Goal: Transaction & Acquisition: Book appointment/travel/reservation

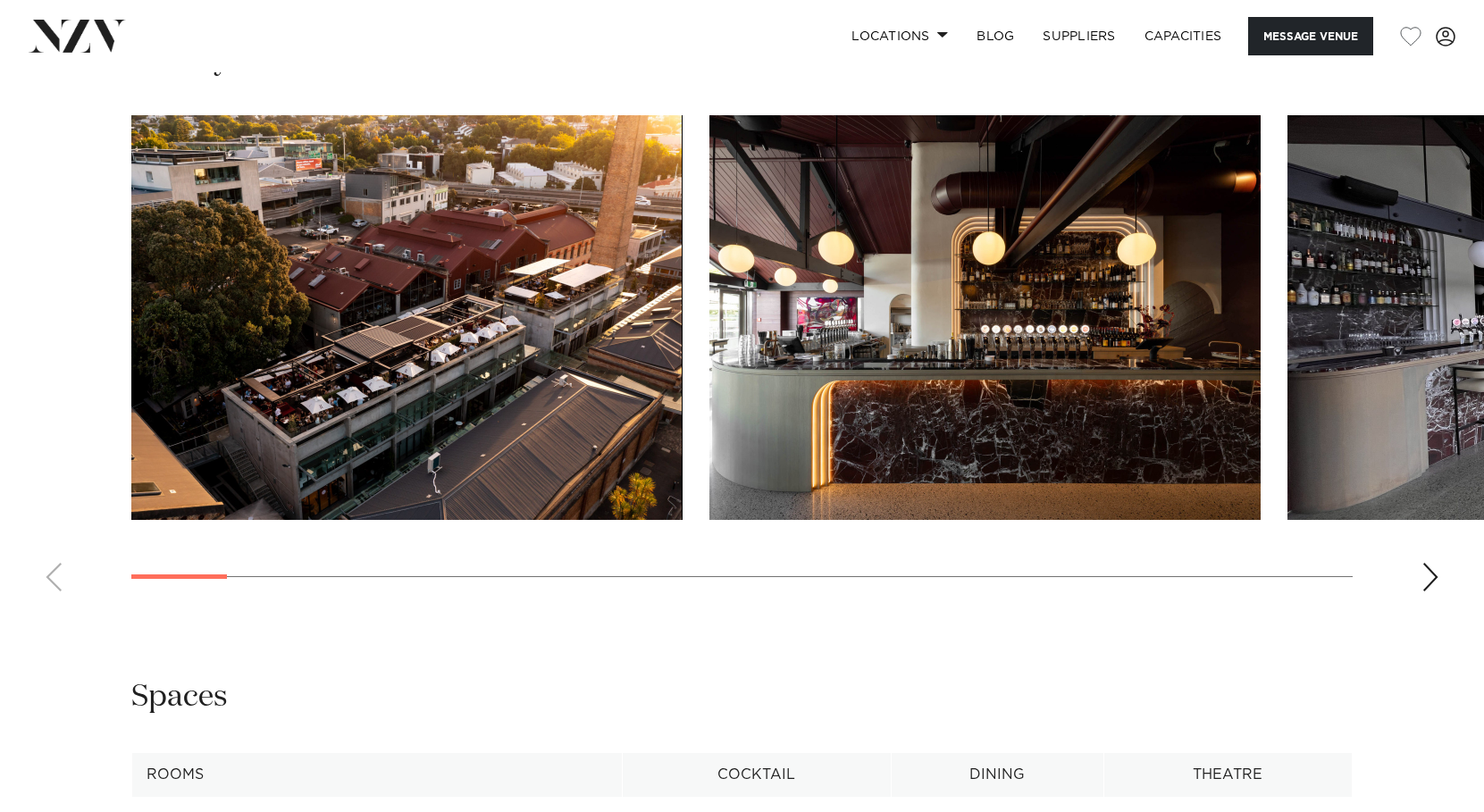
scroll to position [1753, 0]
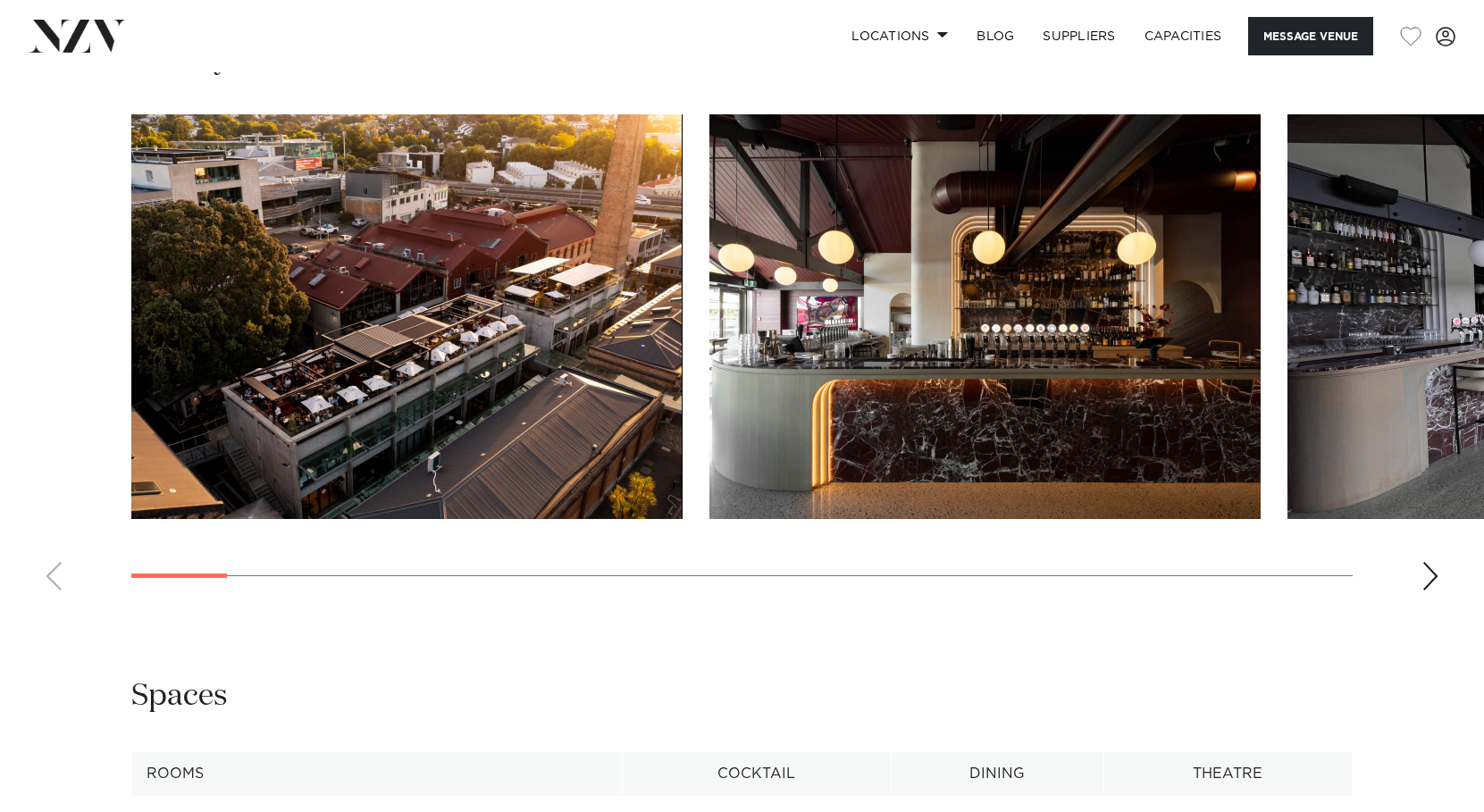
click at [1425, 590] on div "Next slide" at bounding box center [1431, 575] width 18 height 28
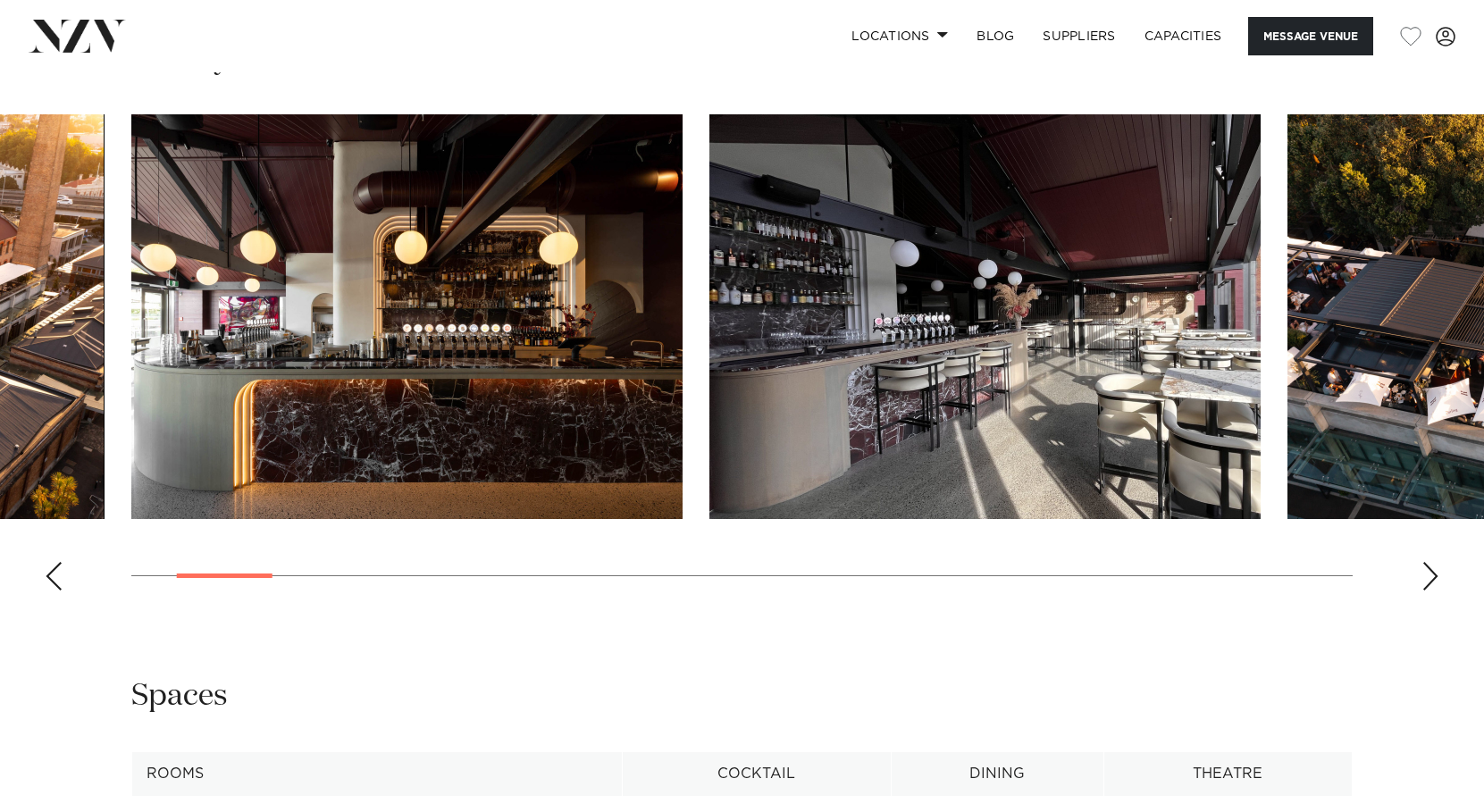
click at [1427, 590] on div "Next slide" at bounding box center [1431, 575] width 18 height 28
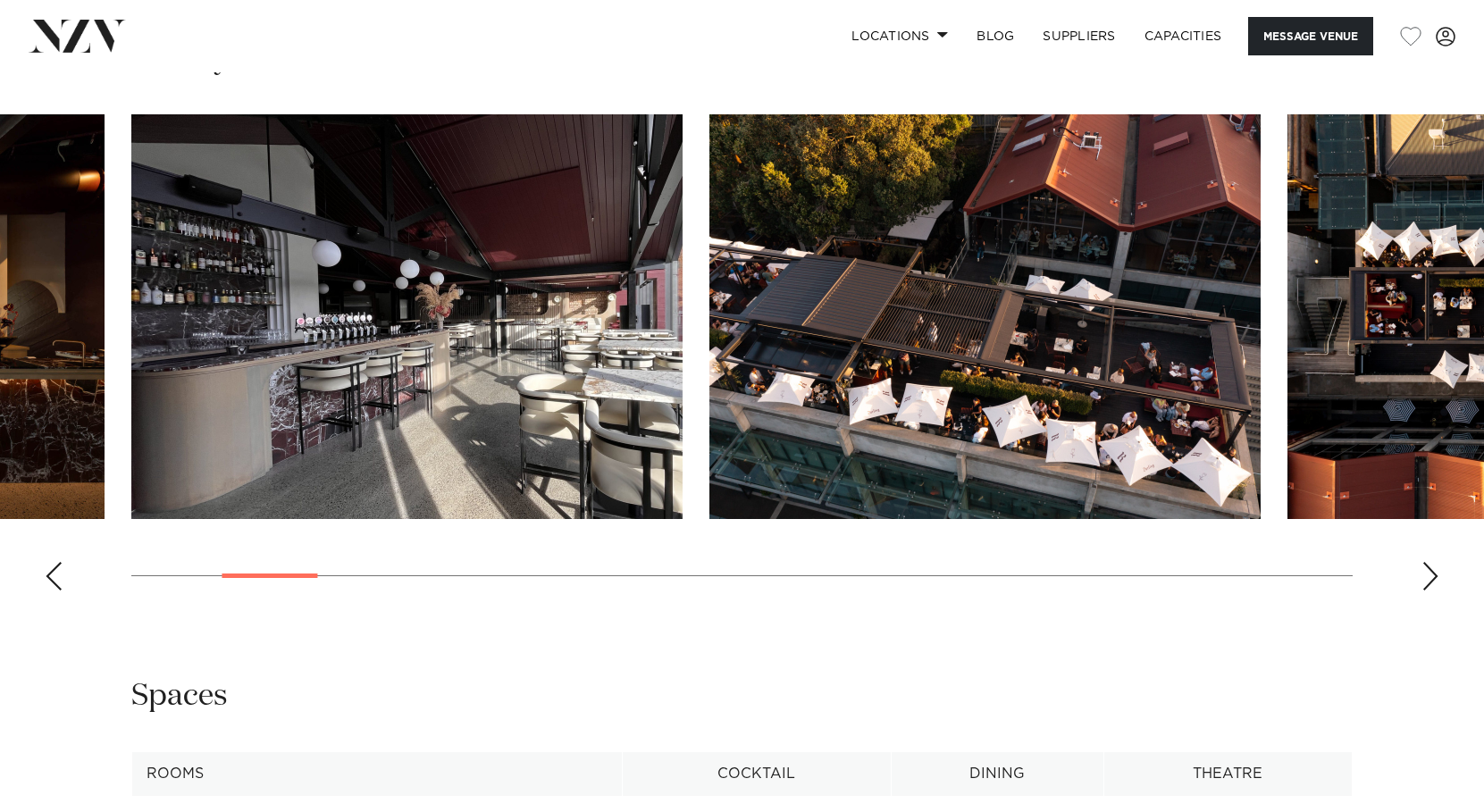
click at [1427, 590] on div "Next slide" at bounding box center [1431, 575] width 18 height 28
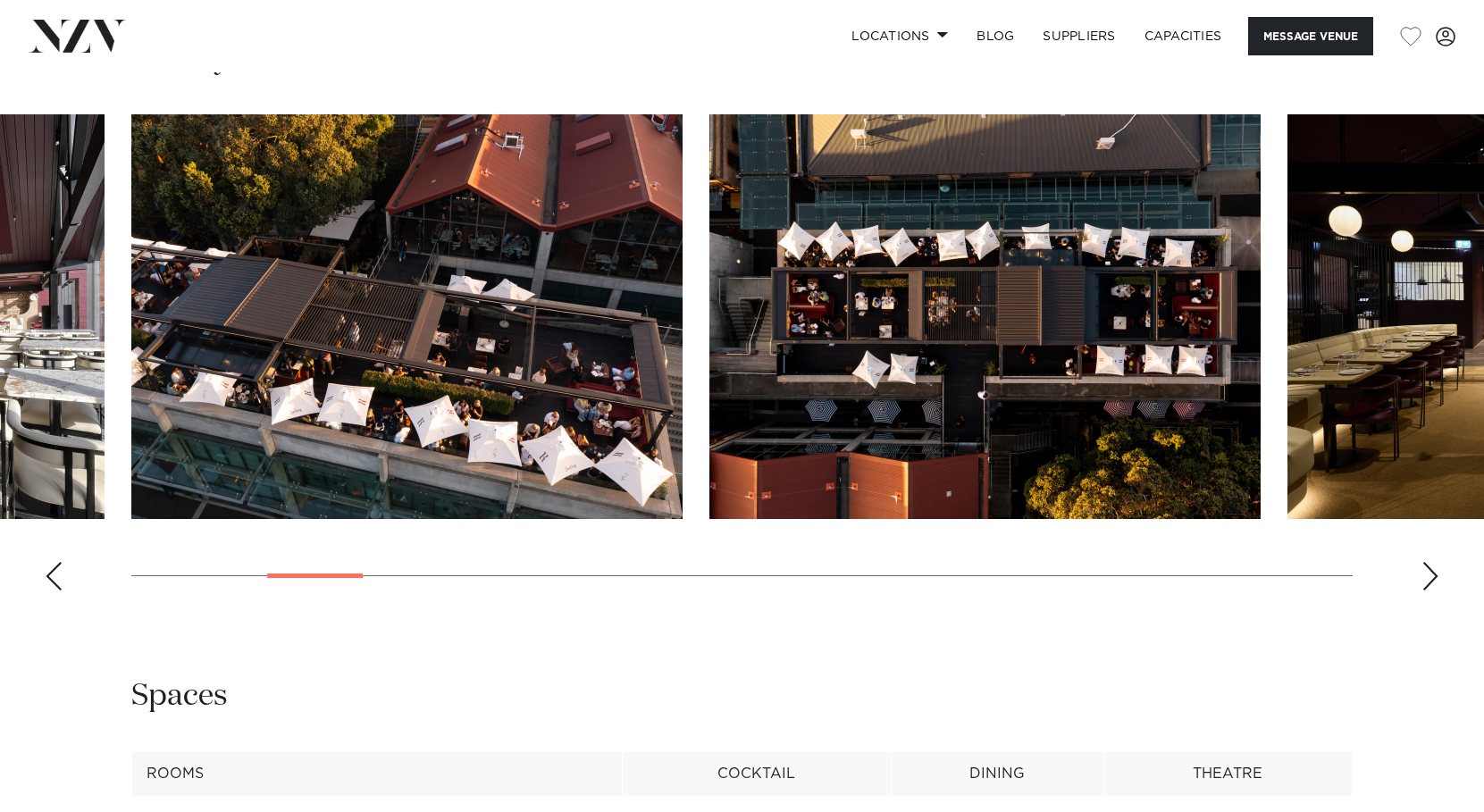
click at [1426, 590] on div "Next slide" at bounding box center [1431, 575] width 18 height 28
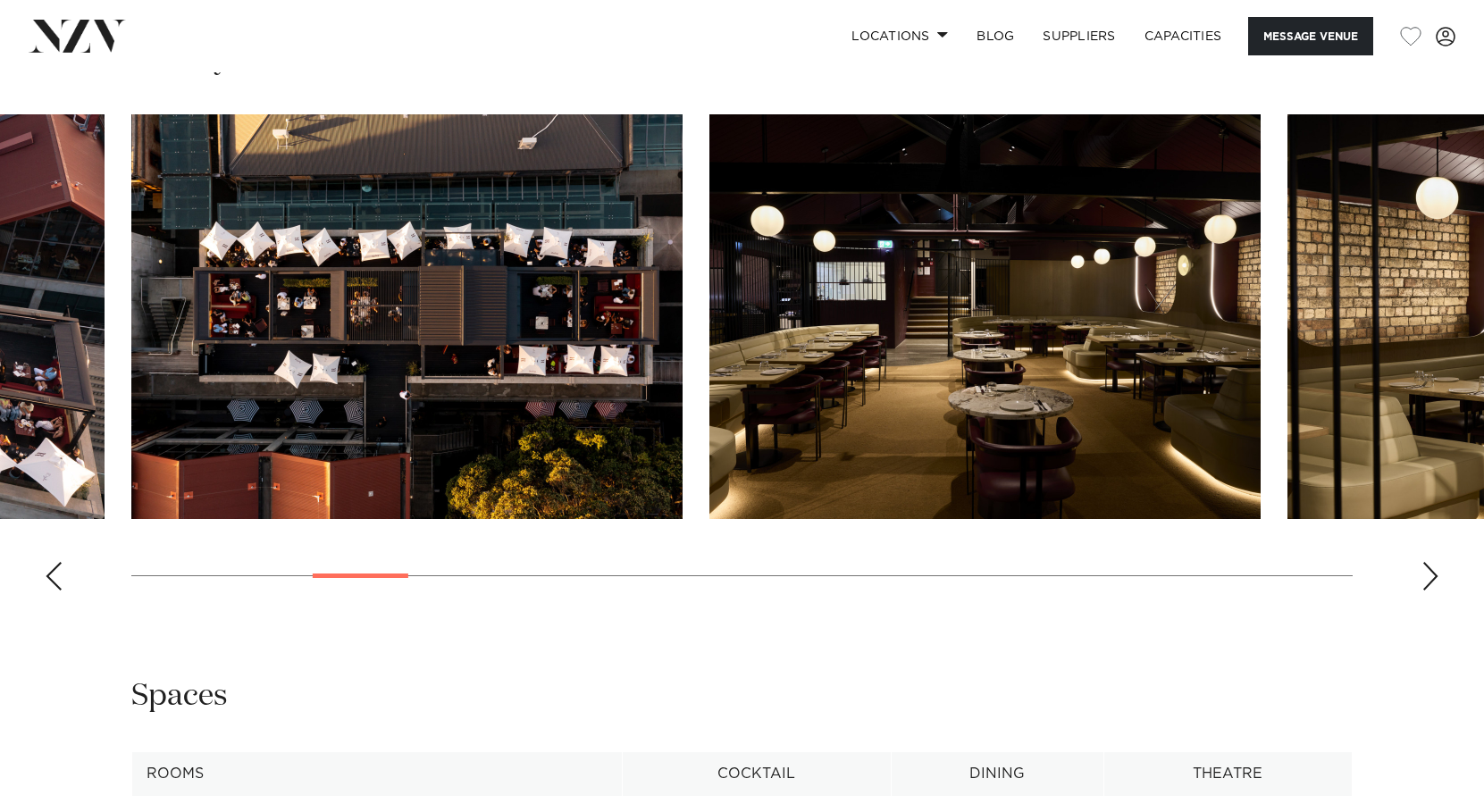
click at [1426, 590] on div "Next slide" at bounding box center [1431, 575] width 18 height 28
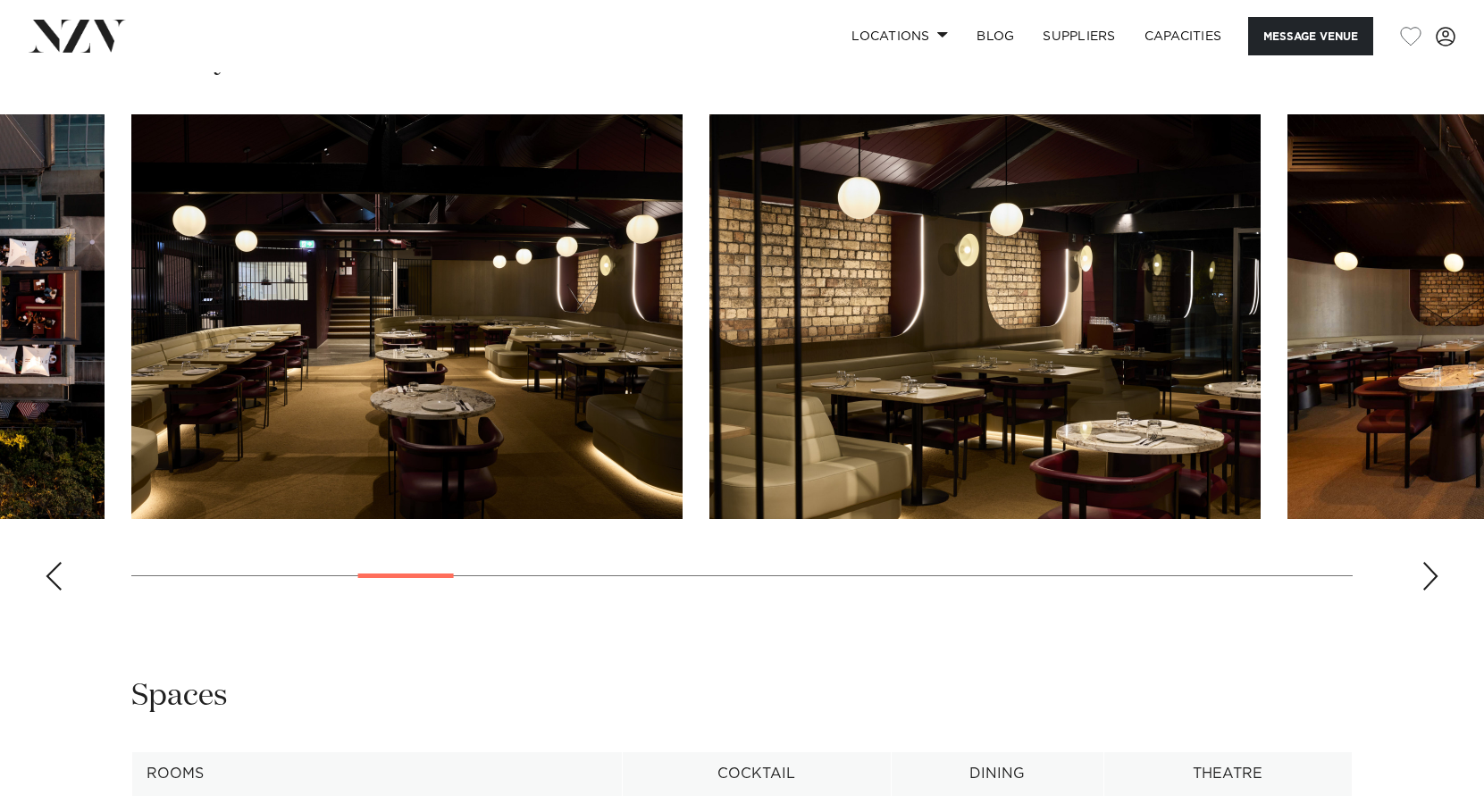
click at [1426, 590] on div "Next slide" at bounding box center [1431, 575] width 18 height 28
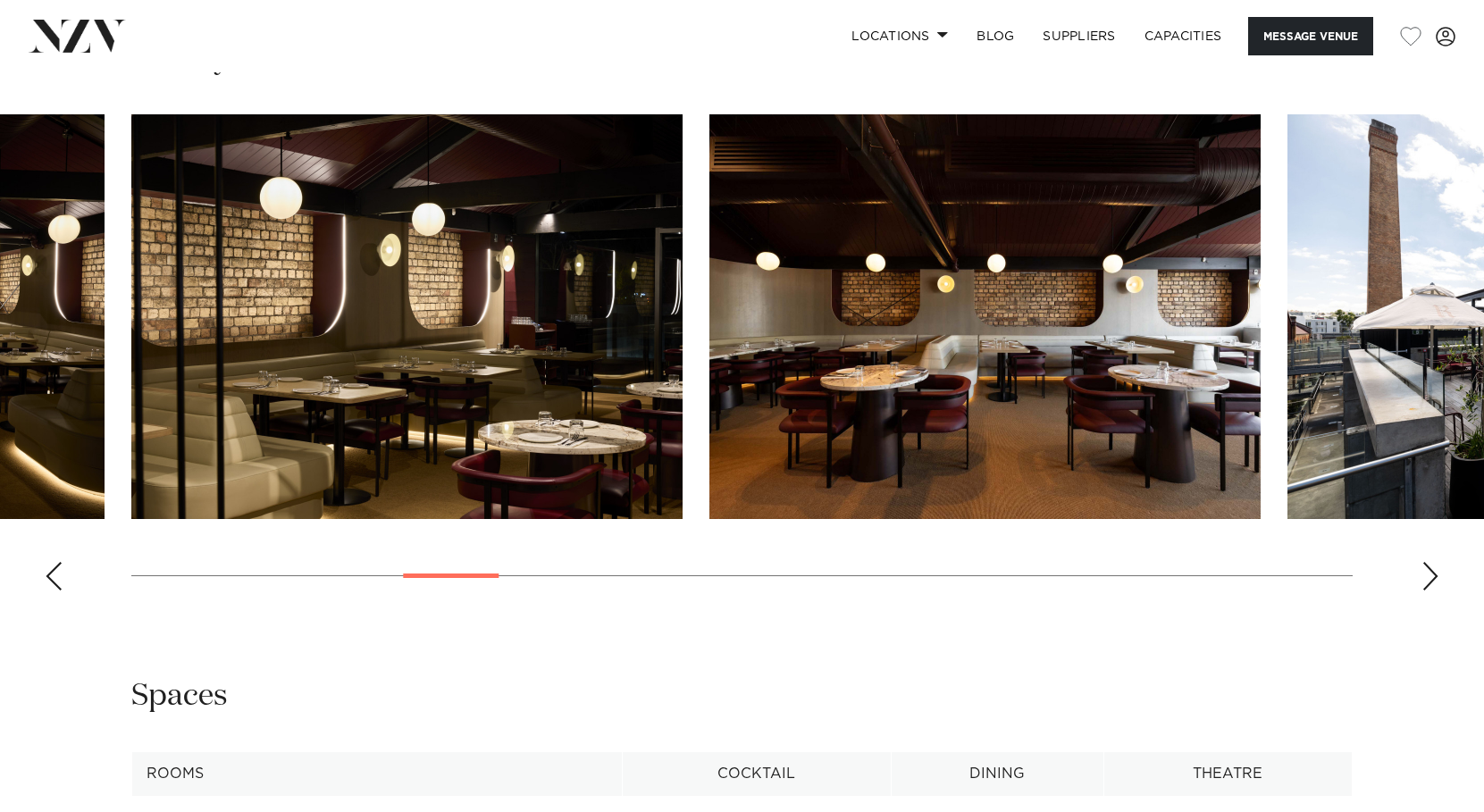
click at [1426, 590] on div "Next slide" at bounding box center [1431, 575] width 18 height 28
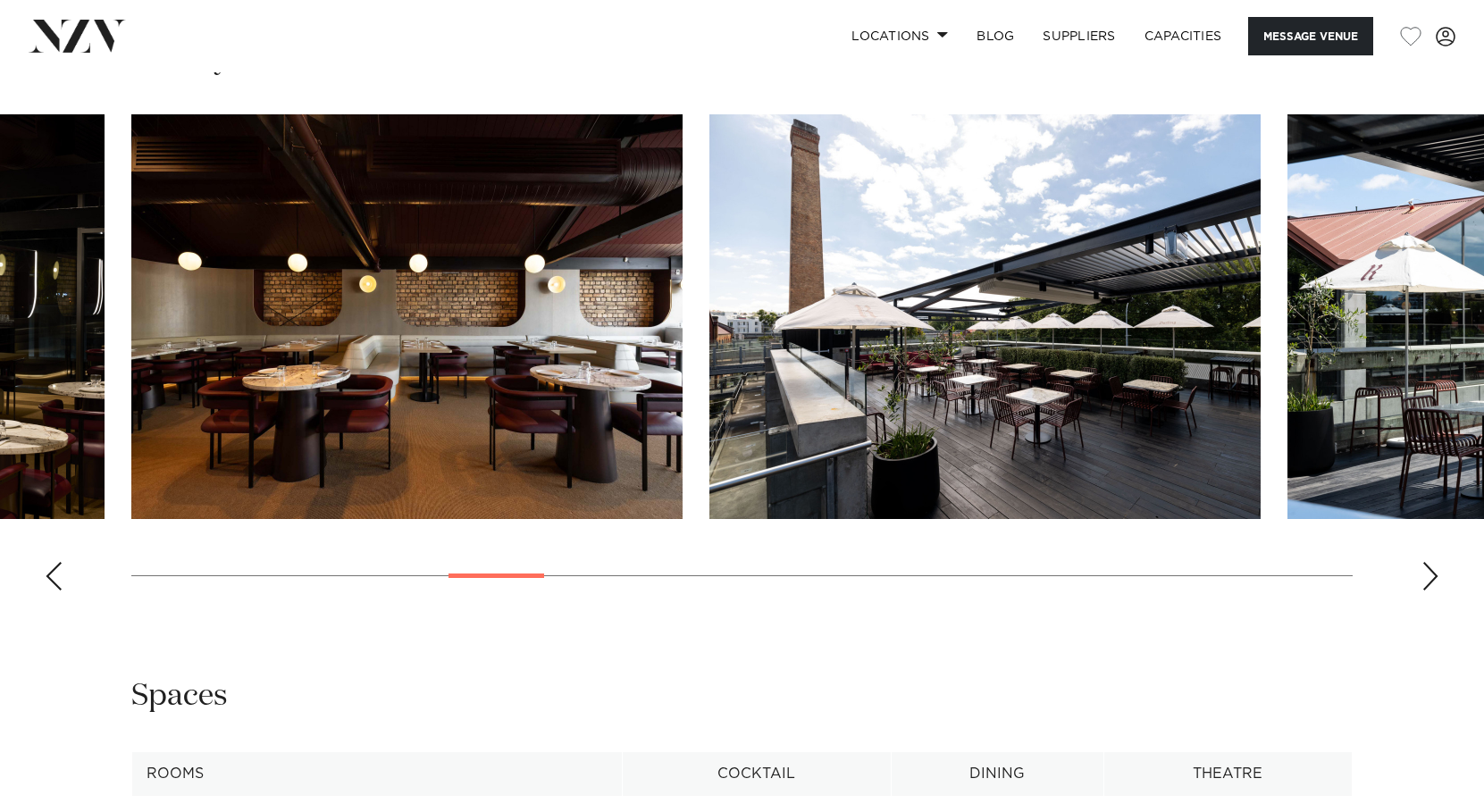
click at [1426, 590] on div "Next slide" at bounding box center [1431, 575] width 18 height 28
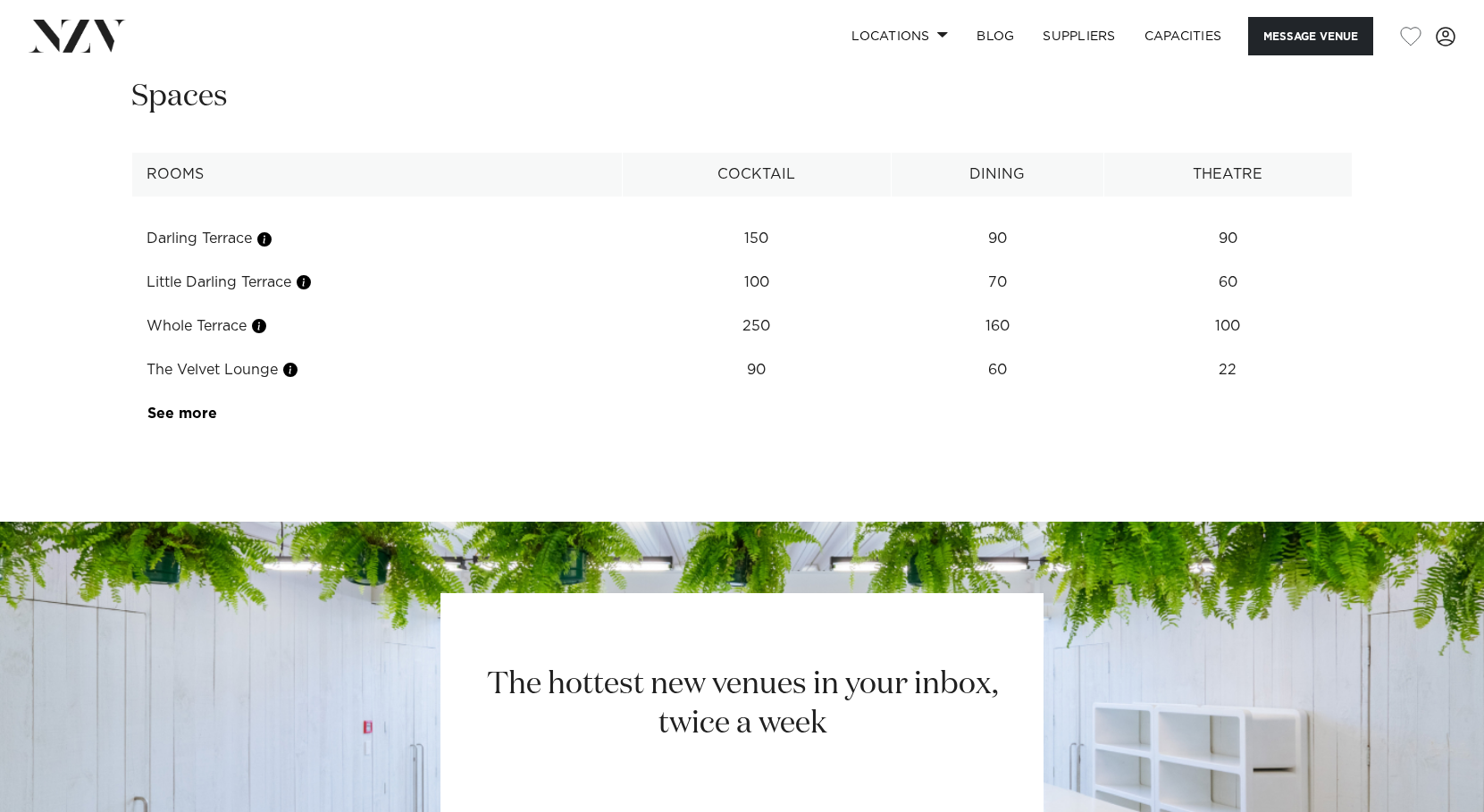
scroll to position [2225, 0]
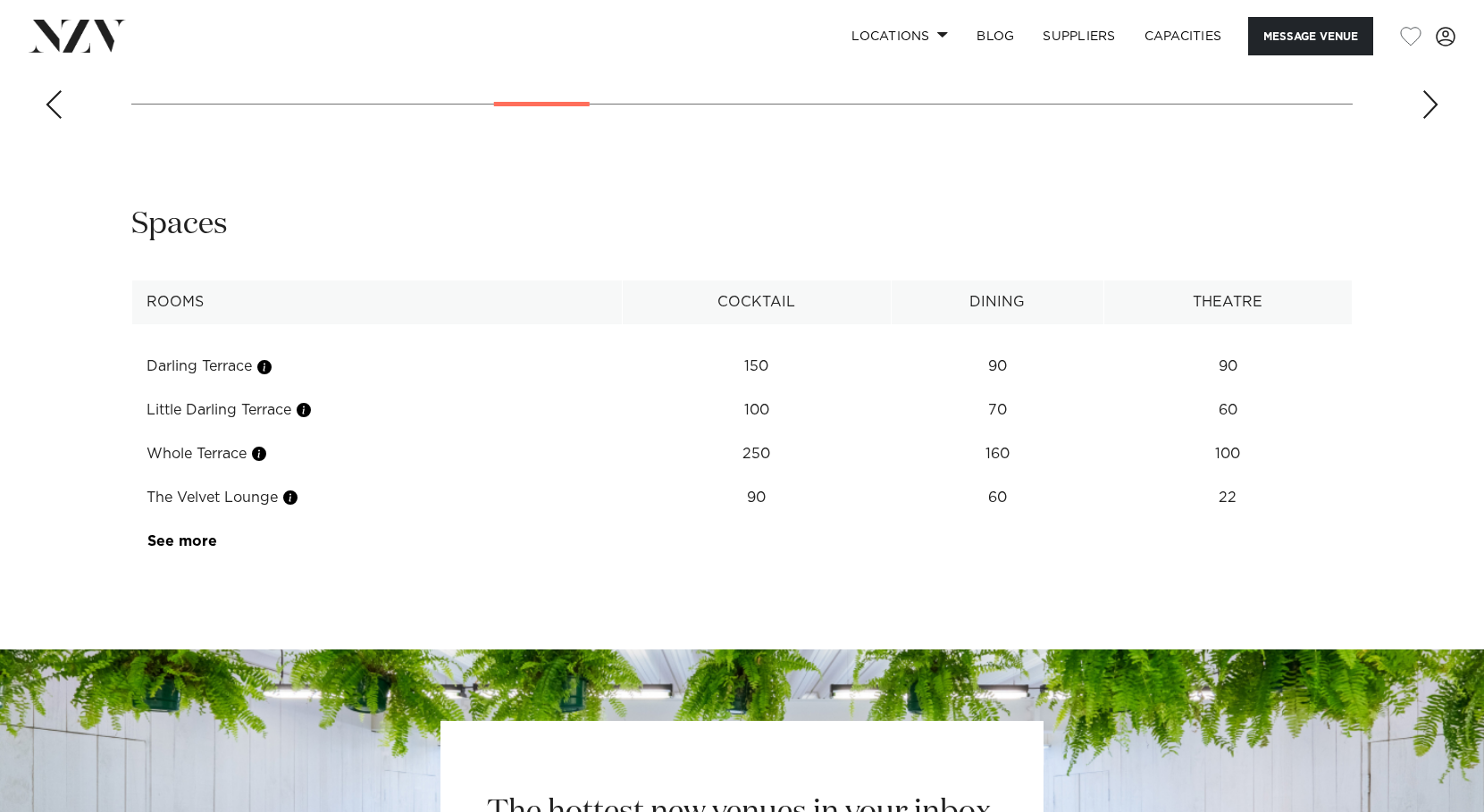
click at [200, 519] on td "The Velvet Lounge" at bounding box center [377, 498] width 490 height 44
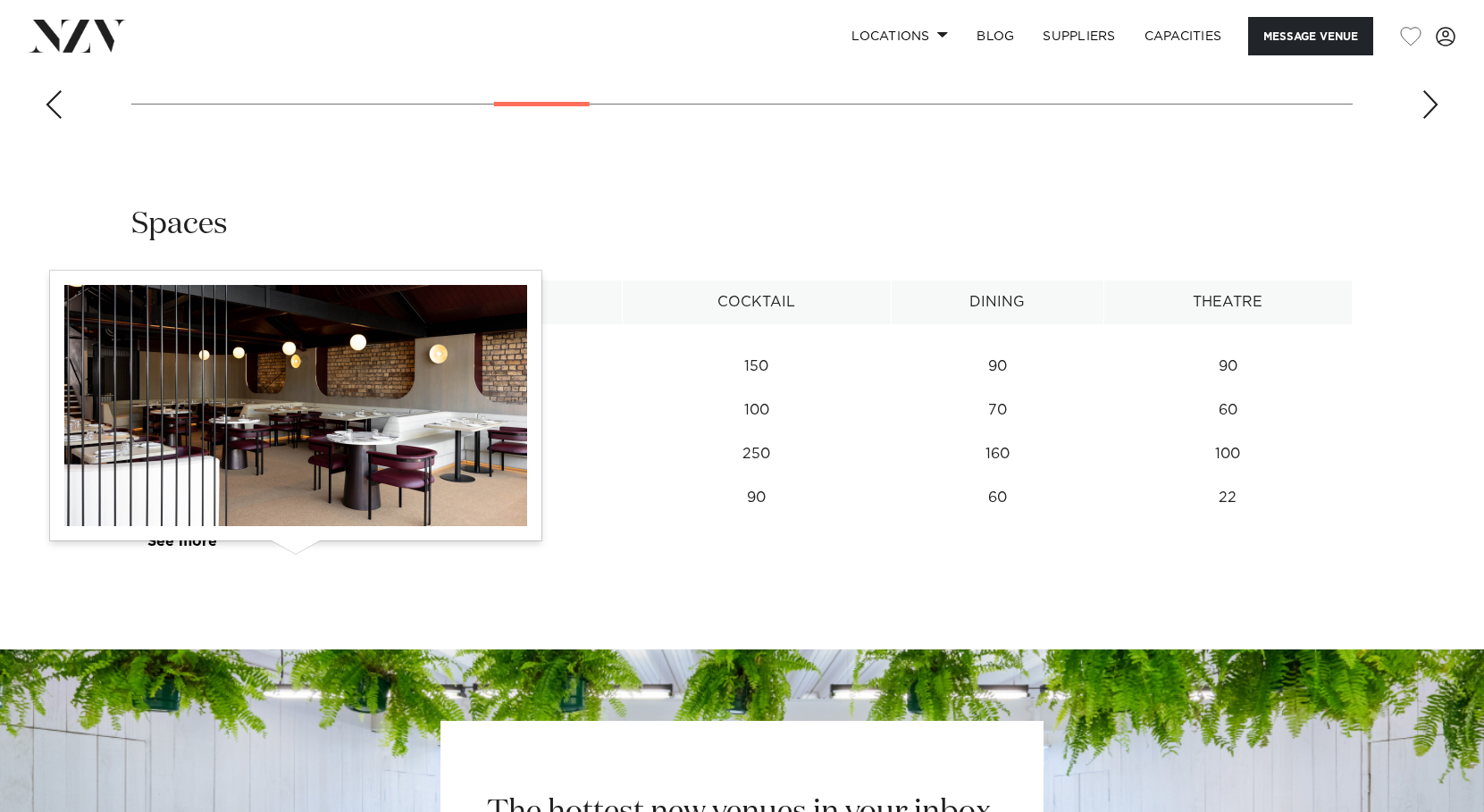
click at [293, 507] on button "button" at bounding box center [291, 497] width 18 height 18
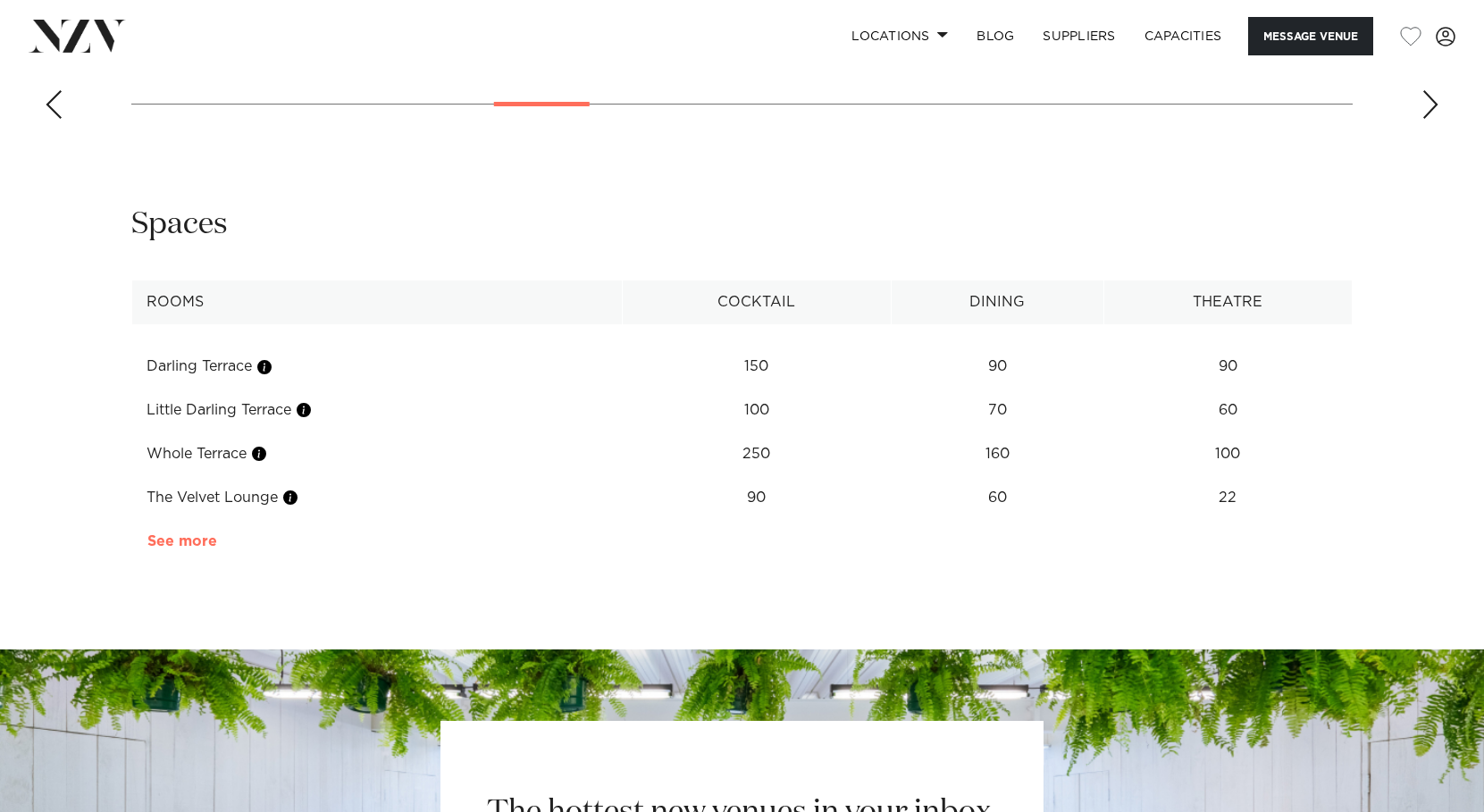
click at [172, 549] on link "See more" at bounding box center [217, 541] width 139 height 15
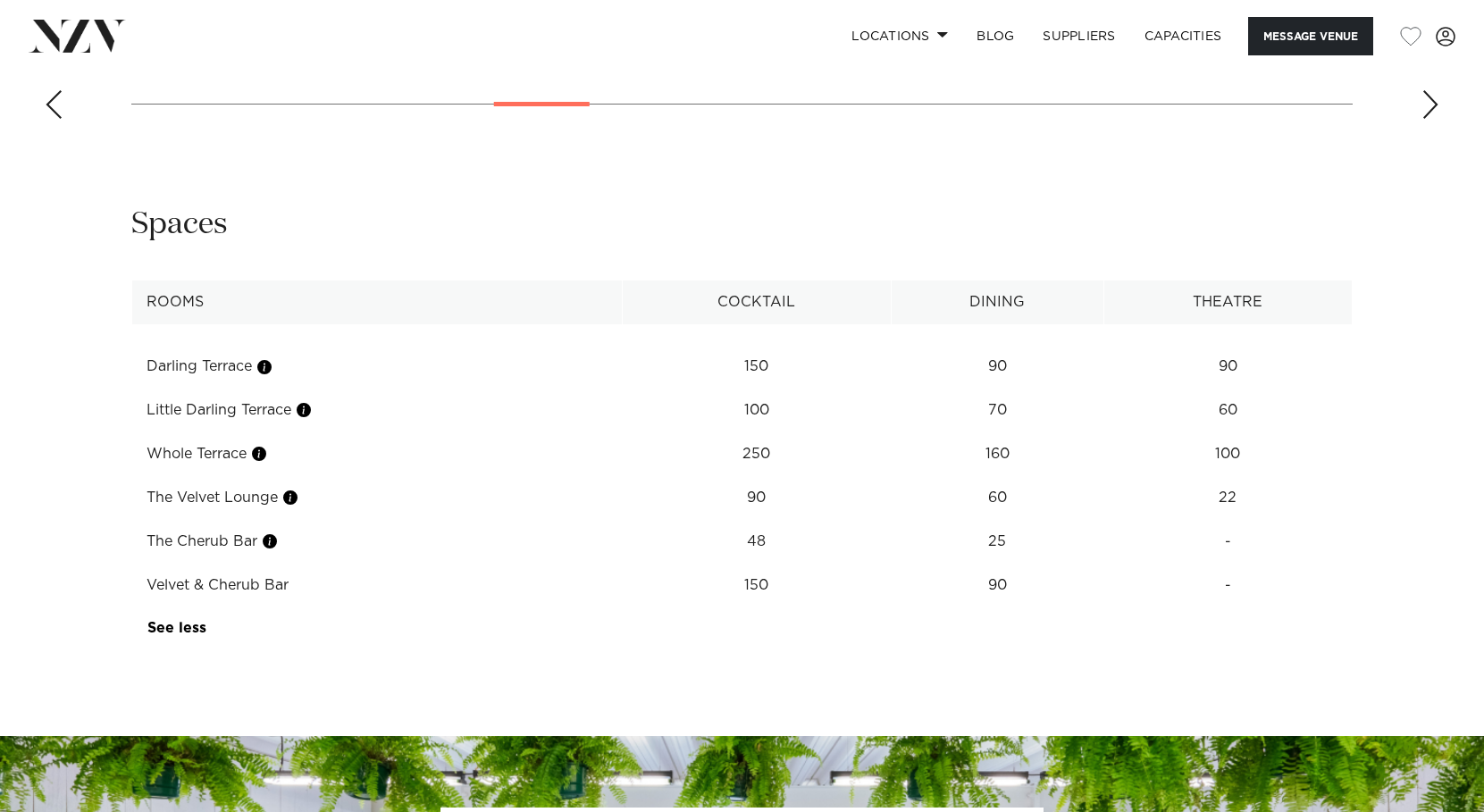
drag, startPoint x: 132, startPoint y: 559, endPoint x: 279, endPoint y: 556, distance: 147.0
click at [279, 519] on td "The Velvet Lounge" at bounding box center [377, 498] width 490 height 44
copy td "The Velvet Lounge"
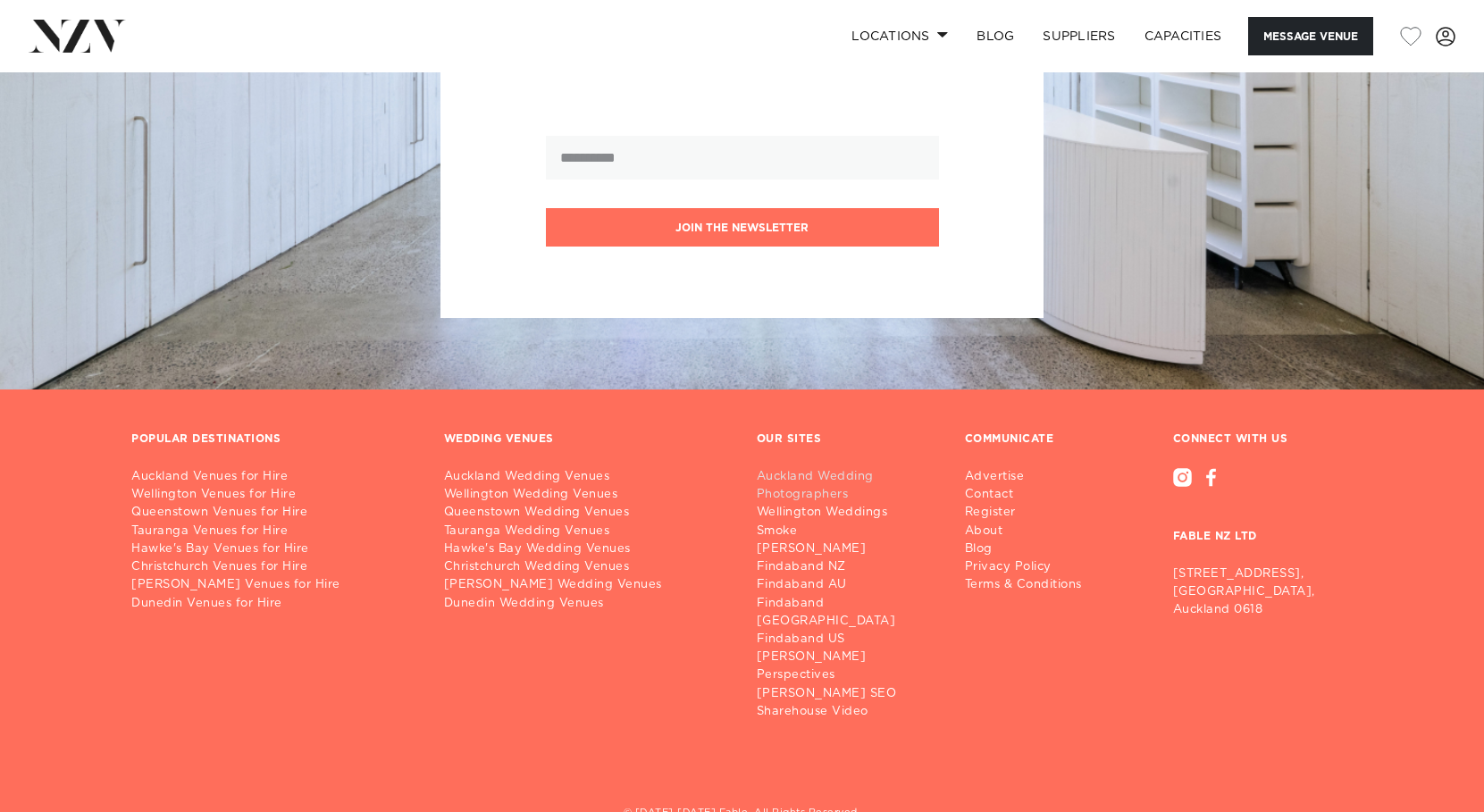
scroll to position [3209, 0]
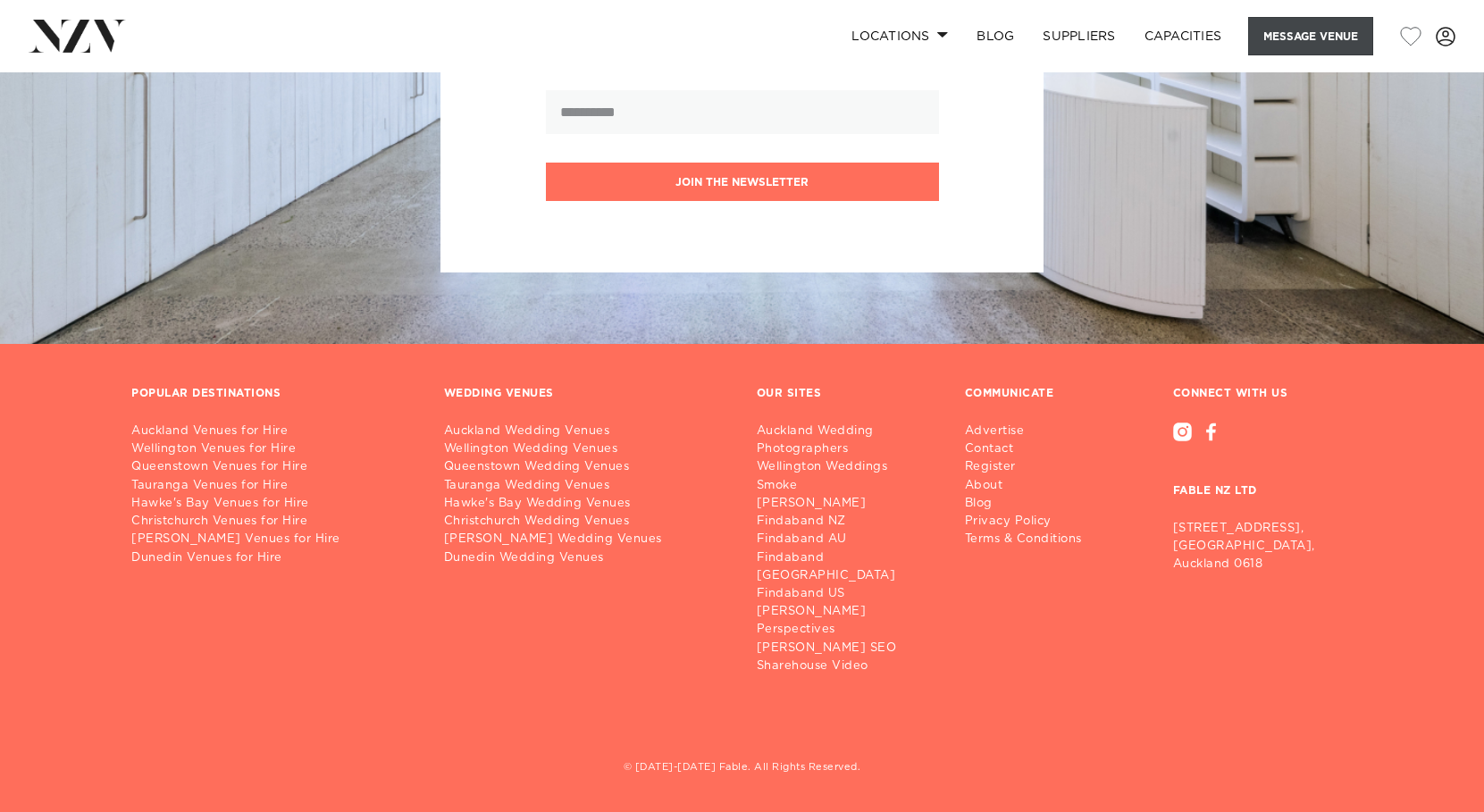
click at [1278, 38] on button "Message Venue" at bounding box center [1311, 35] width 125 height 38
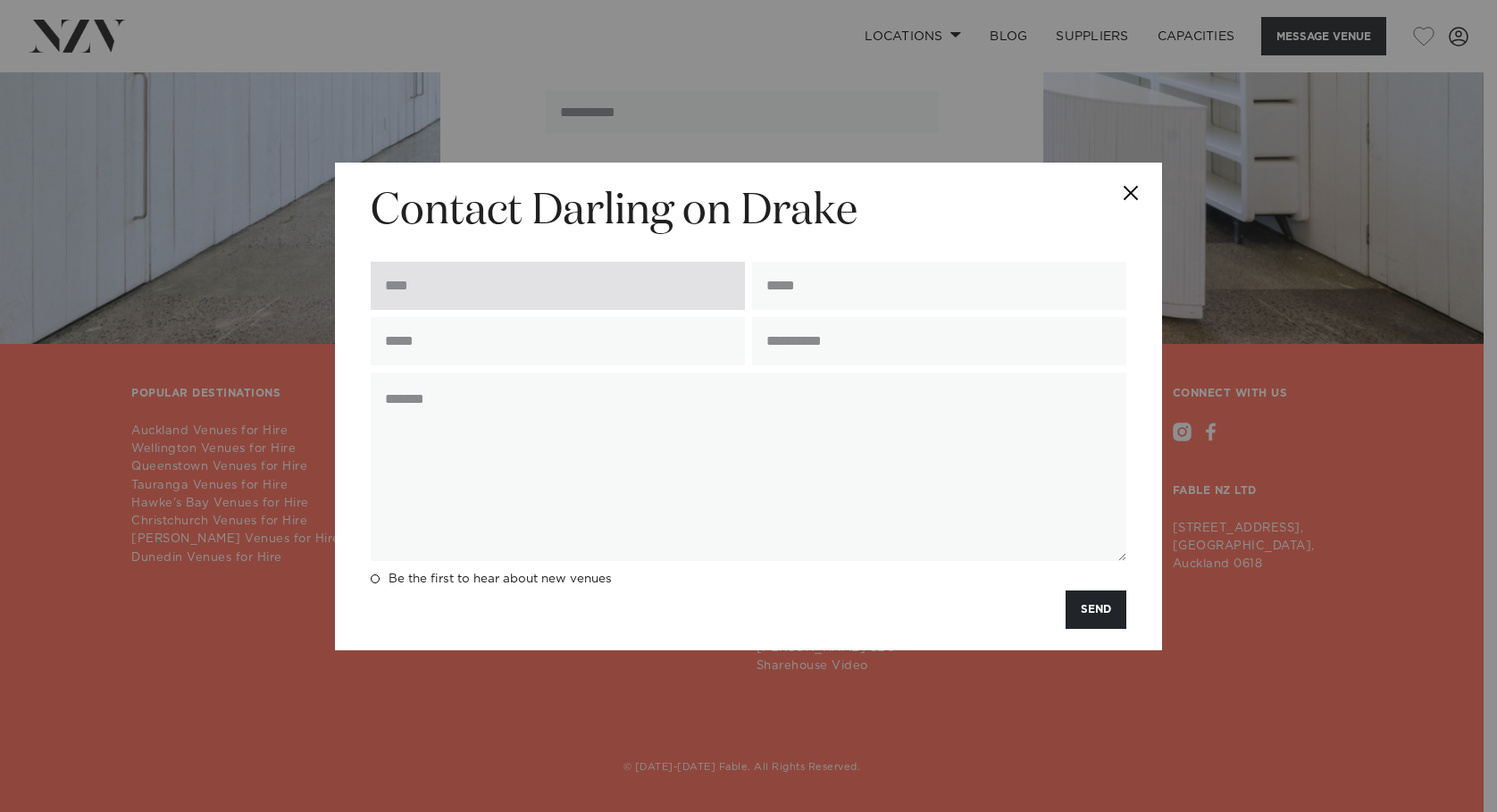
click at [531, 296] on input "text" at bounding box center [558, 285] width 375 height 48
click at [526, 281] on input "******" at bounding box center [558, 285] width 375 height 48
type input "**********"
type input "********"
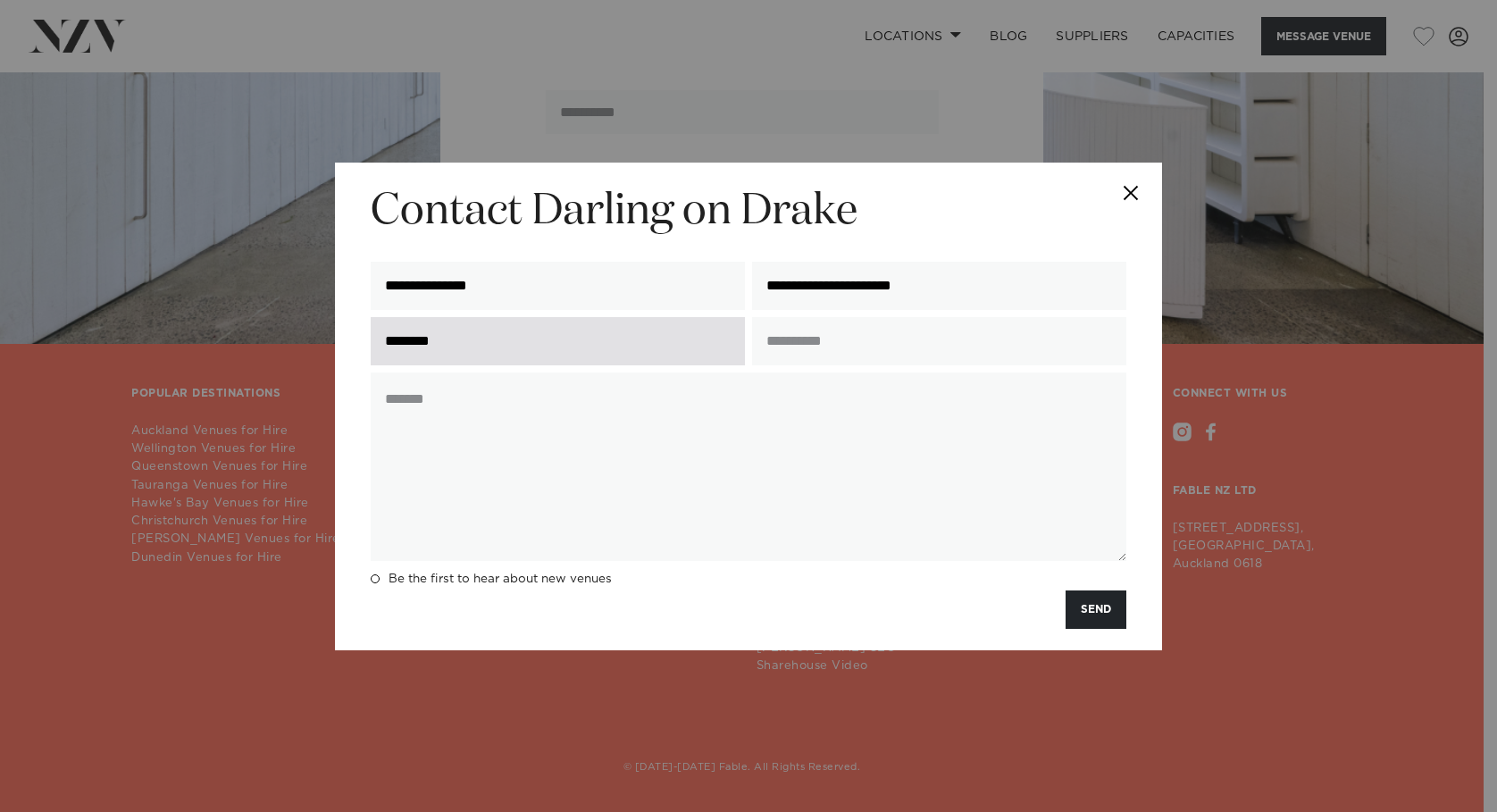
click at [600, 334] on input "********" at bounding box center [558, 340] width 375 height 48
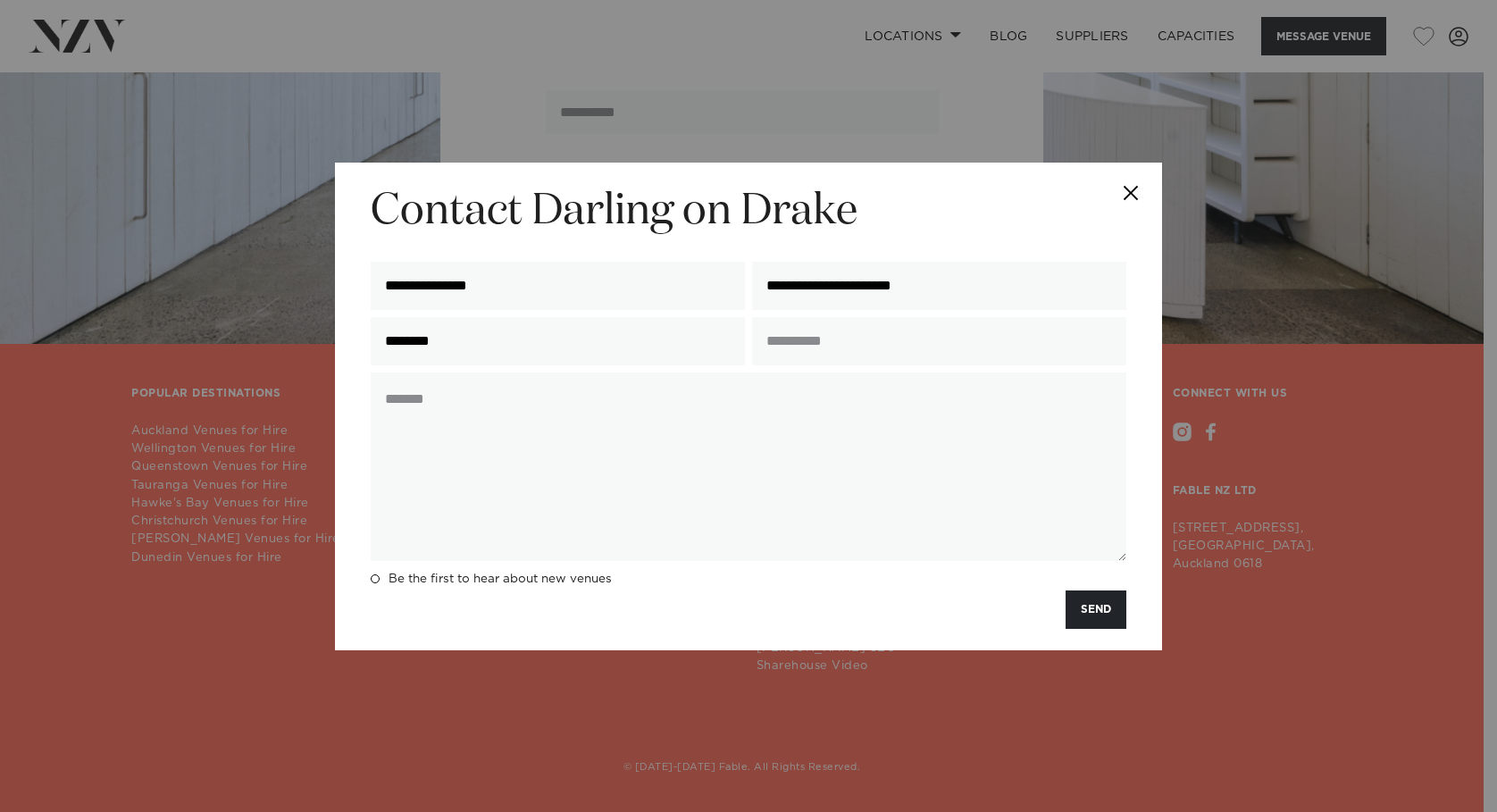
drag, startPoint x: 580, startPoint y: 339, endPoint x: 178, endPoint y: 342, distance: 402.0
click at [210, 342] on div "**********" at bounding box center [748, 406] width 1497 height 812
type input "**********"
paste textarea "**********"
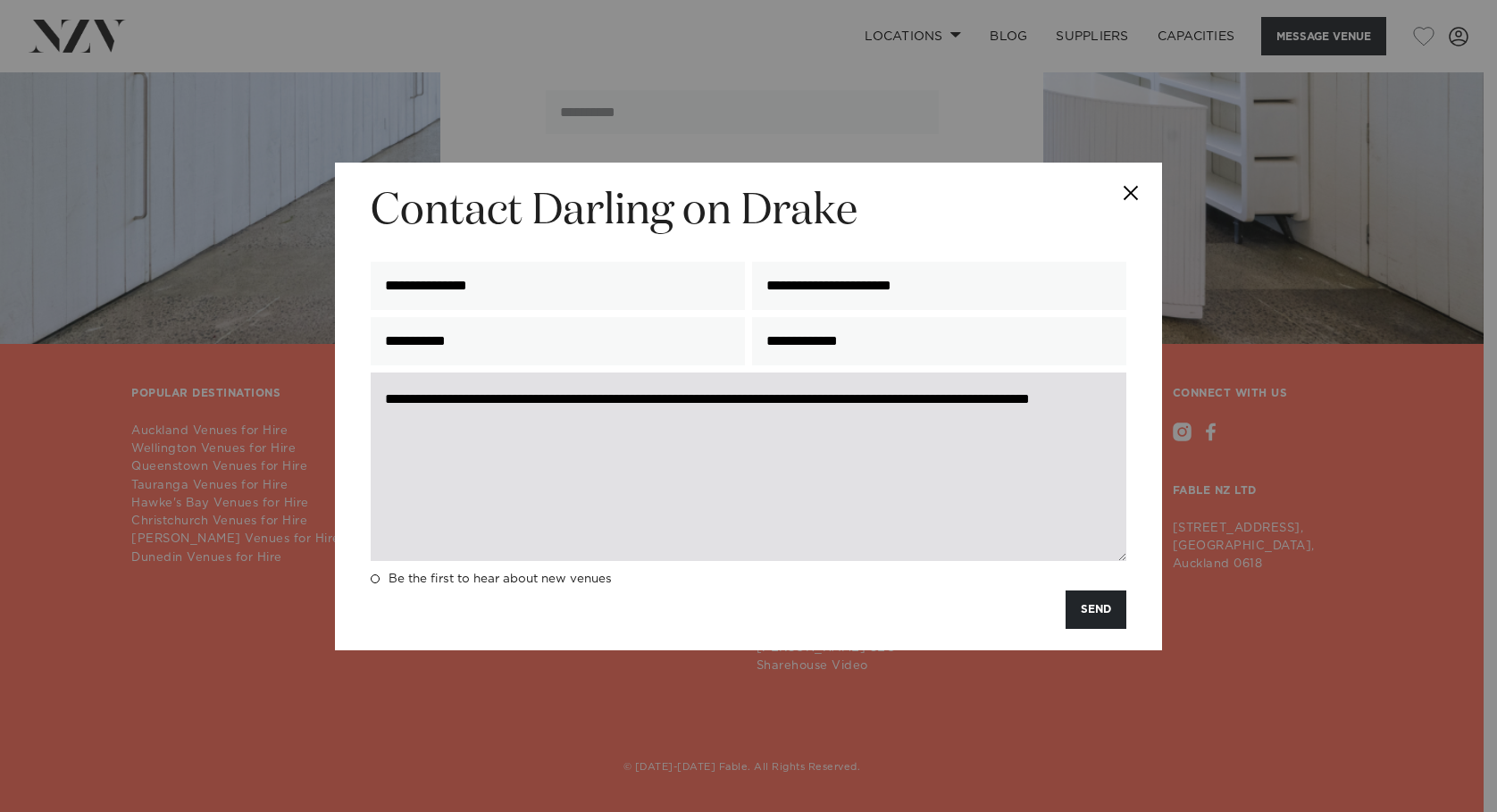
click at [605, 427] on textarea "**********" at bounding box center [748, 467] width 755 height 189
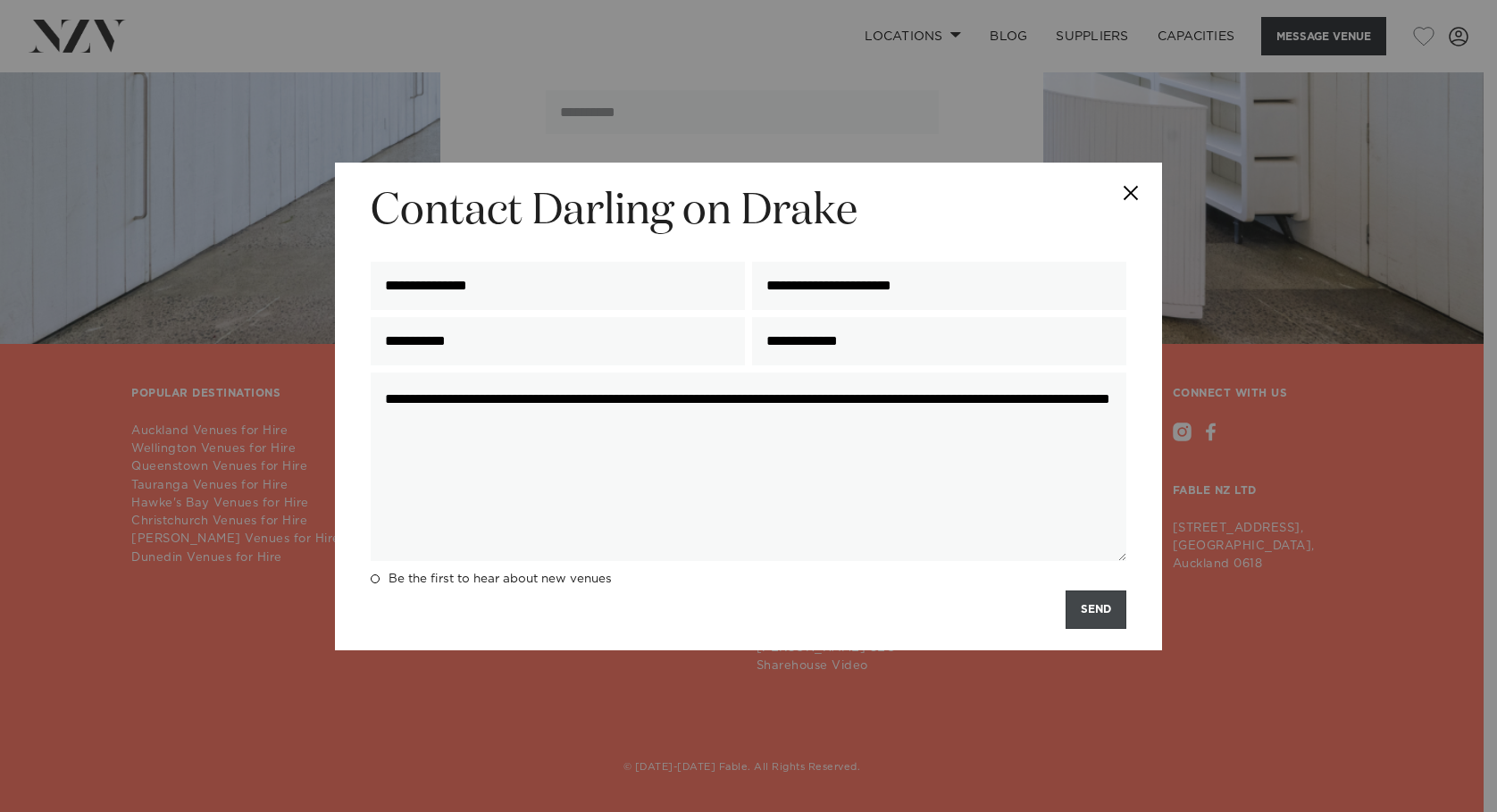
type textarea "**********"
click at [1083, 615] on button "SEND" at bounding box center [1096, 609] width 61 height 38
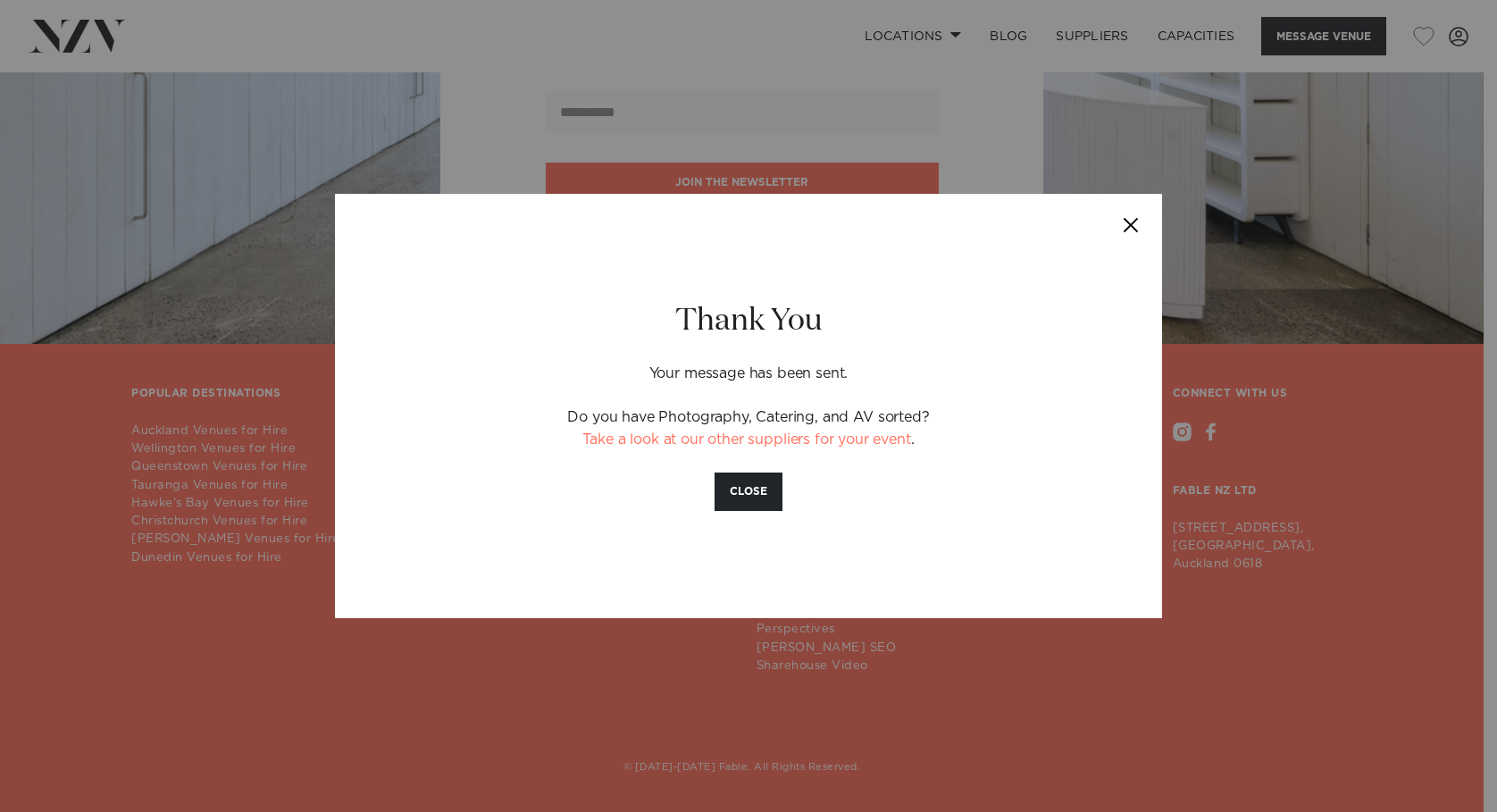
click at [1125, 221] on button "Close" at bounding box center [1131, 225] width 63 height 63
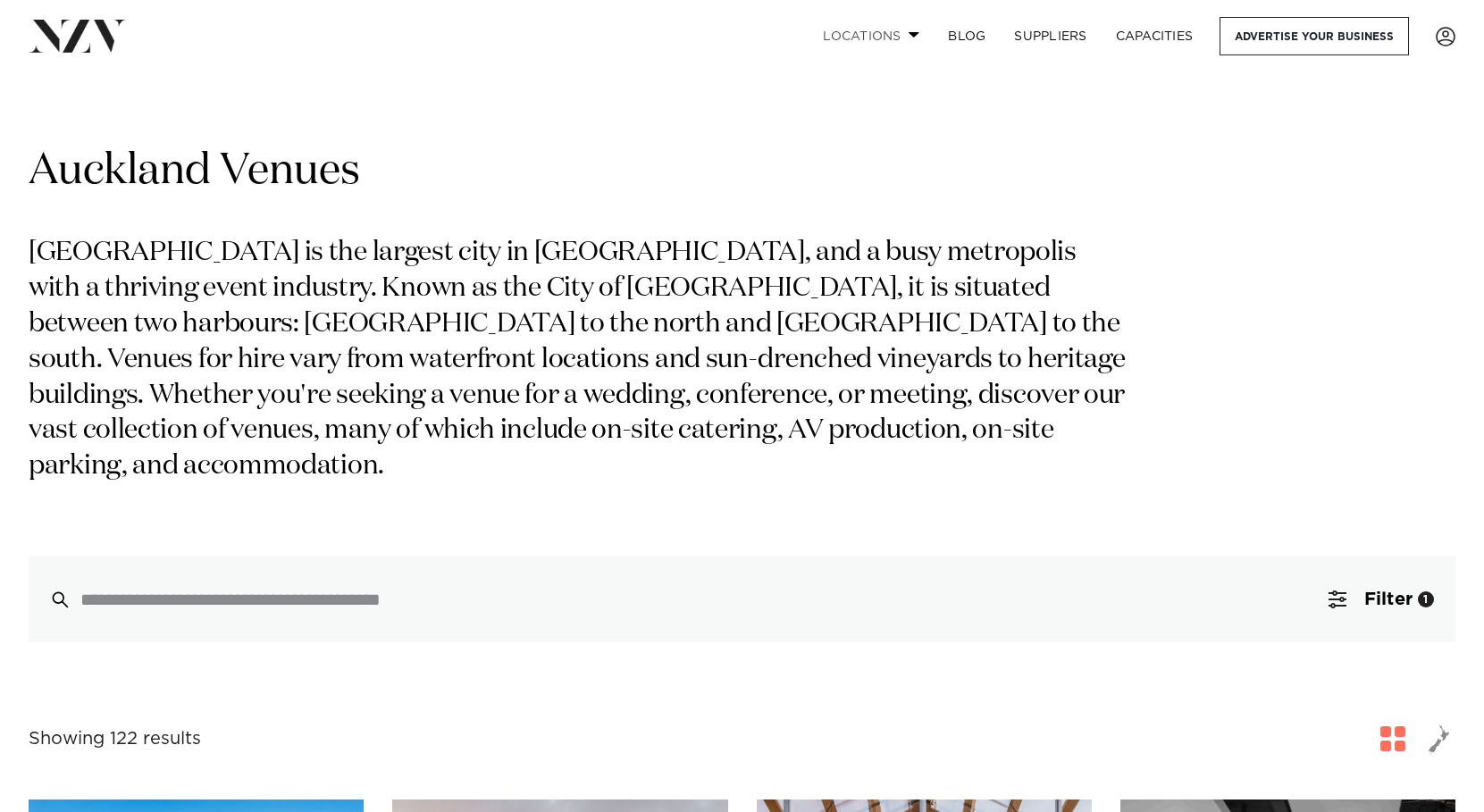
click at [867, 33] on link "Locations" at bounding box center [871, 35] width 125 height 38
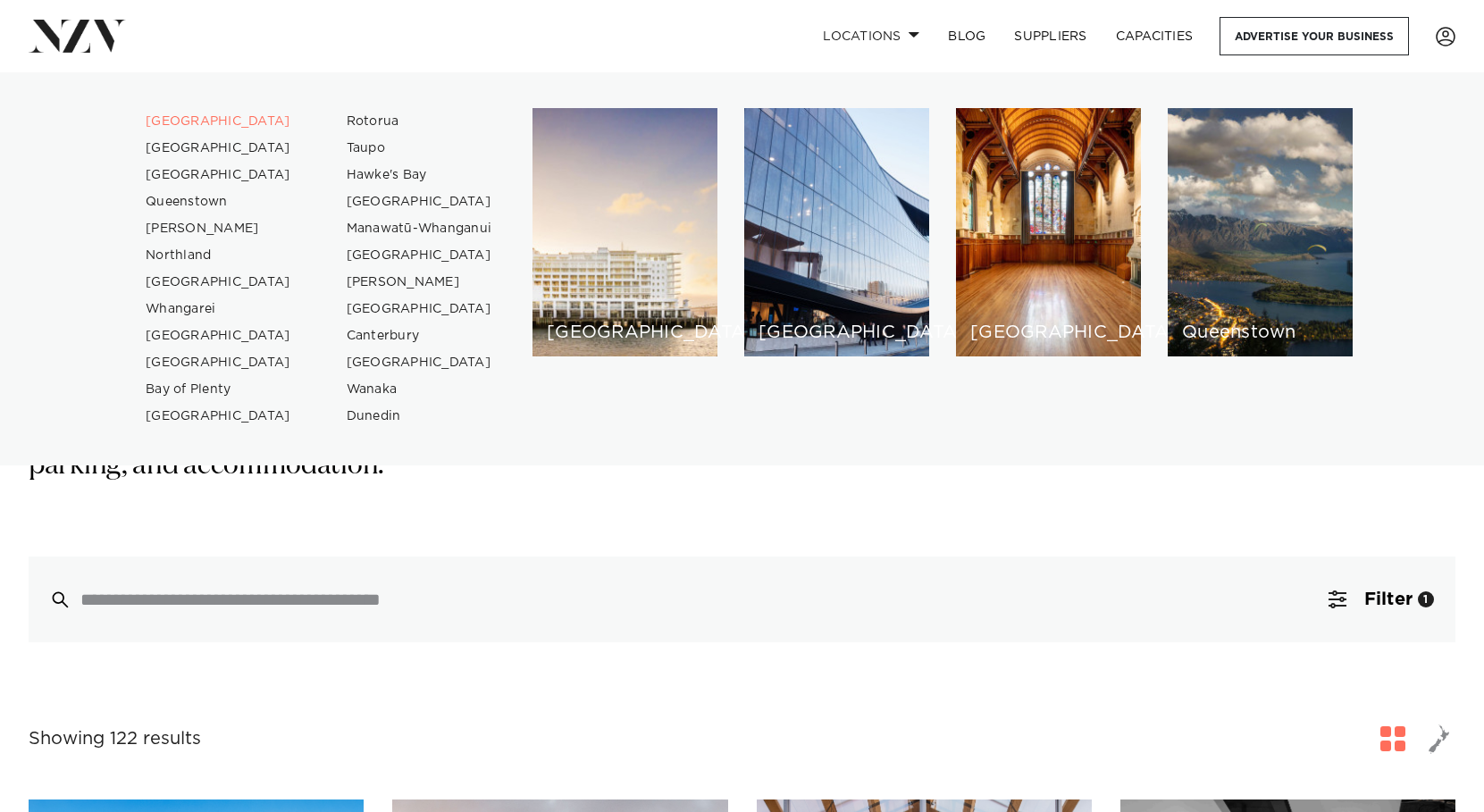
click at [678, 33] on div "Locations Auckland Wellington Christchurch Queenstown Hamilton Northland Bay of…" at bounding box center [956, 35] width 999 height 38
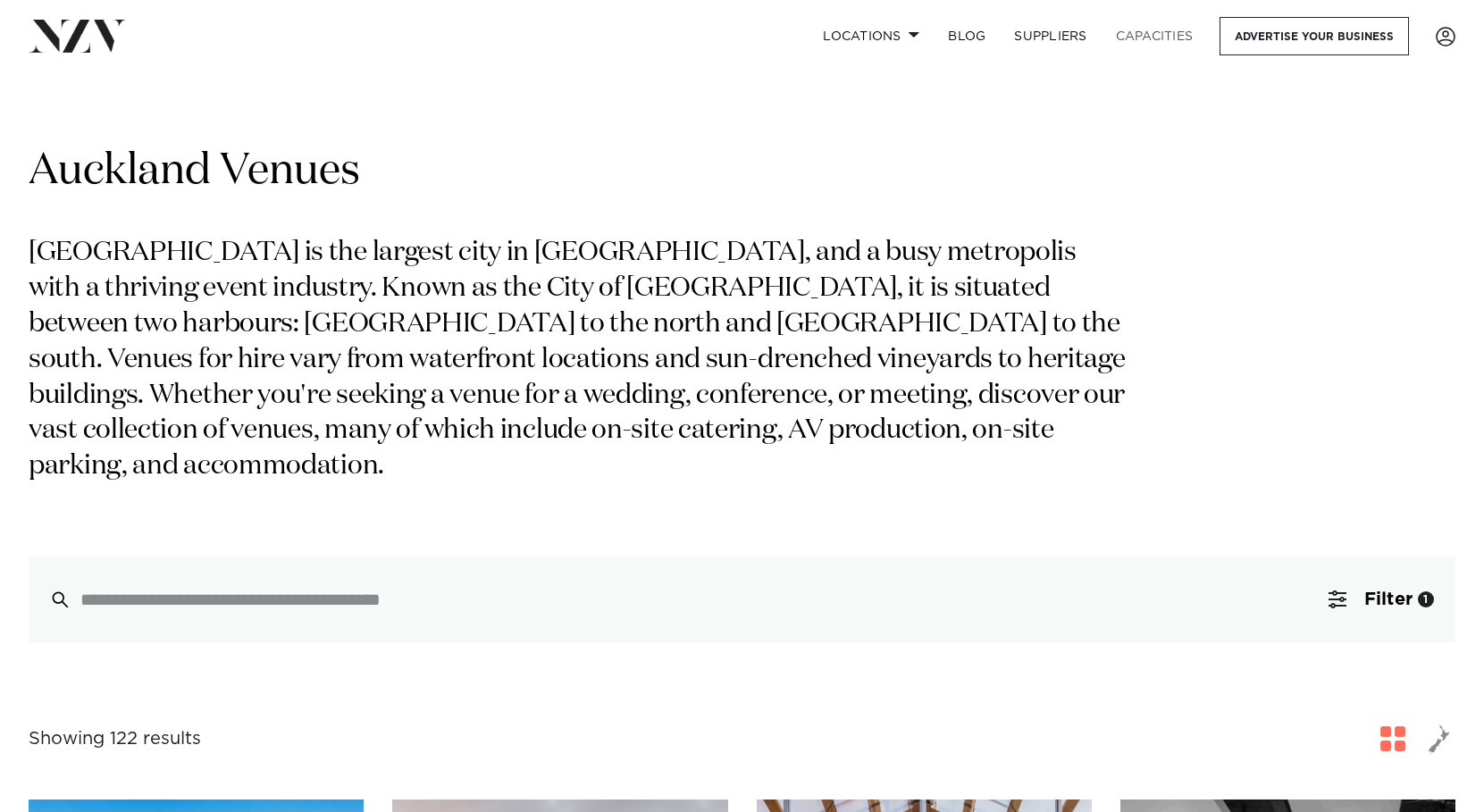
click at [1136, 36] on link "Capacities" at bounding box center [1155, 35] width 107 height 38
click at [1136, 37] on link "Capacities" at bounding box center [1155, 35] width 107 height 38
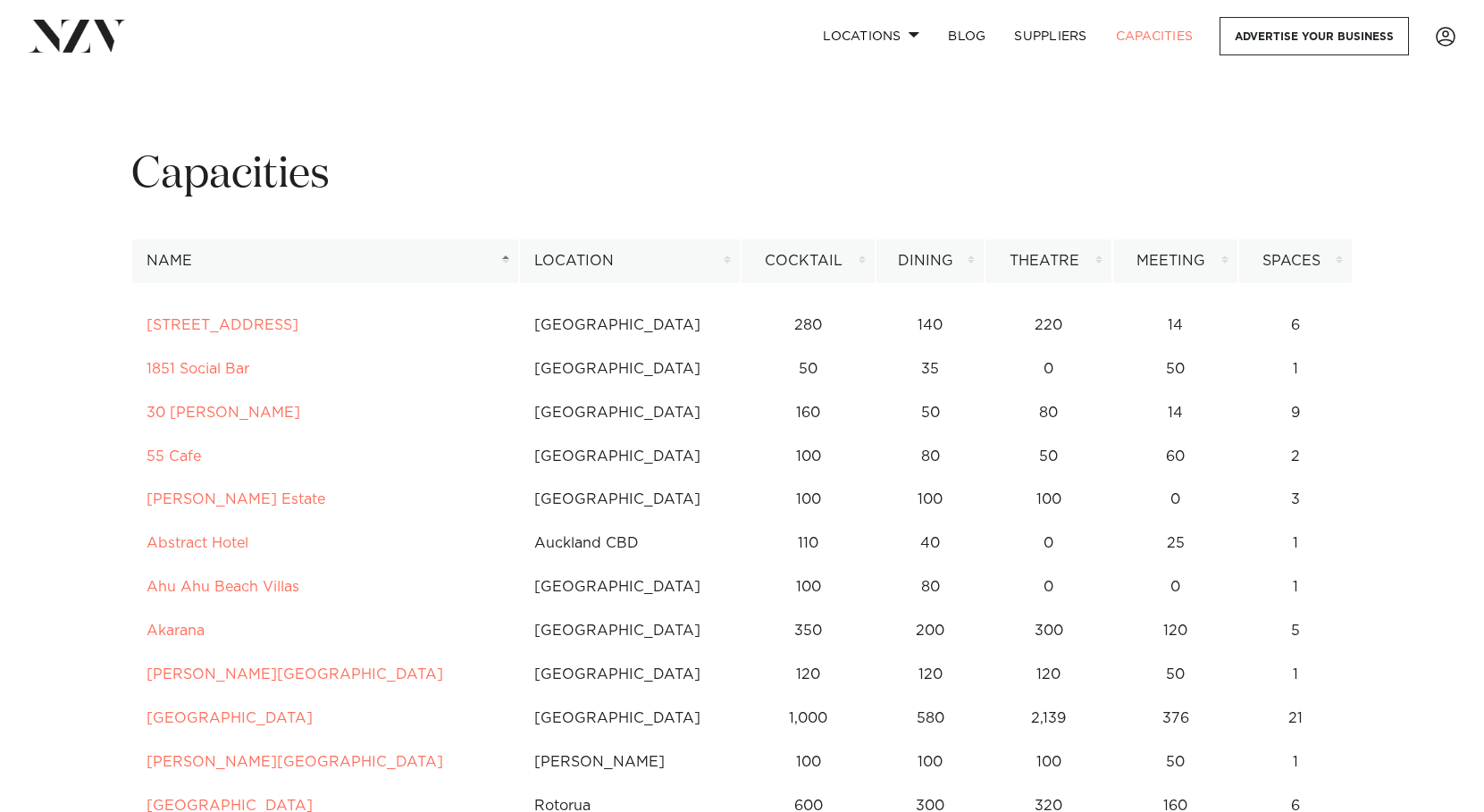
click at [794, 265] on th "Cocktail" at bounding box center [809, 261] width 135 height 44
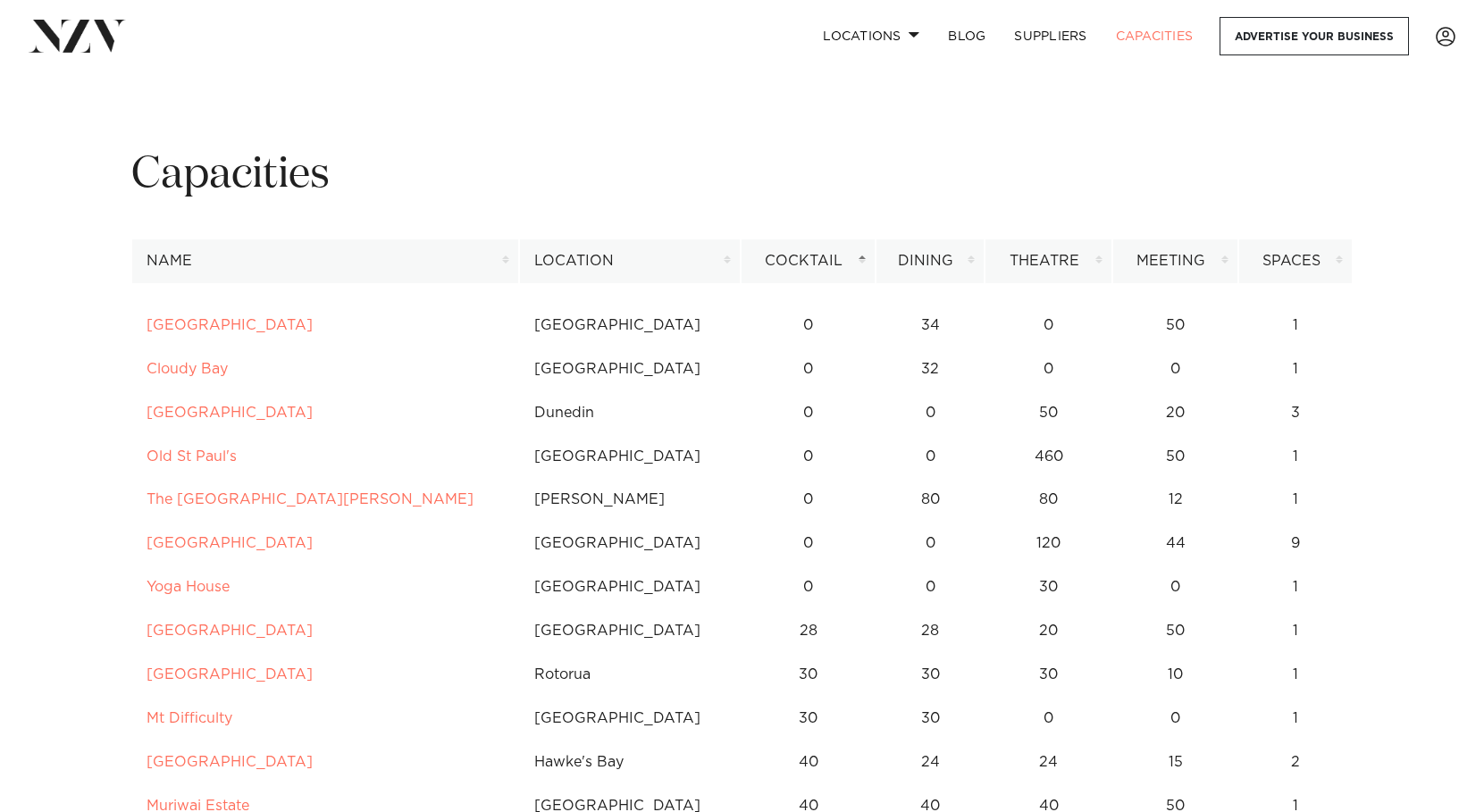
click at [796, 259] on th "Cocktail" at bounding box center [809, 261] width 135 height 44
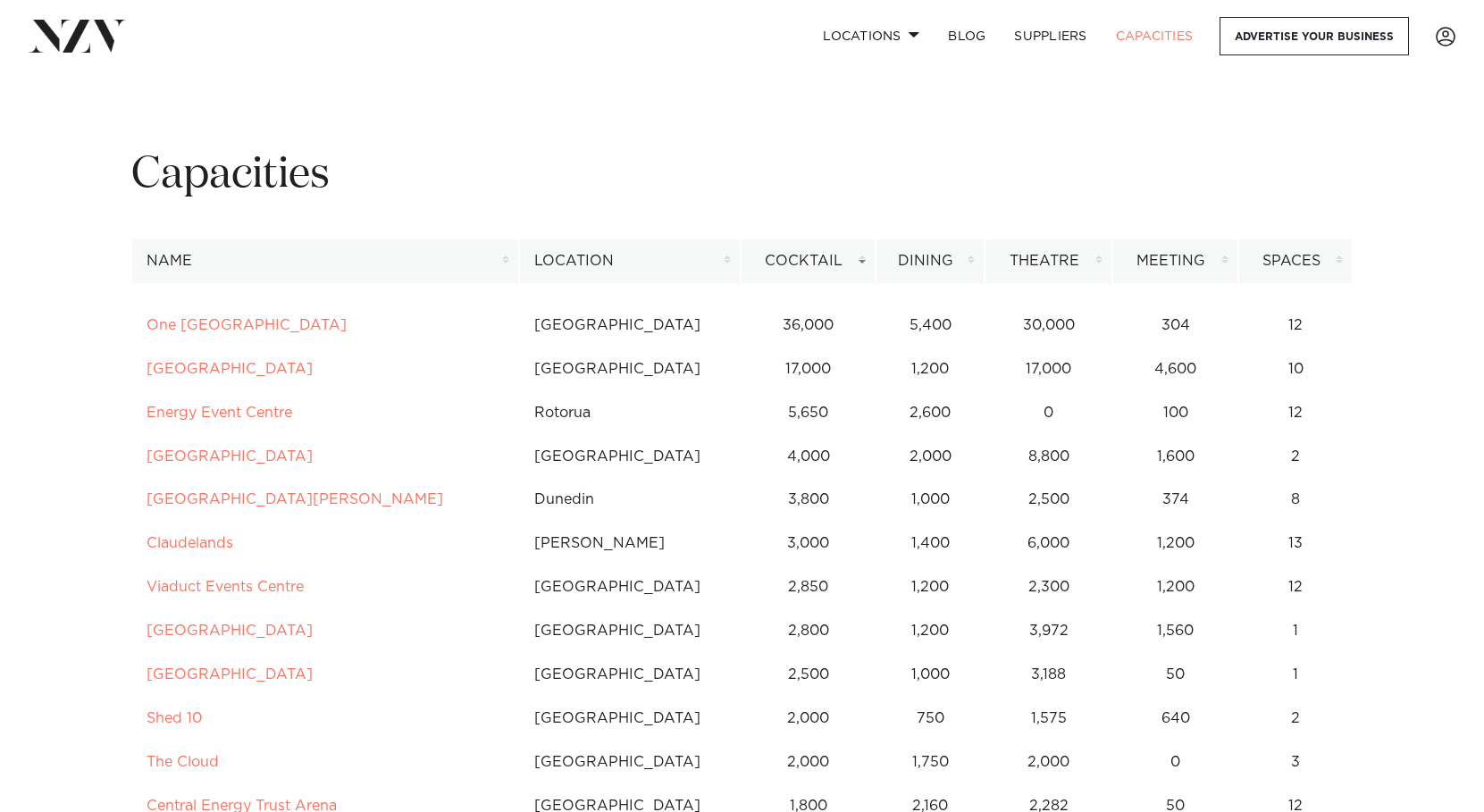
click at [796, 259] on th "Cocktail" at bounding box center [809, 261] width 135 height 44
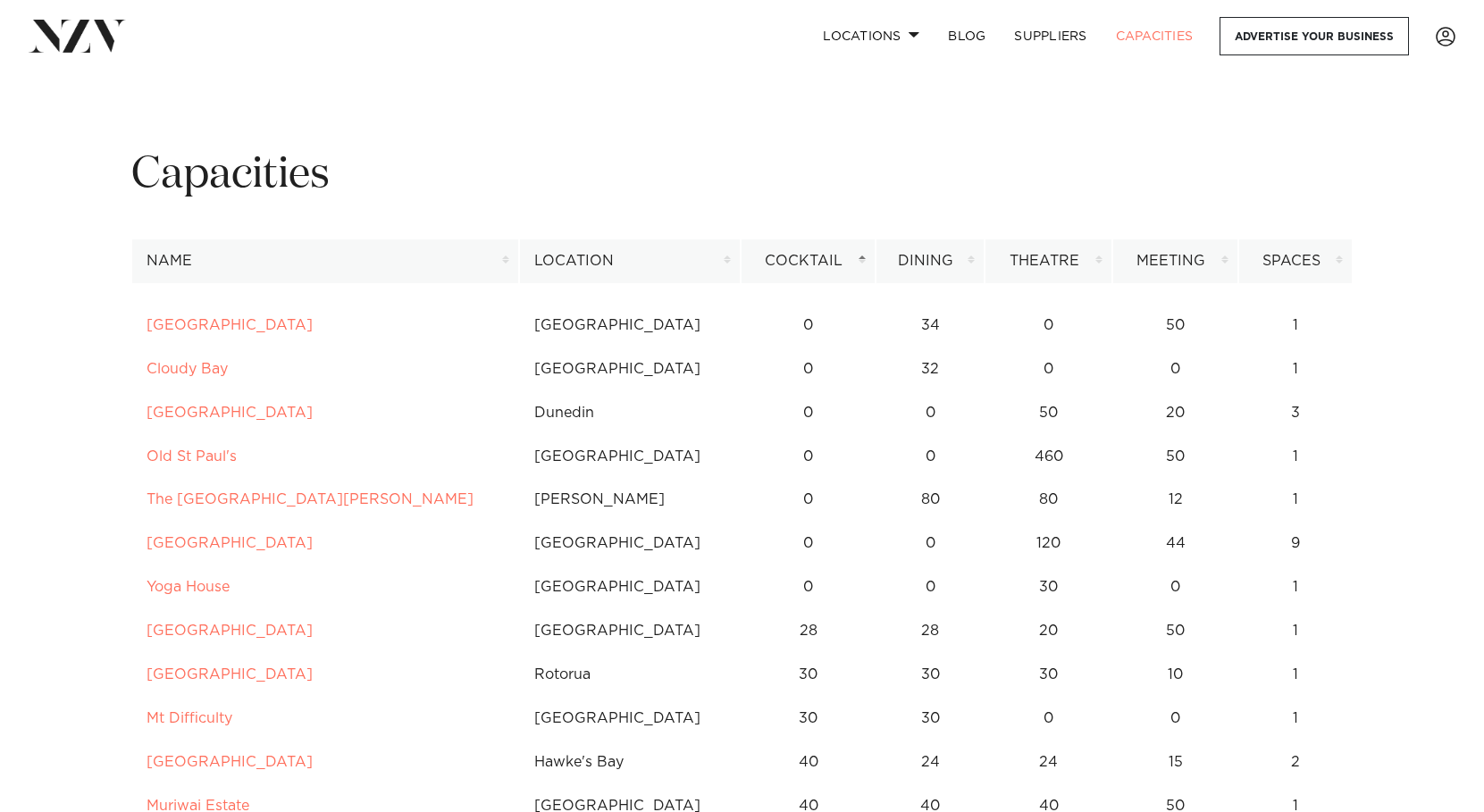
click at [575, 255] on th "Location" at bounding box center [629, 261] width 222 height 44
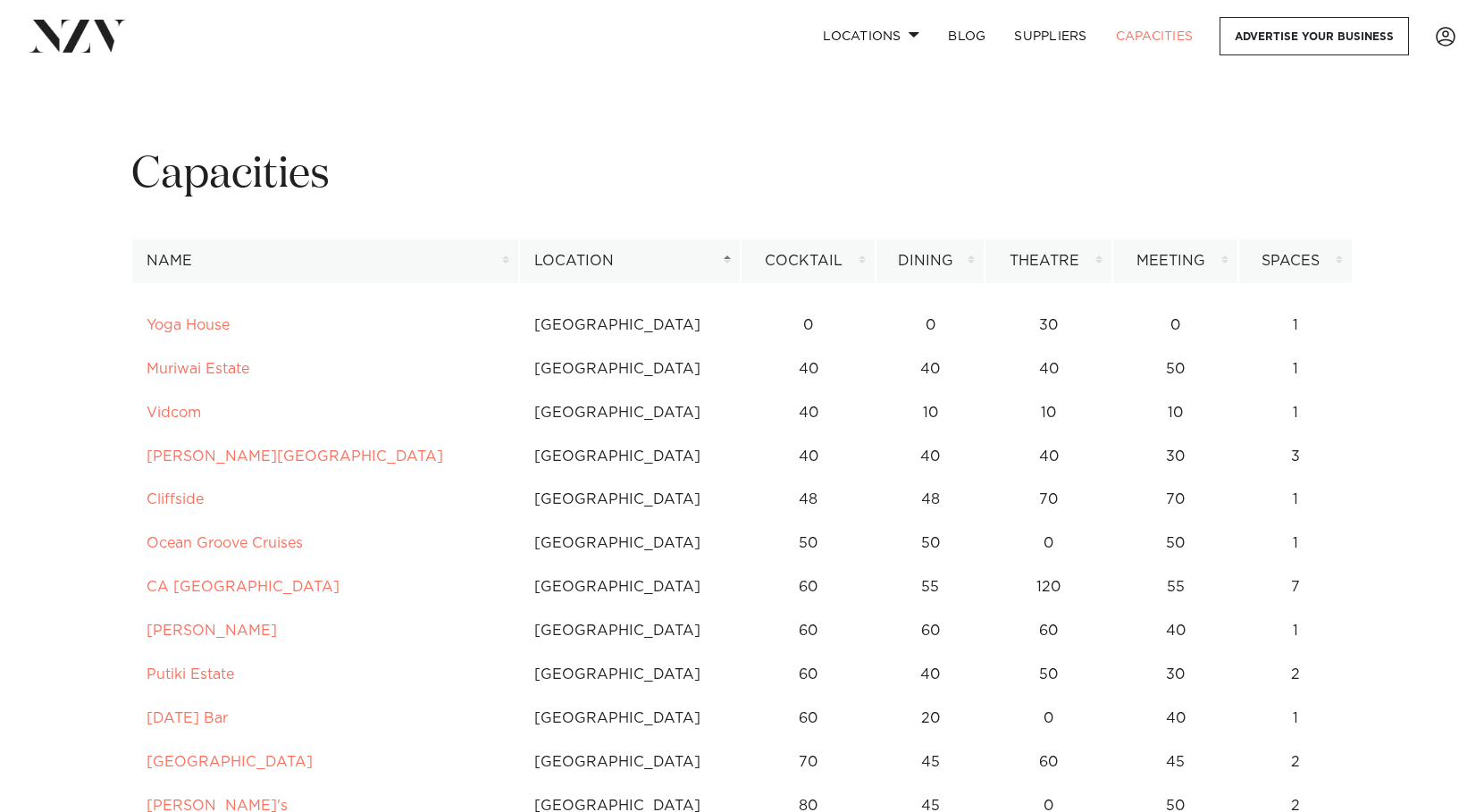
click at [934, 262] on th "Dining" at bounding box center [930, 261] width 109 height 44
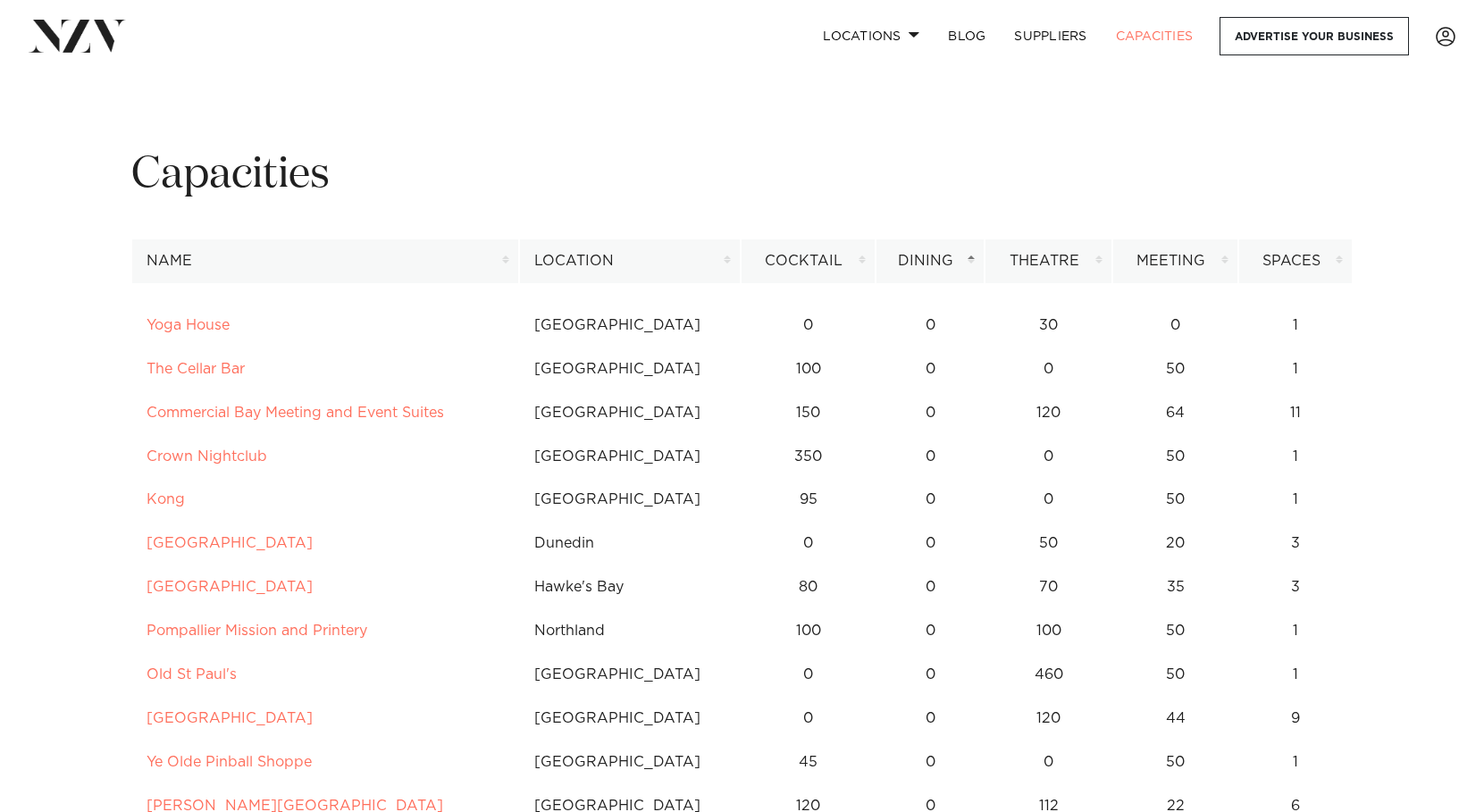
click at [934, 258] on th "Dining" at bounding box center [930, 261] width 109 height 44
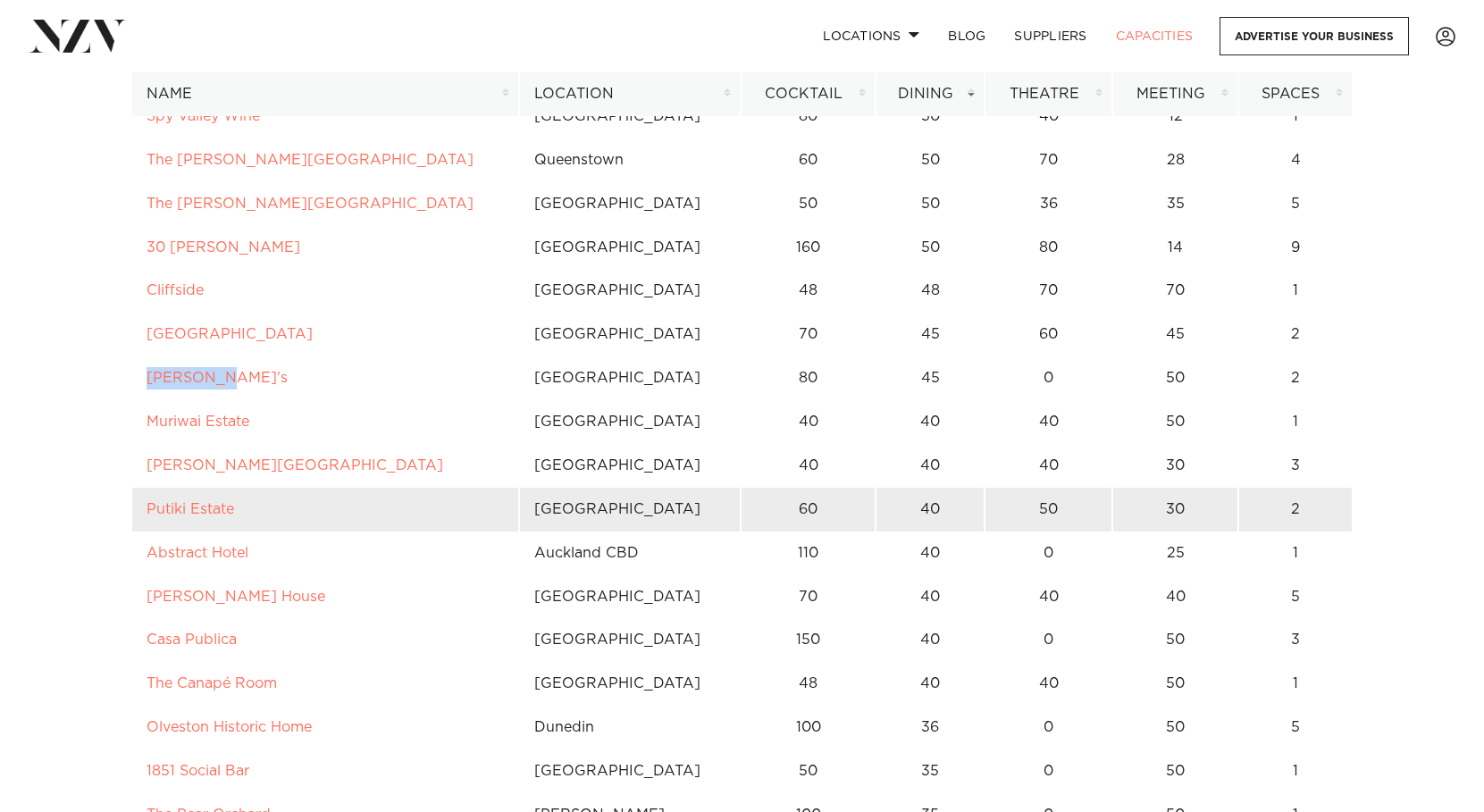
scroll to position [12784, 0]
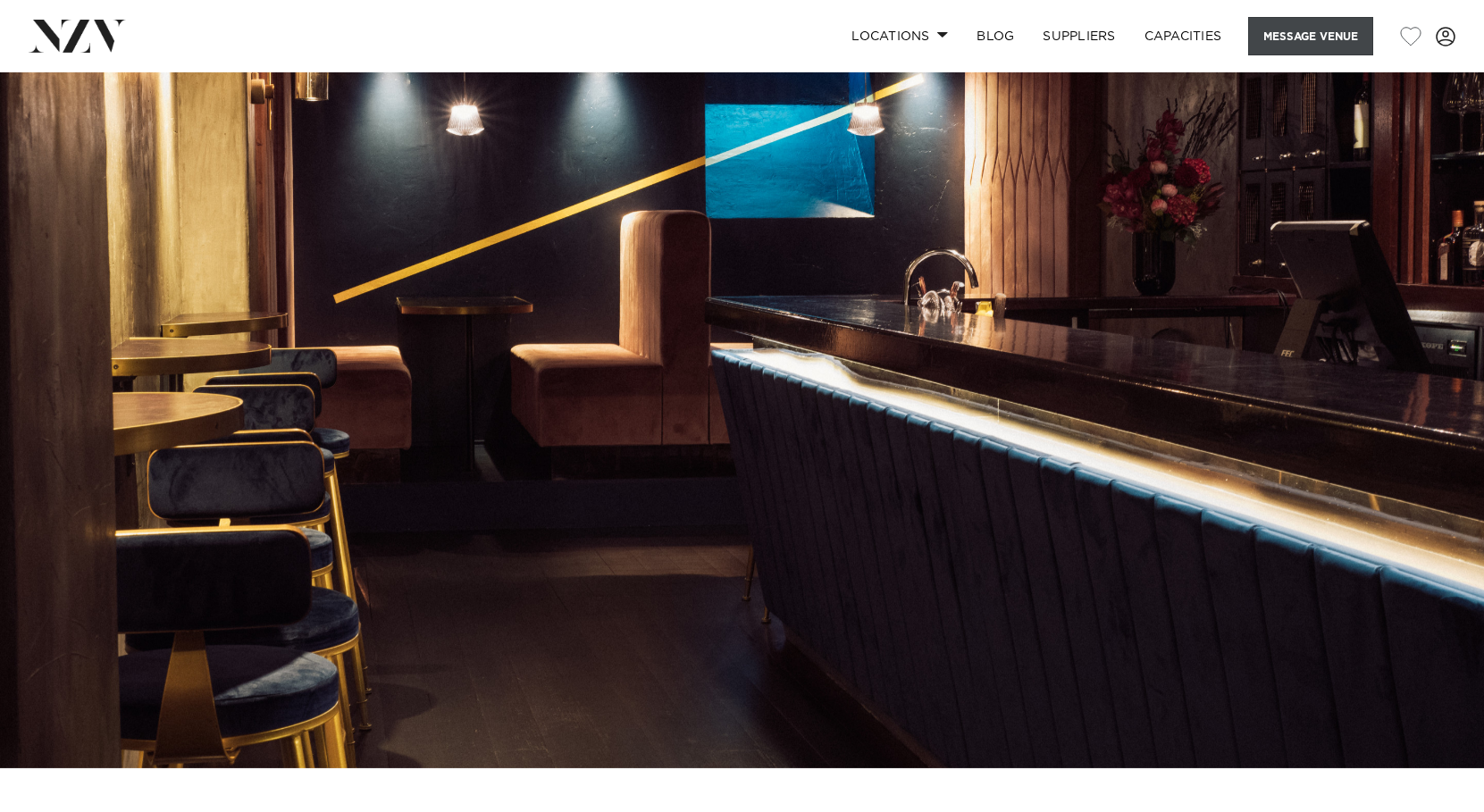
click at [1296, 36] on button "Message Venue" at bounding box center [1311, 35] width 125 height 38
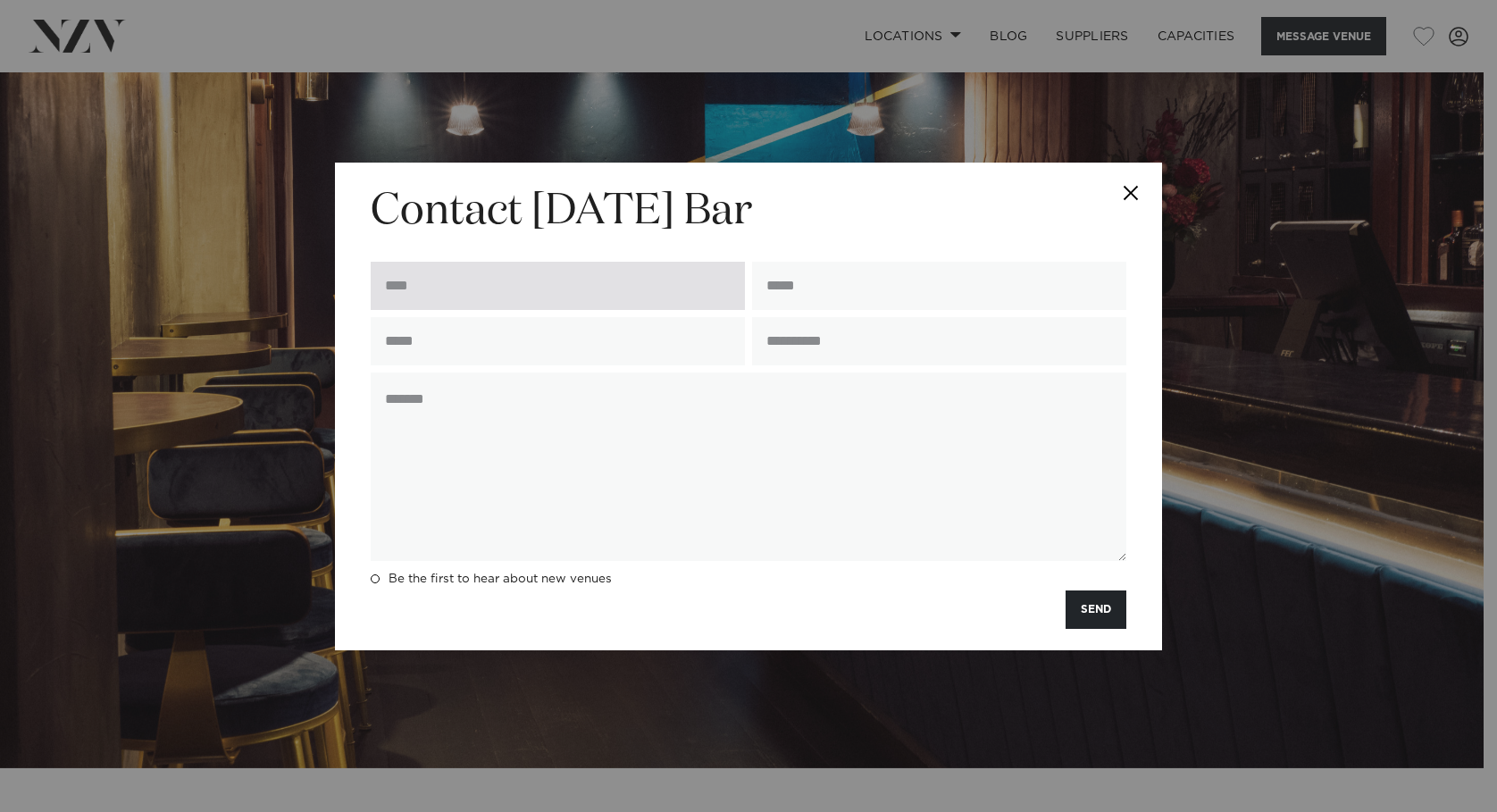
drag, startPoint x: 1295, startPoint y: 36, endPoint x: 478, endPoint y: 292, distance: 856.2
click at [478, 292] on input "text" at bounding box center [558, 285] width 375 height 48
type input "**********"
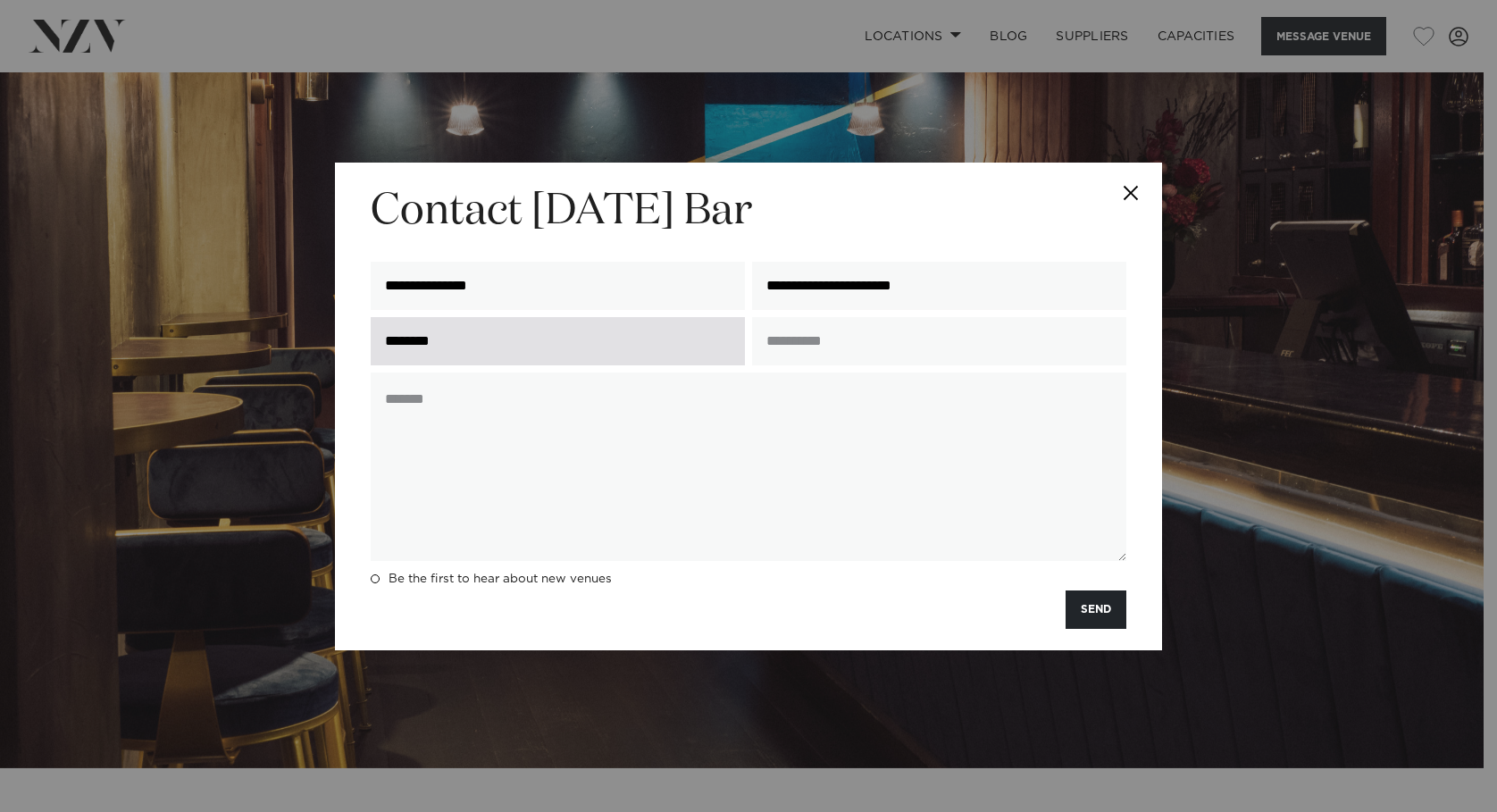
click at [569, 332] on input "********" at bounding box center [558, 340] width 375 height 48
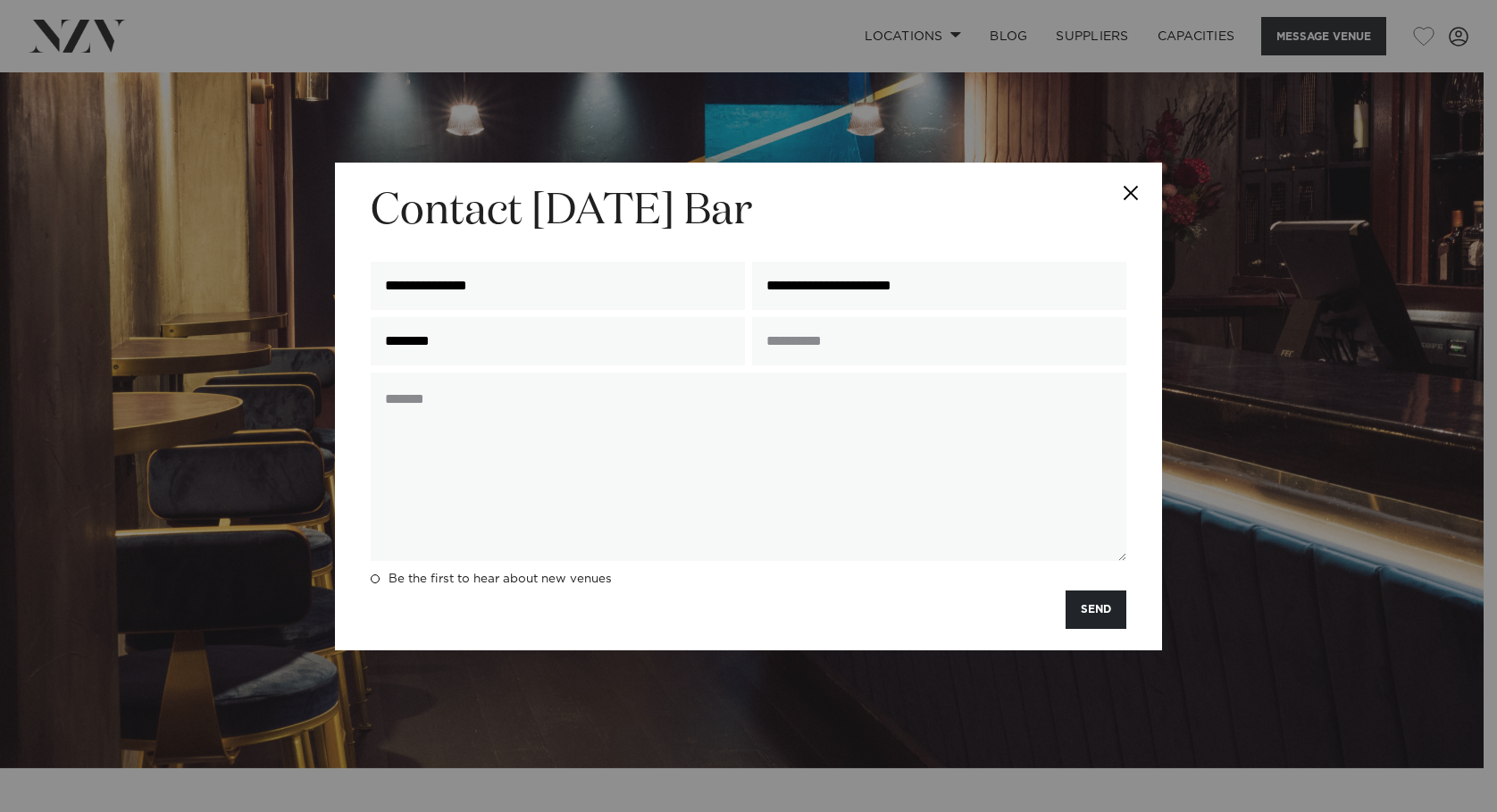
drag, startPoint x: 498, startPoint y: 332, endPoint x: 63, endPoint y: 339, distance: 435.1
click at [88, 343] on div "**********" at bounding box center [748, 406] width 1497 height 812
type input "**********"
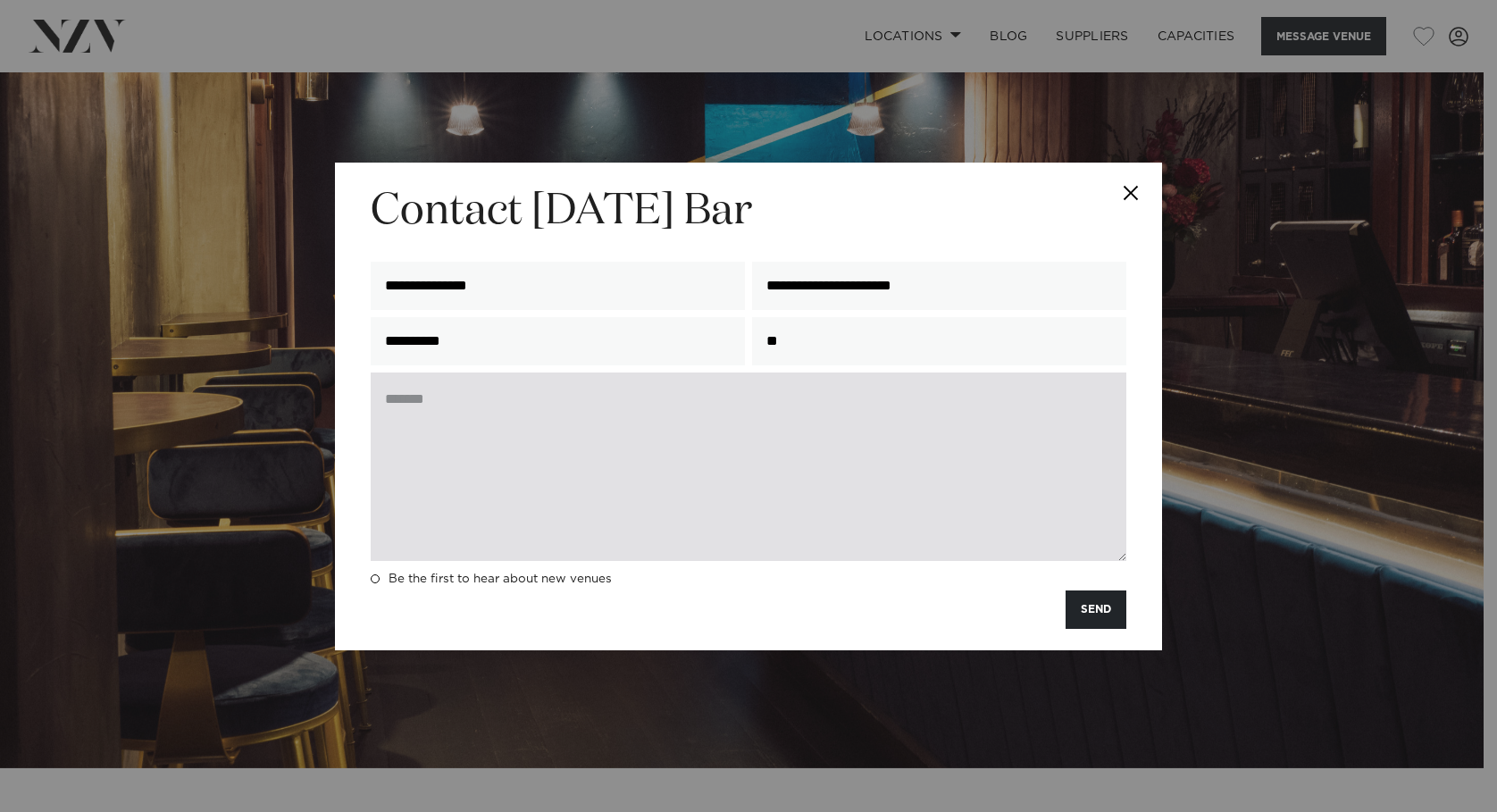
type input "**********"
click at [548, 409] on textarea at bounding box center [748, 467] width 755 height 189
click at [890, 401] on textarea "**********" at bounding box center [748, 467] width 755 height 189
click at [1016, 405] on textarea "**********" at bounding box center [748, 467] width 755 height 189
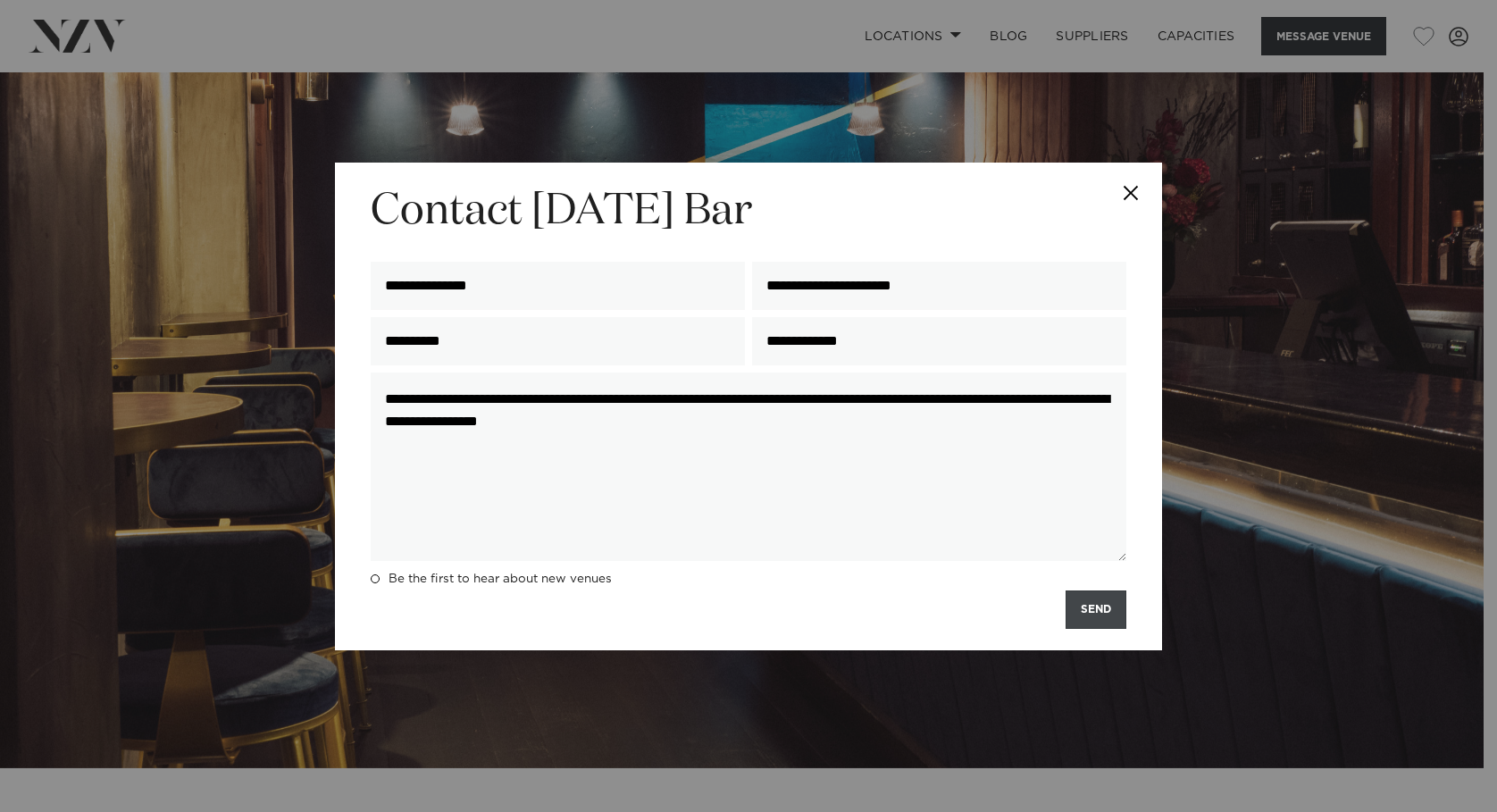
type textarea "**********"
click at [1088, 620] on button "SEND" at bounding box center [1096, 609] width 61 height 38
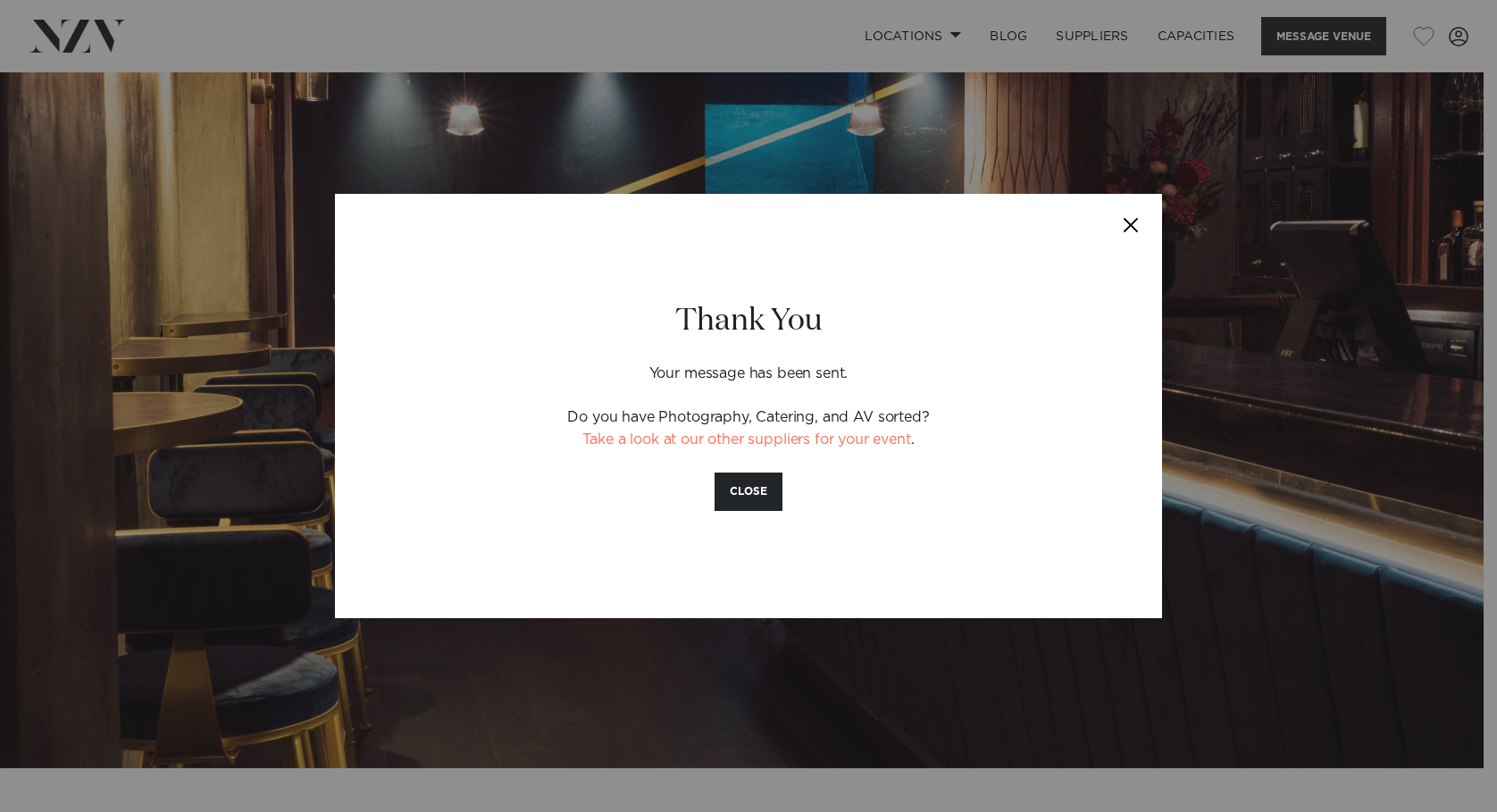
click at [1130, 222] on button "Close" at bounding box center [1131, 225] width 63 height 63
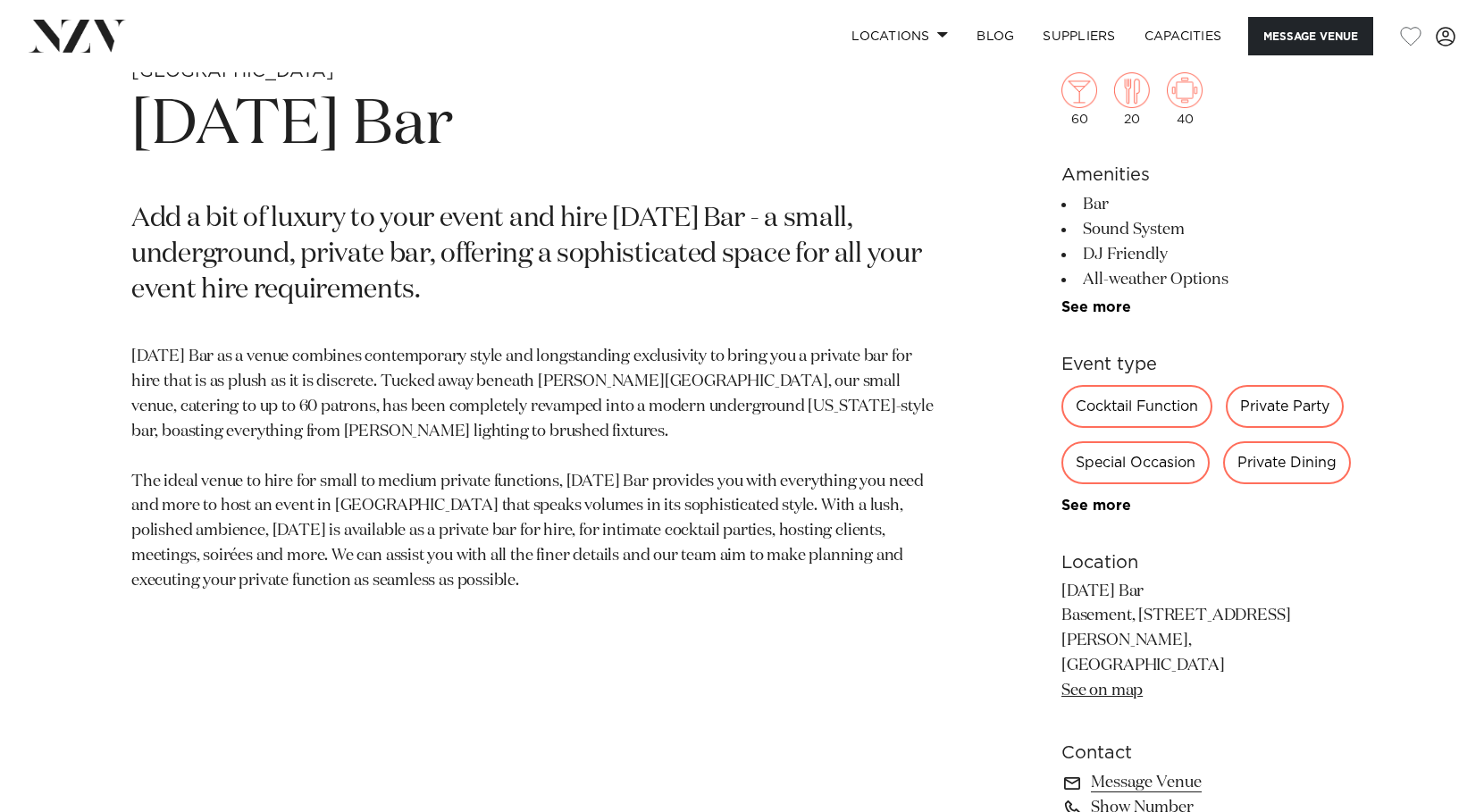
scroll to position [781, 0]
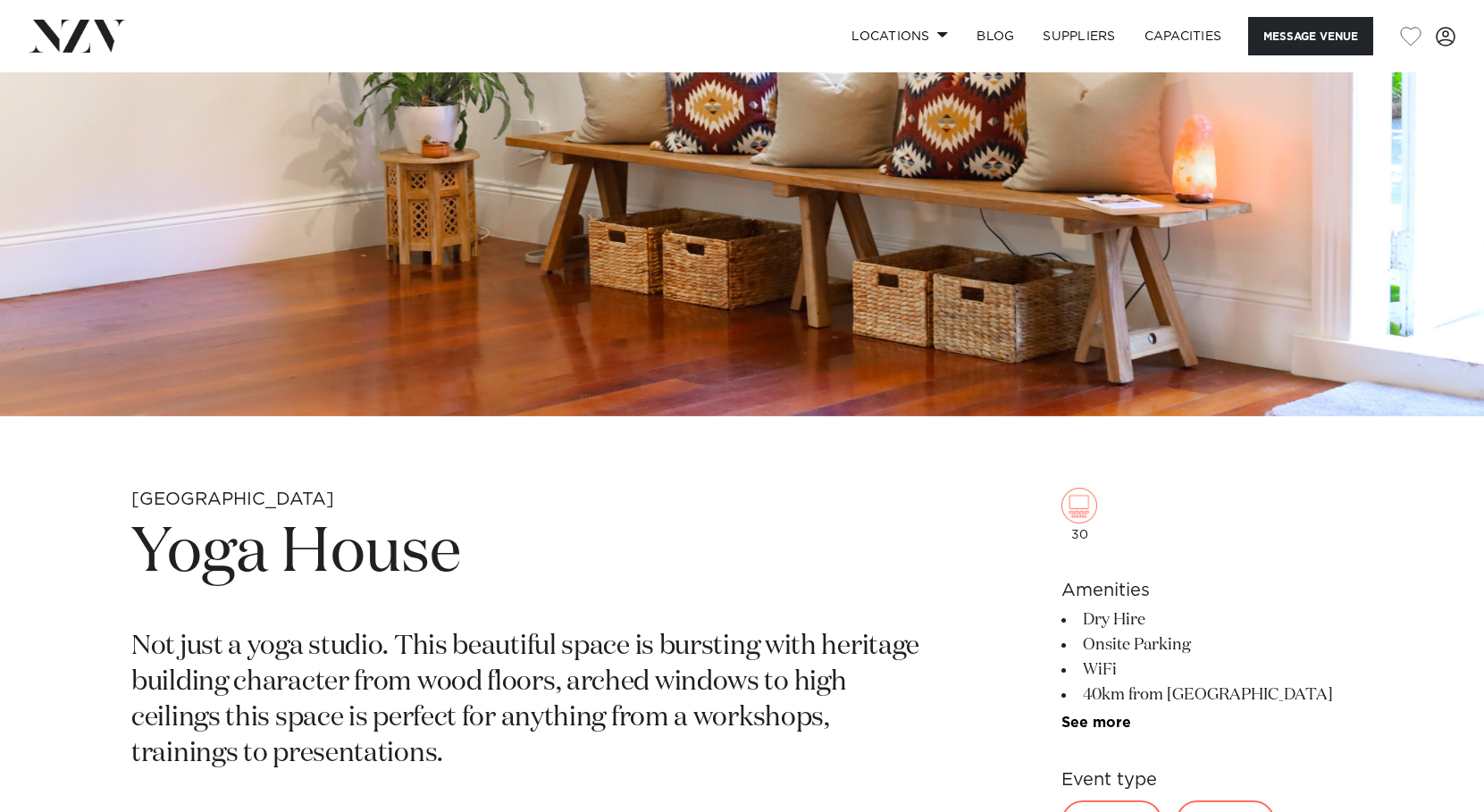
scroll to position [843, 0]
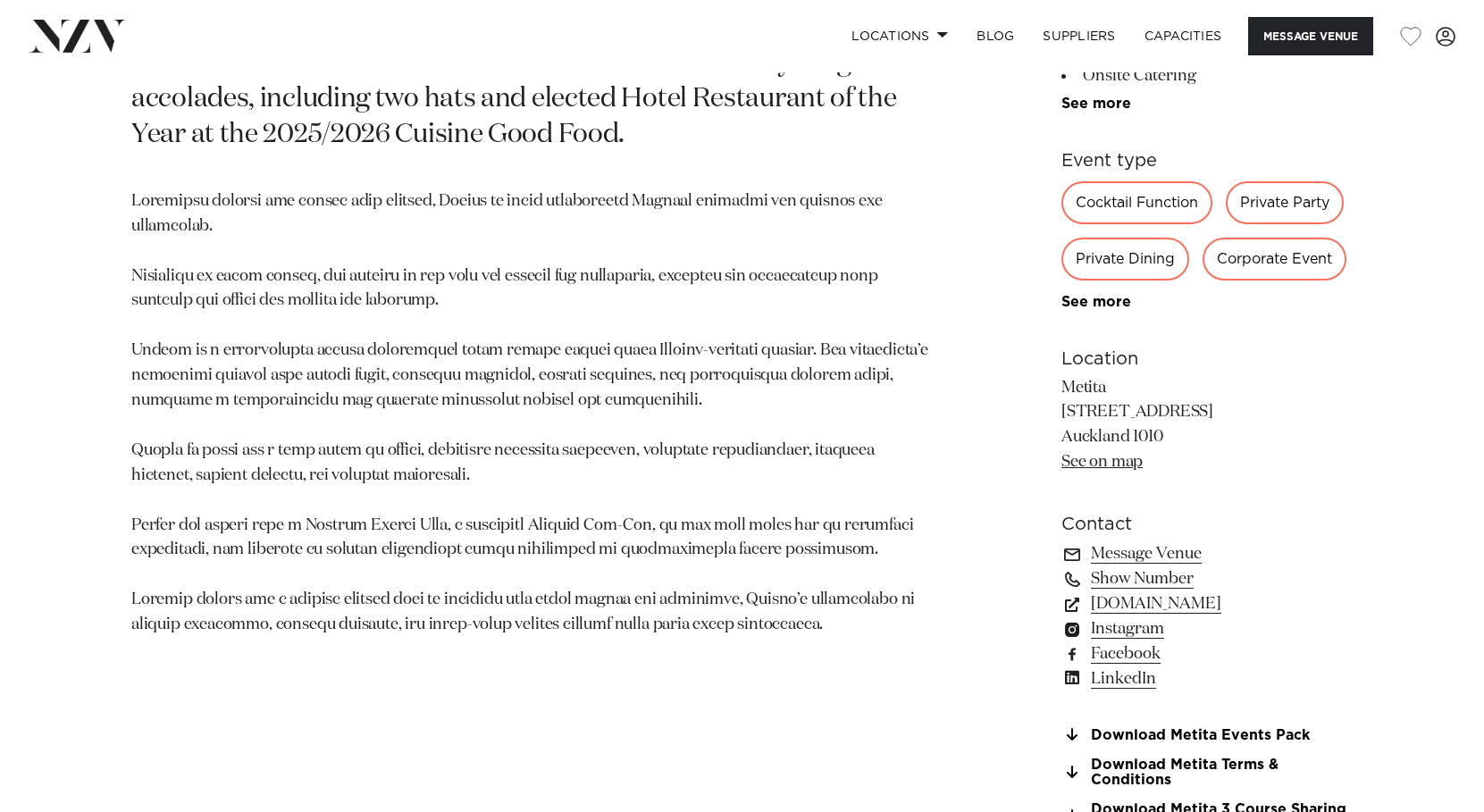
scroll to position [1145, 0]
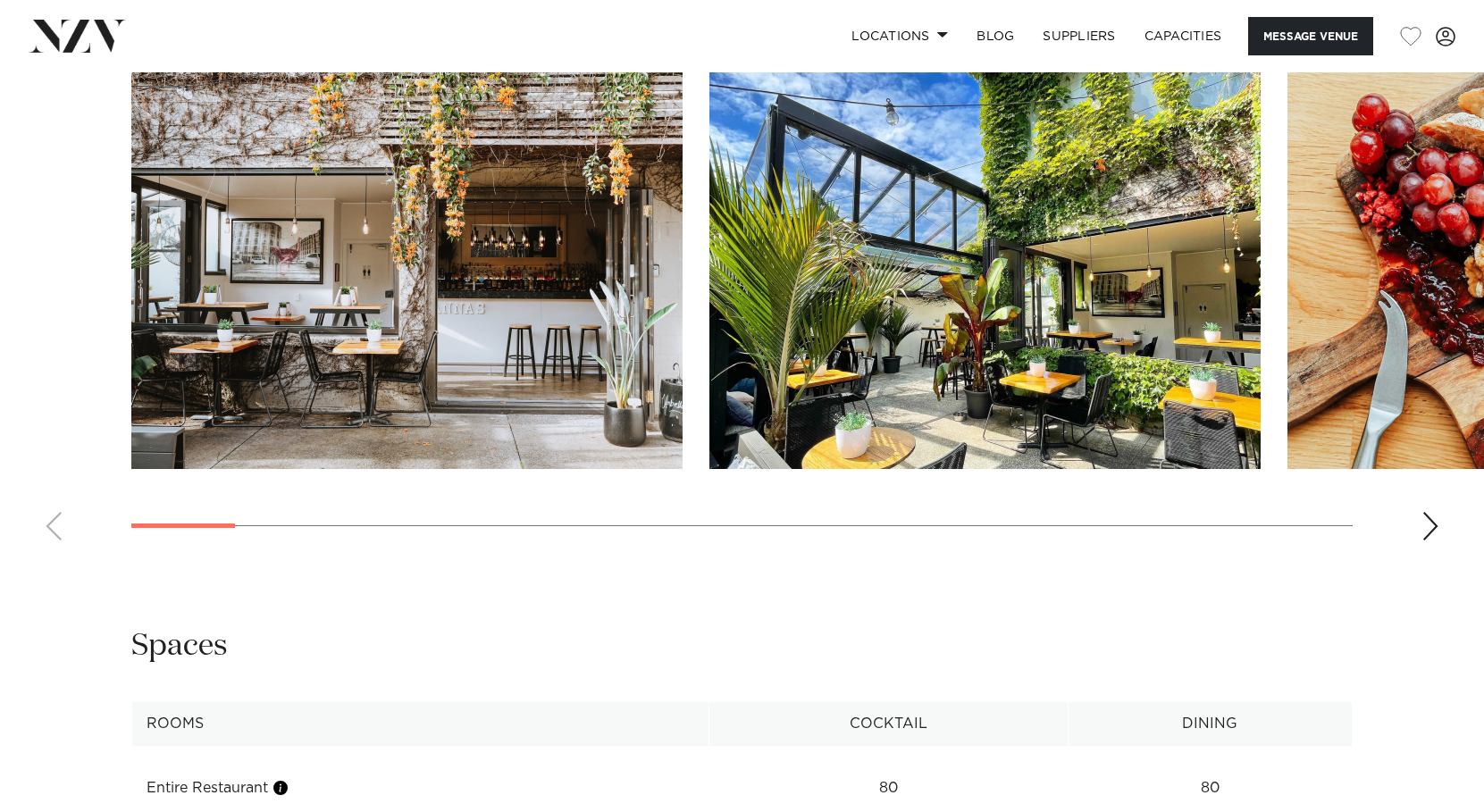
scroll to position [1839, 0]
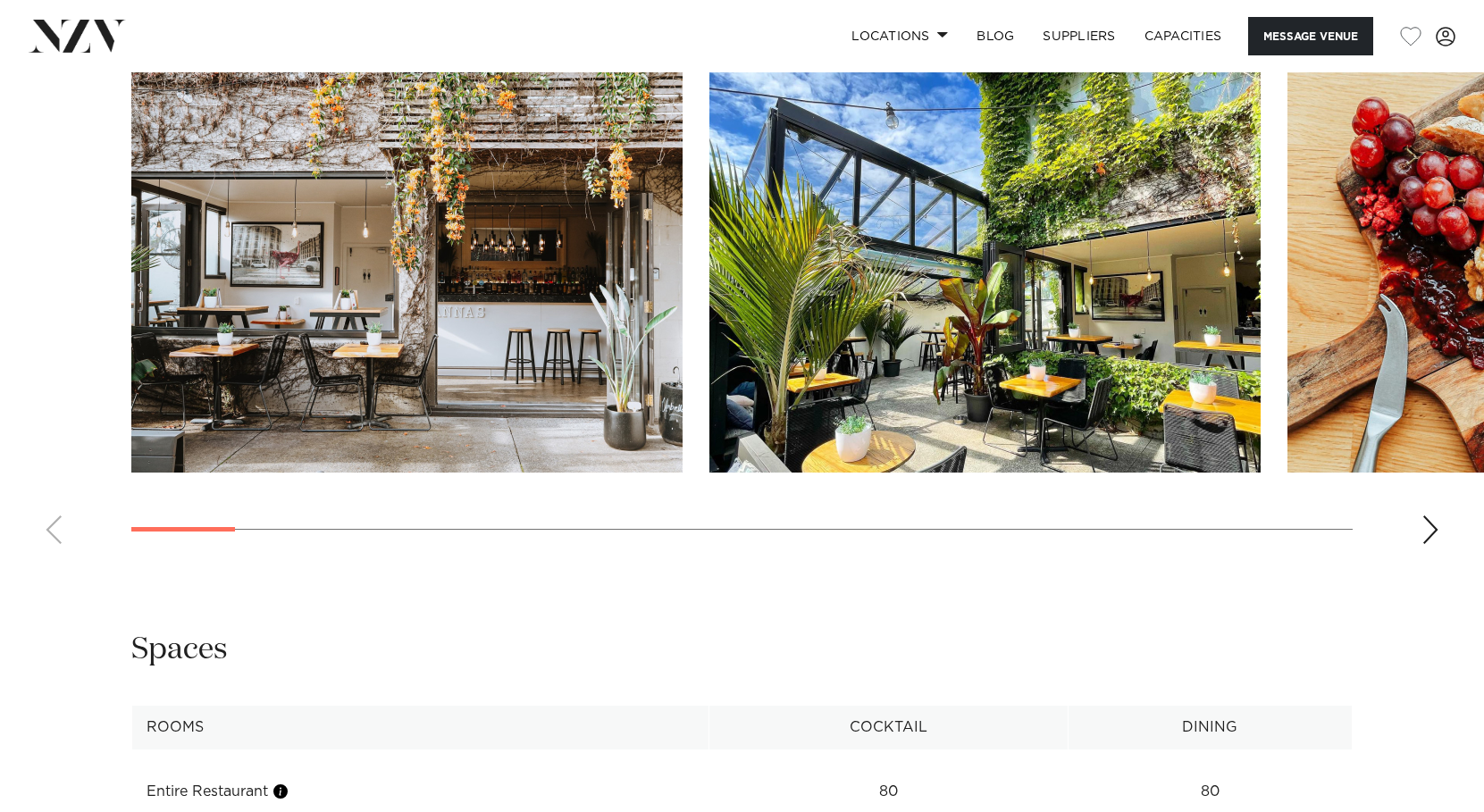
click at [1430, 544] on div "Next slide" at bounding box center [1431, 529] width 18 height 28
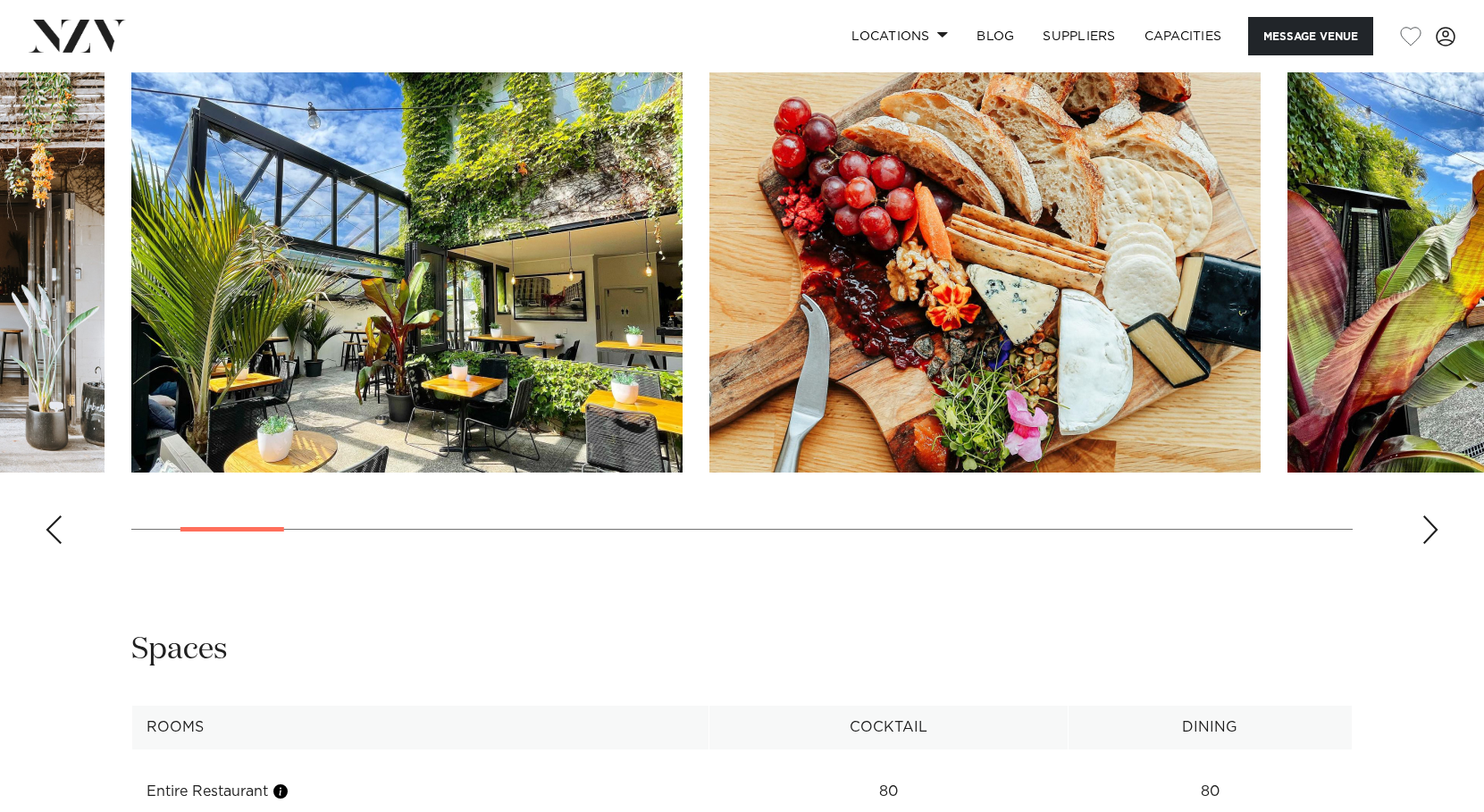
click at [1430, 544] on div "Next slide" at bounding box center [1431, 529] width 18 height 28
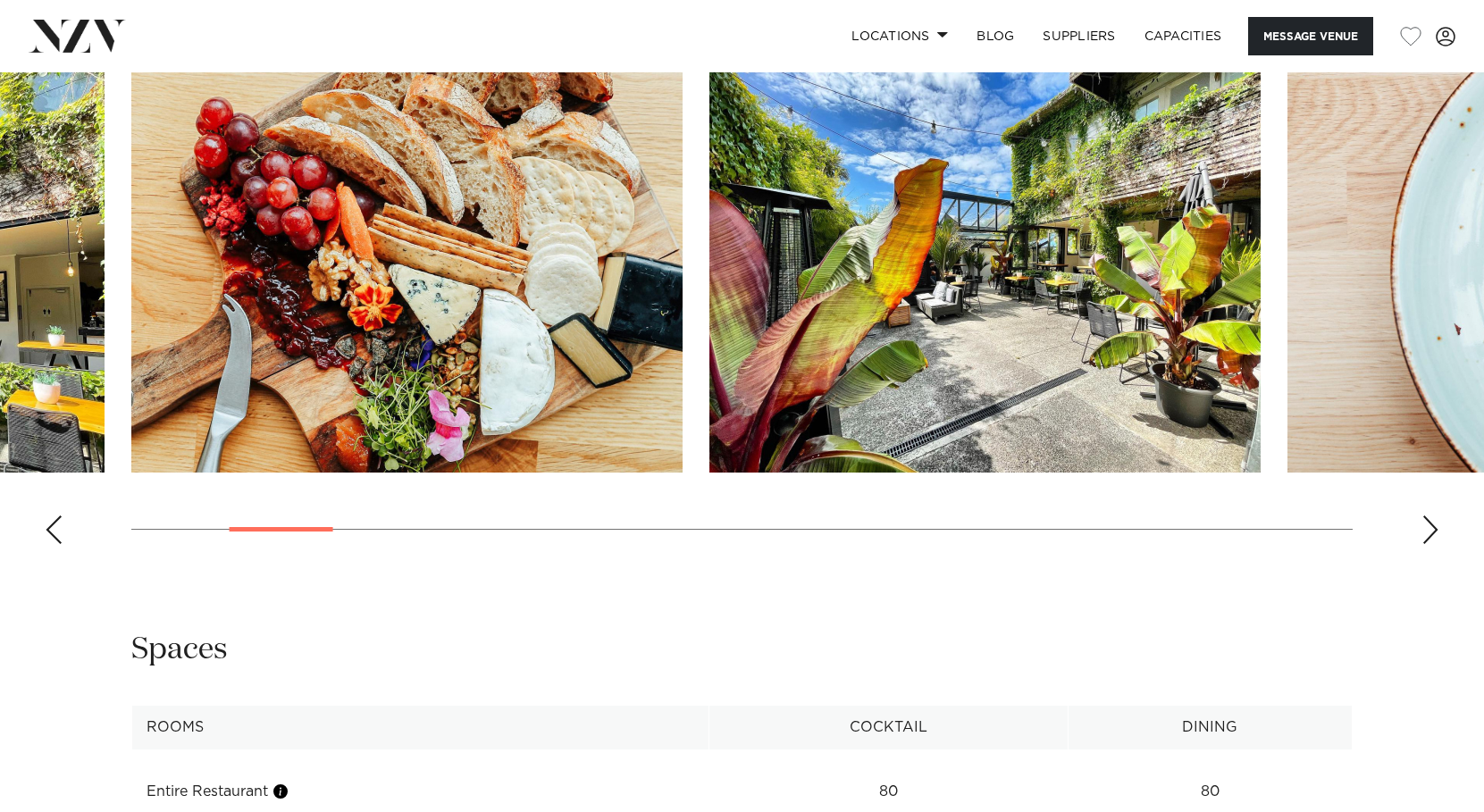
click at [1430, 544] on div "Next slide" at bounding box center [1431, 529] width 18 height 28
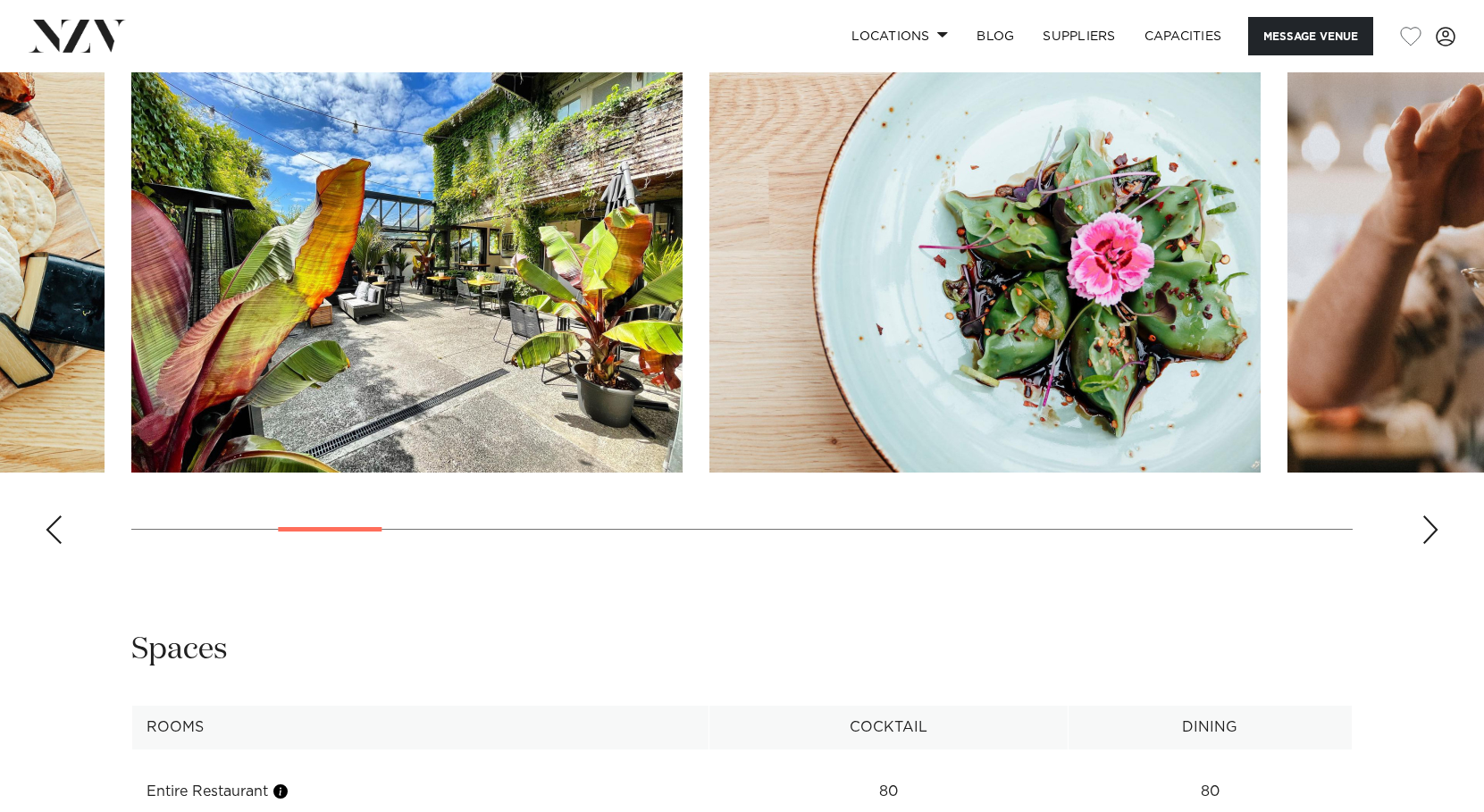
click at [1430, 544] on div "Next slide" at bounding box center [1431, 529] width 18 height 28
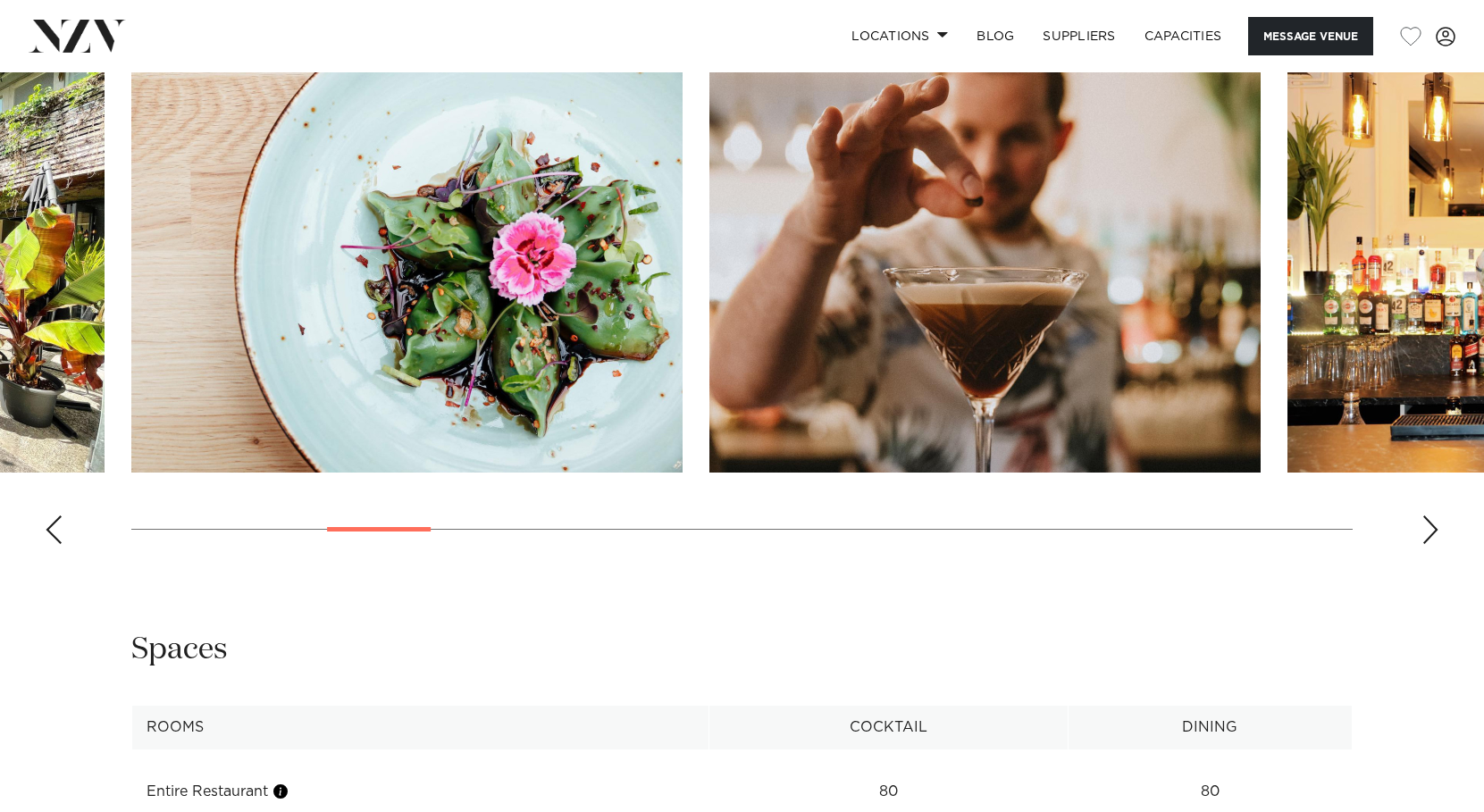
click at [1430, 544] on div "Next slide" at bounding box center [1431, 529] width 18 height 28
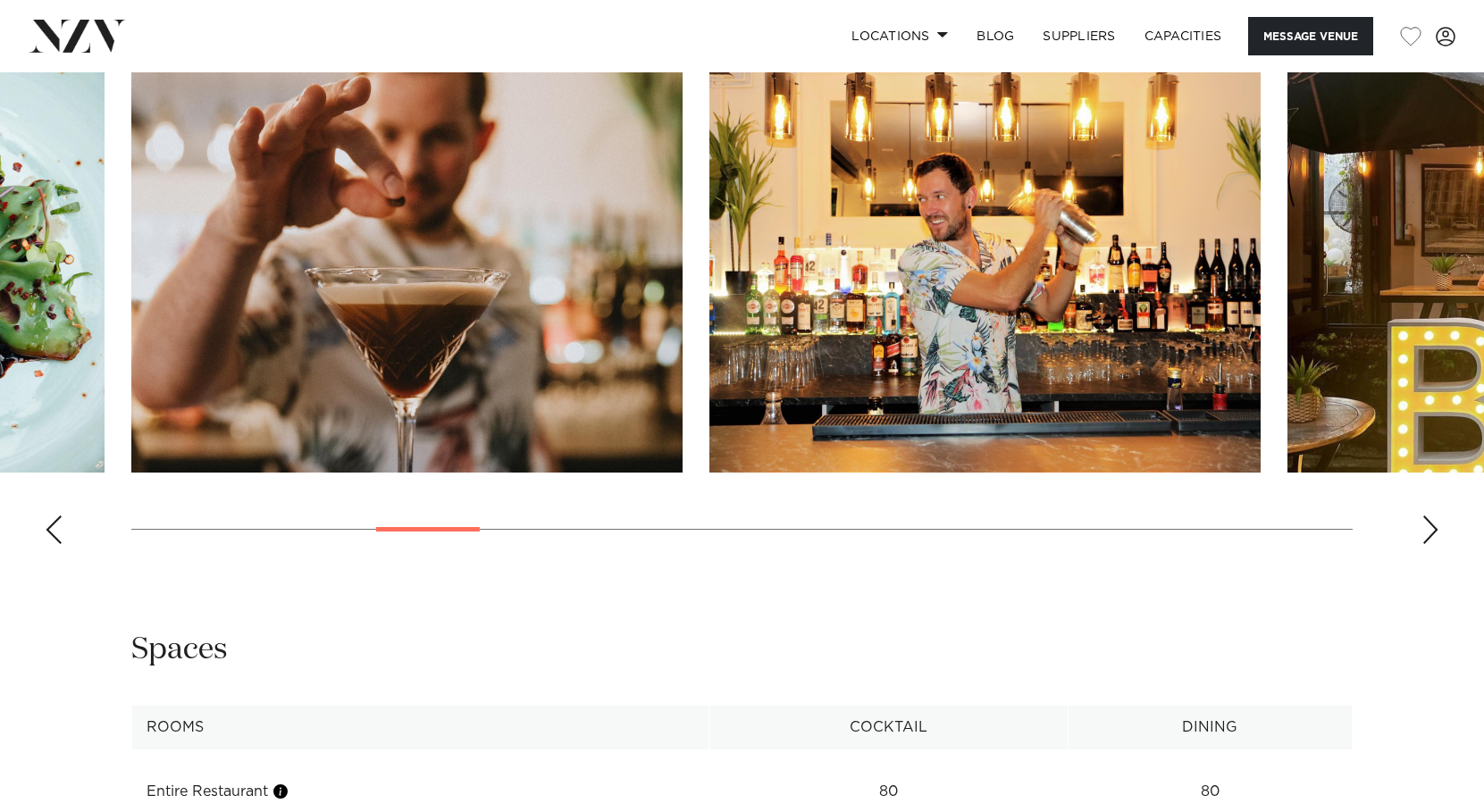
click at [1430, 544] on div "Next slide" at bounding box center [1431, 529] width 18 height 28
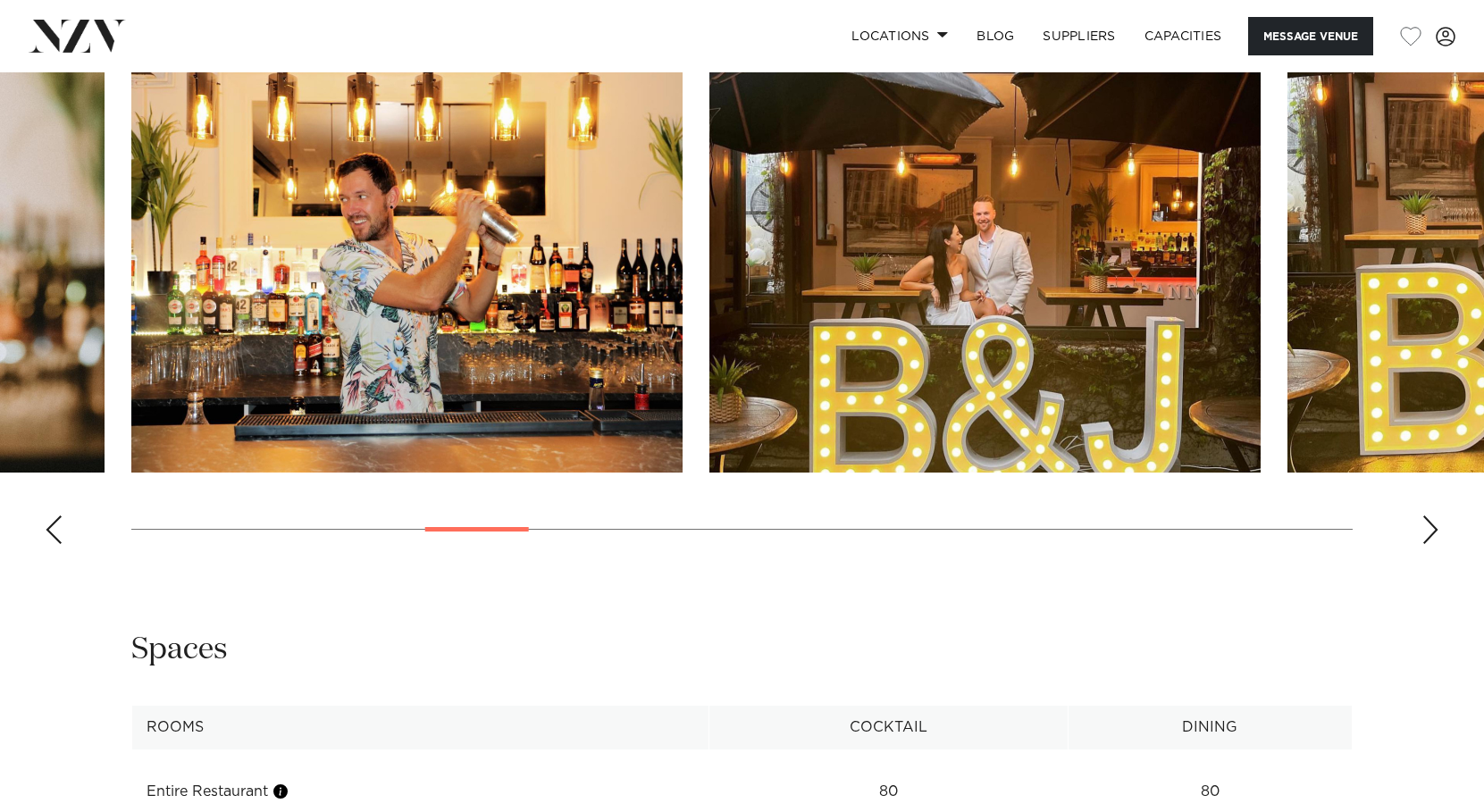
click at [1430, 544] on div "Next slide" at bounding box center [1431, 529] width 18 height 28
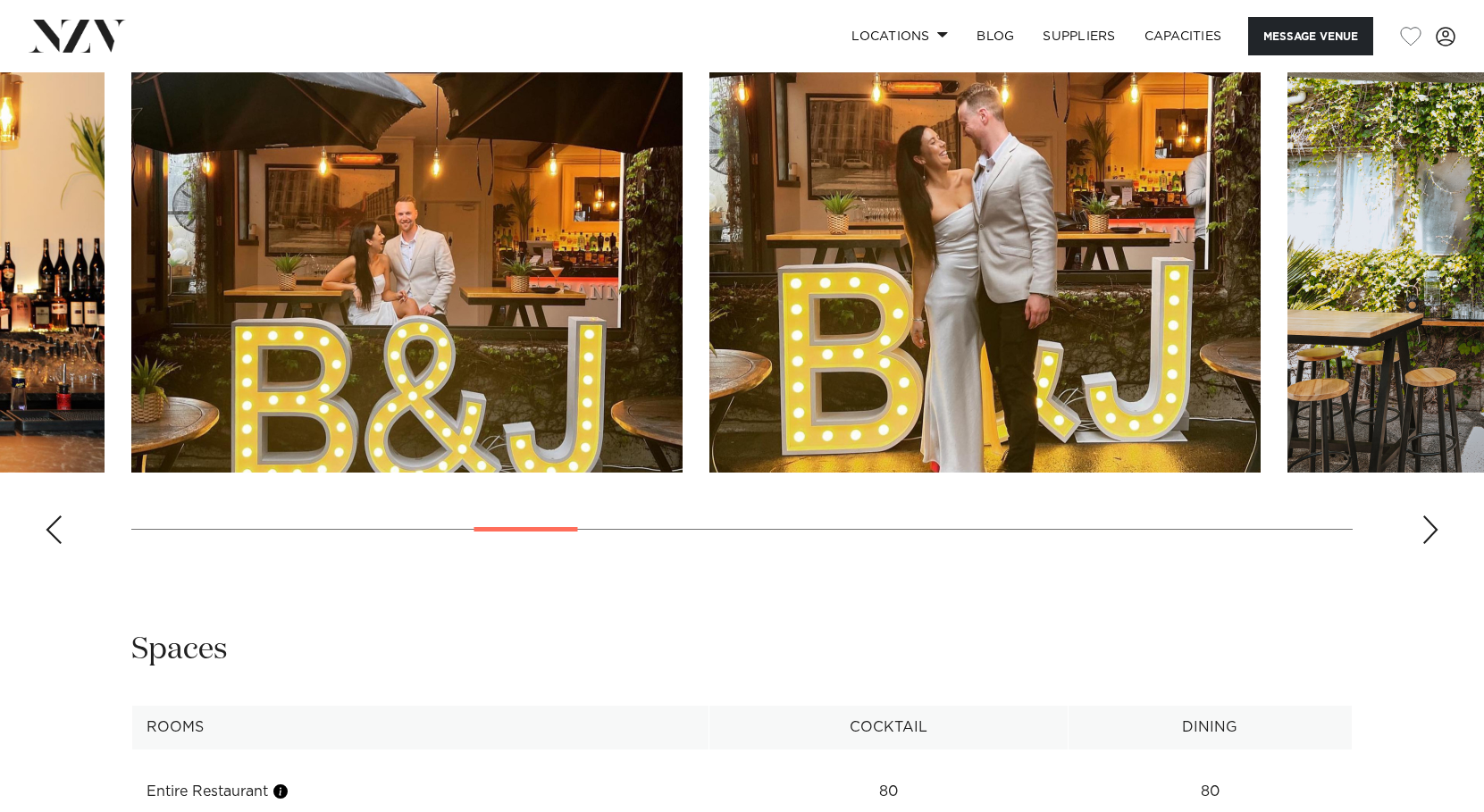
click at [1430, 544] on div "Next slide" at bounding box center [1431, 529] width 18 height 28
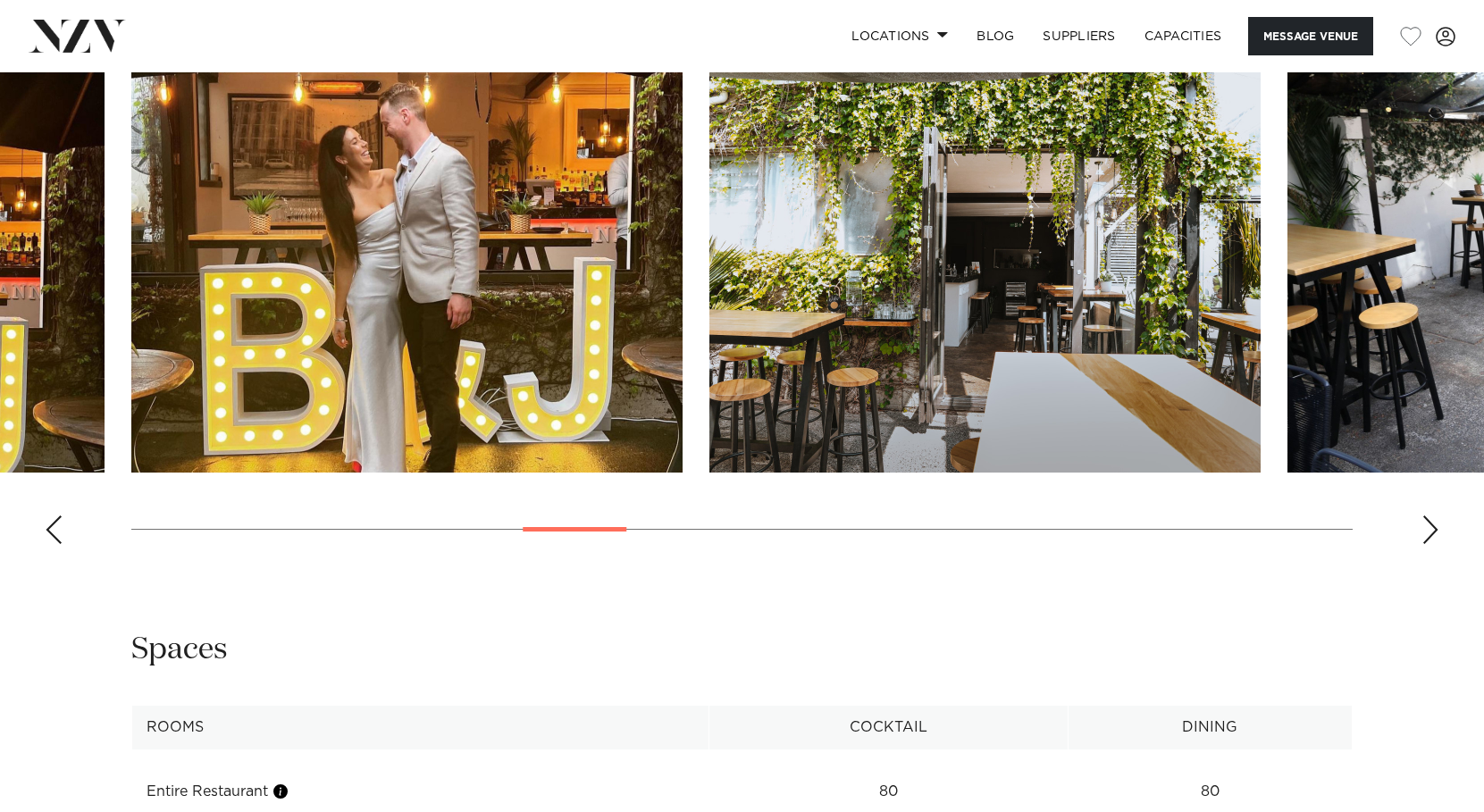
click at [1430, 544] on div "Next slide" at bounding box center [1431, 529] width 18 height 28
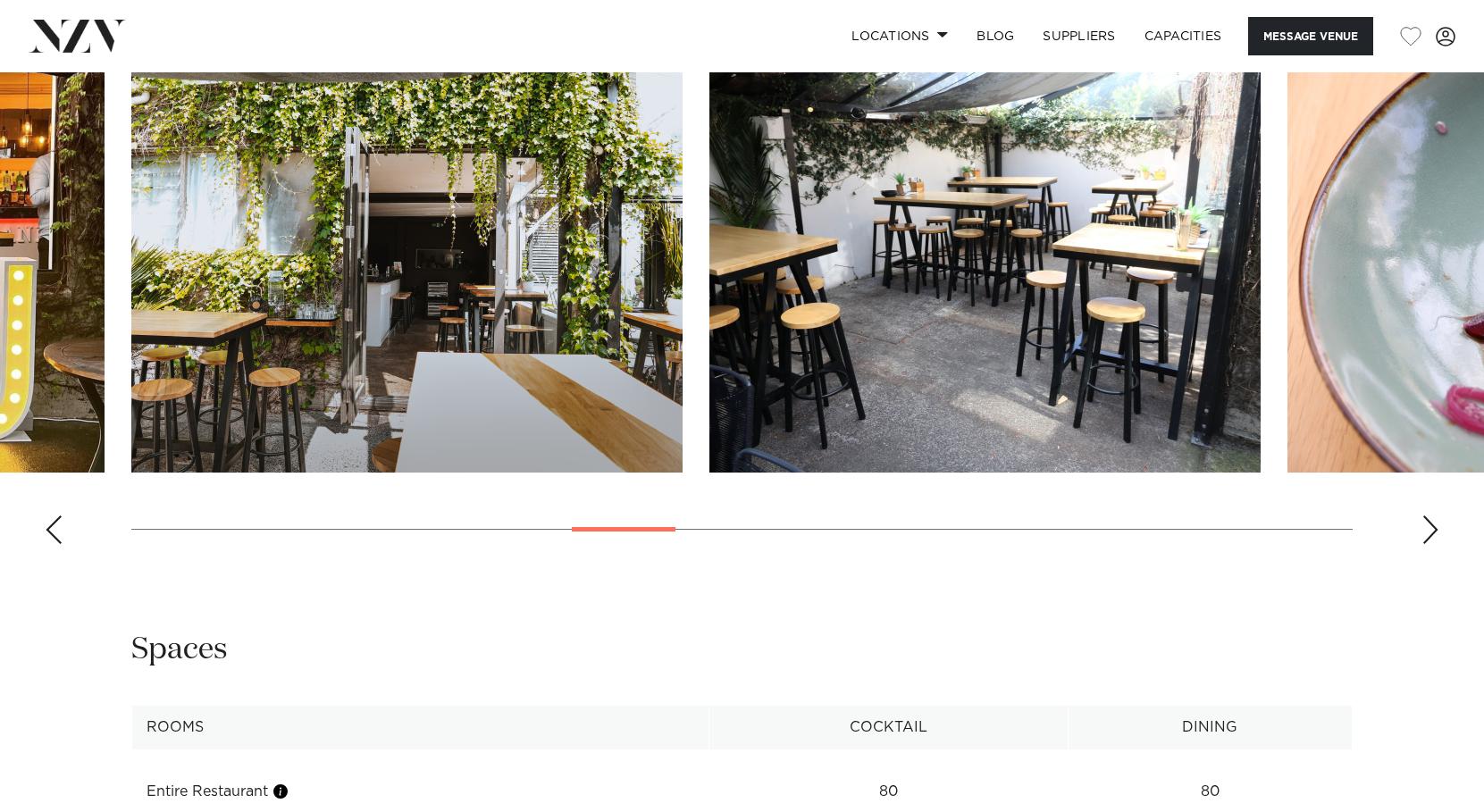
click at [1430, 544] on div "Next slide" at bounding box center [1431, 529] width 18 height 28
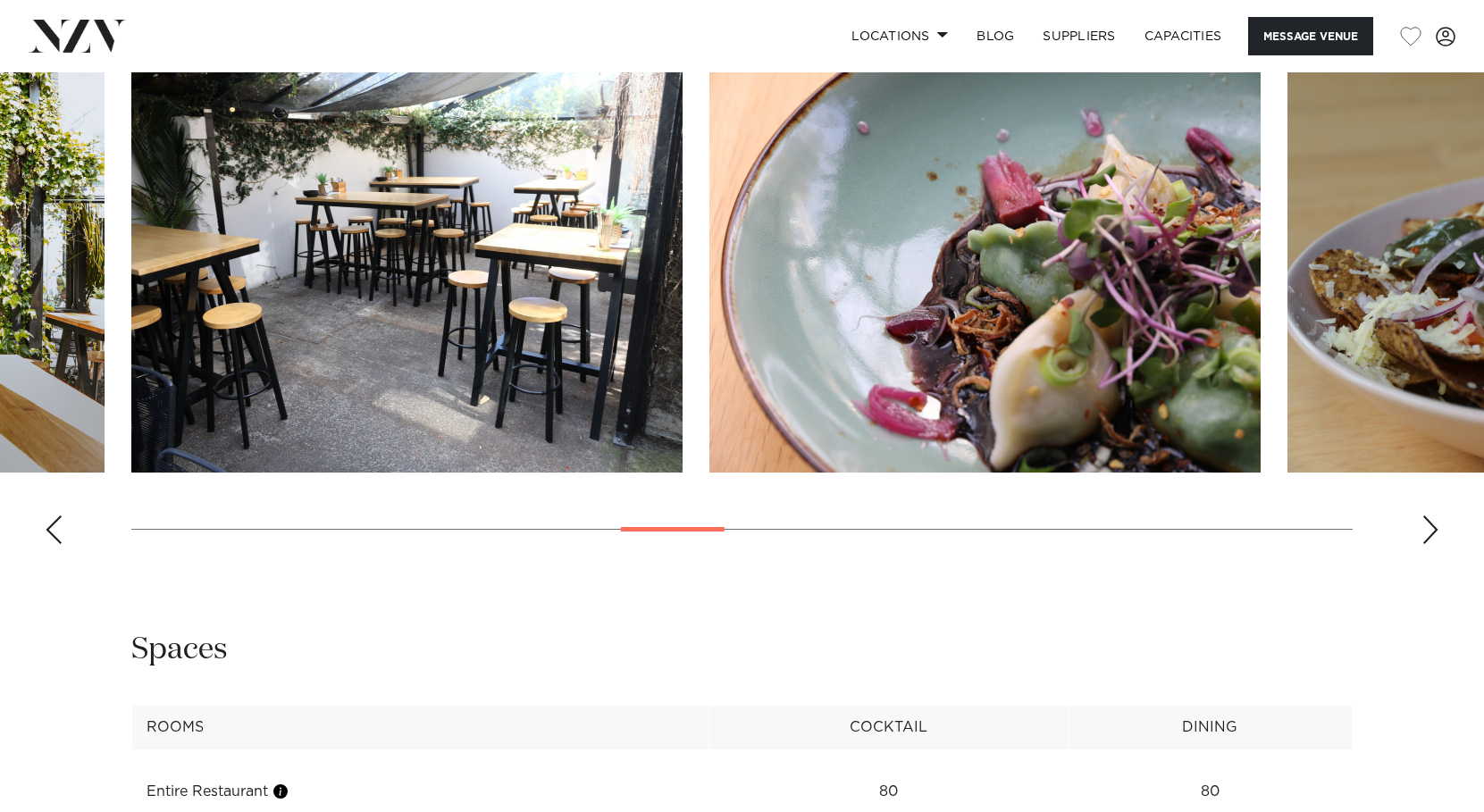
click at [1430, 544] on div "Next slide" at bounding box center [1431, 529] width 18 height 28
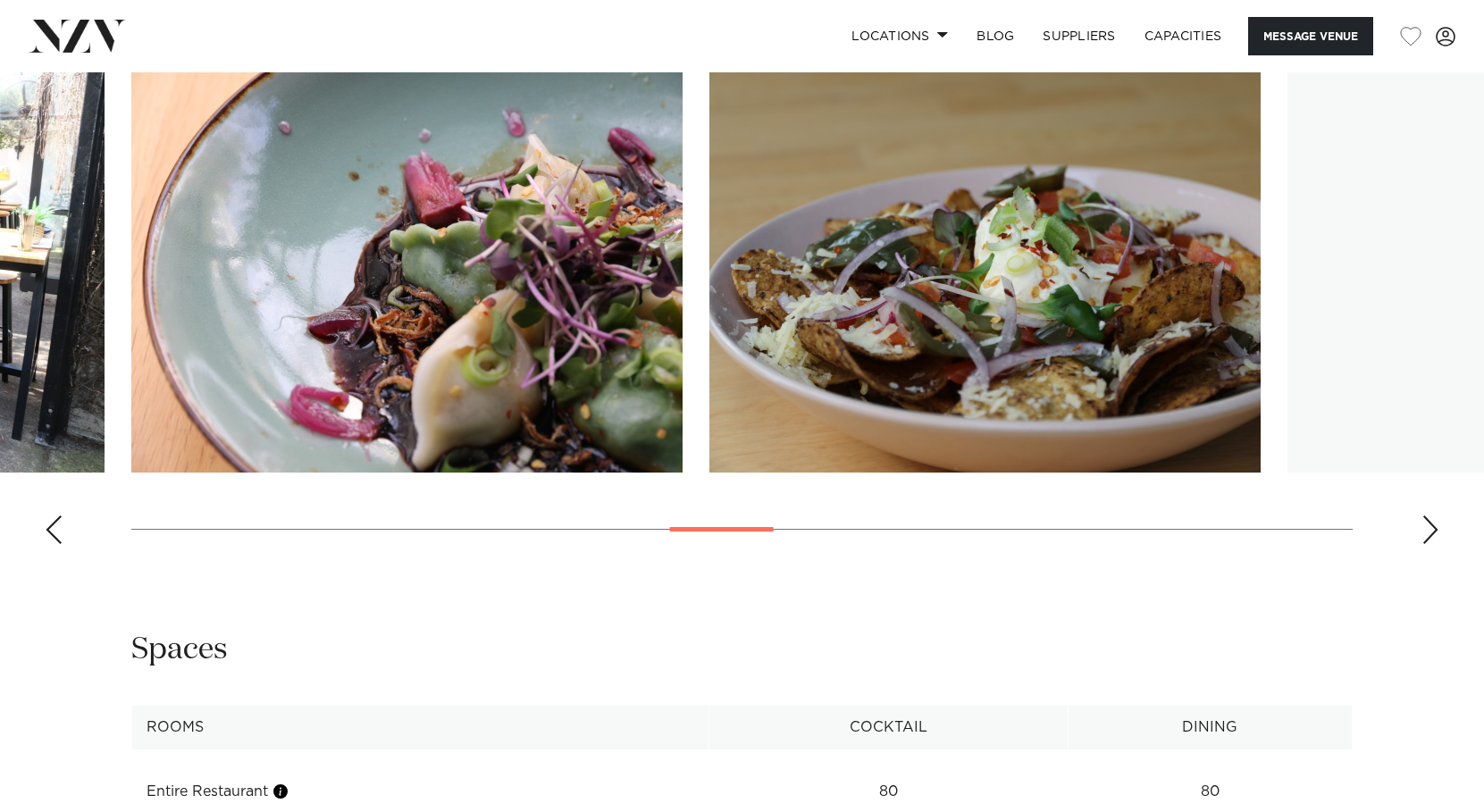
click at [1430, 544] on div "Next slide" at bounding box center [1431, 529] width 18 height 28
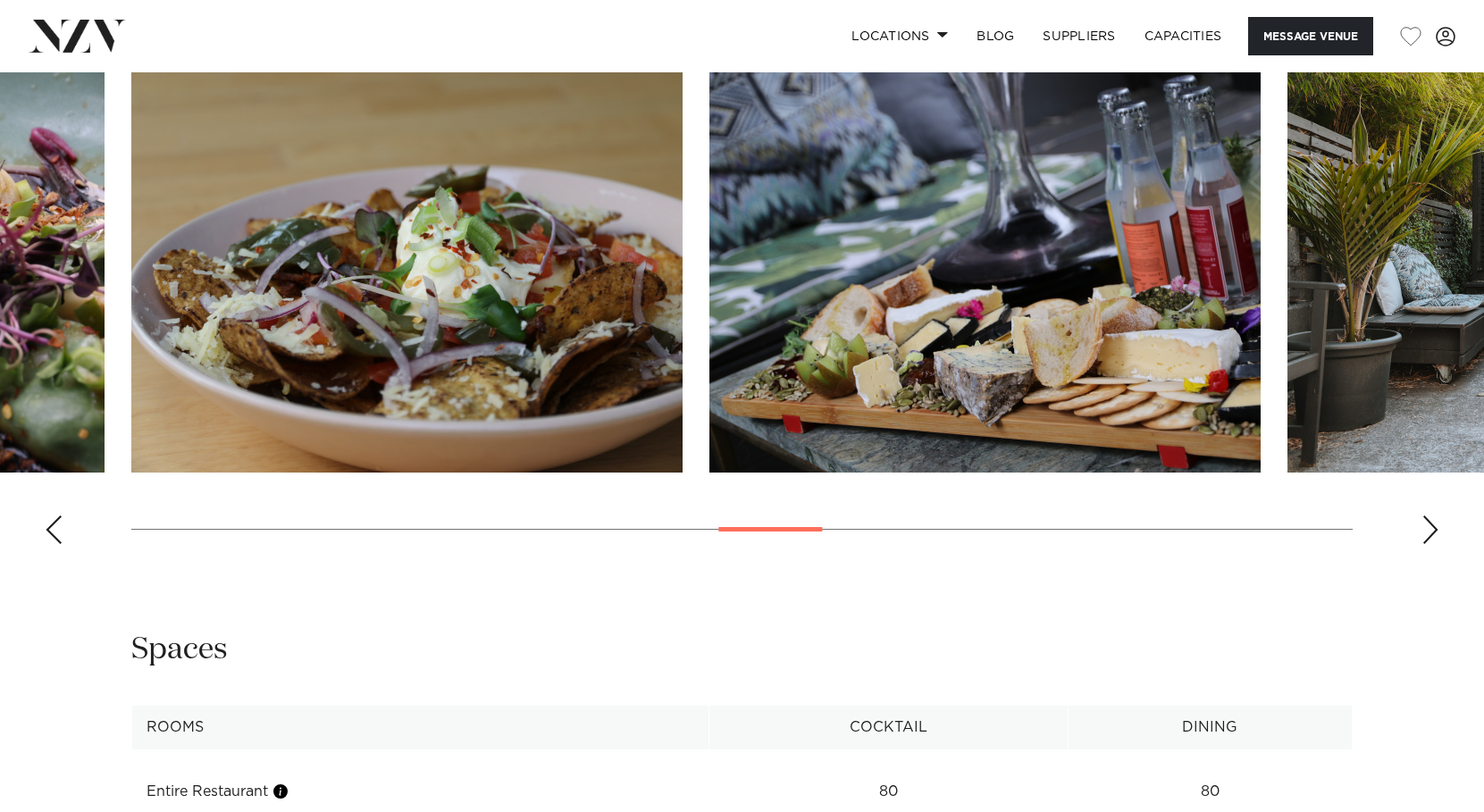
click at [1430, 544] on div "Next slide" at bounding box center [1431, 529] width 18 height 28
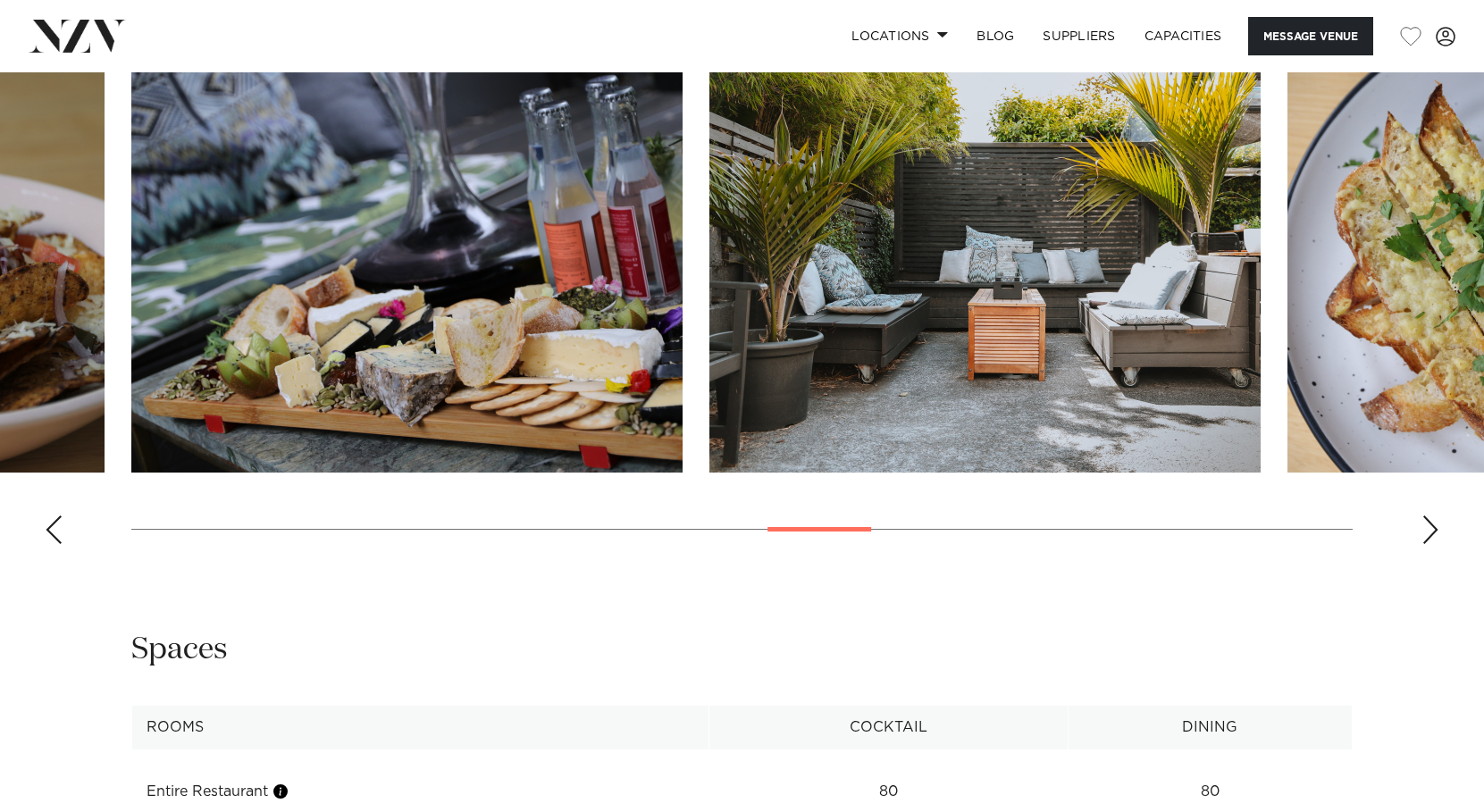
click at [1430, 544] on div "Next slide" at bounding box center [1431, 529] width 18 height 28
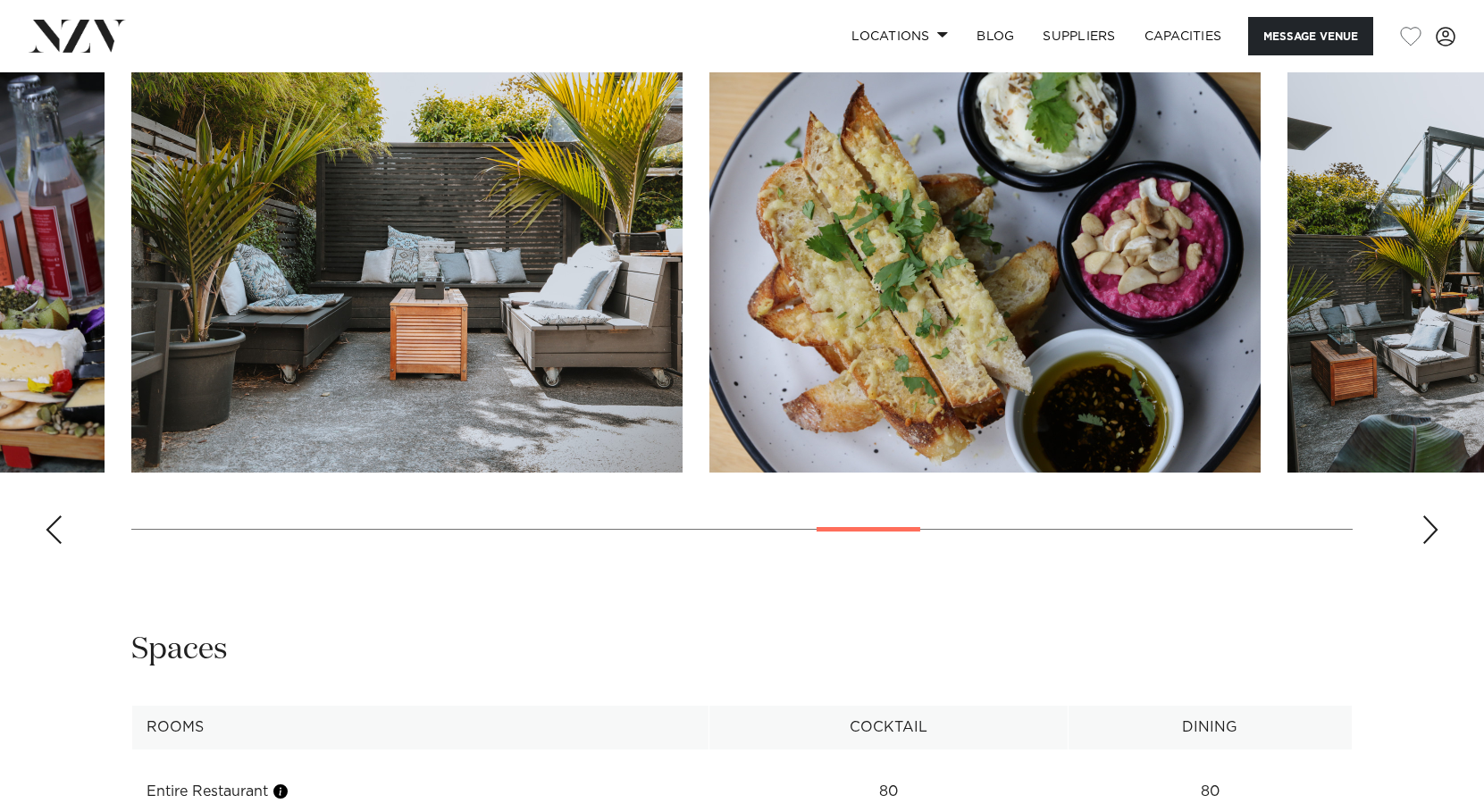
click at [1430, 544] on div "Next slide" at bounding box center [1431, 529] width 18 height 28
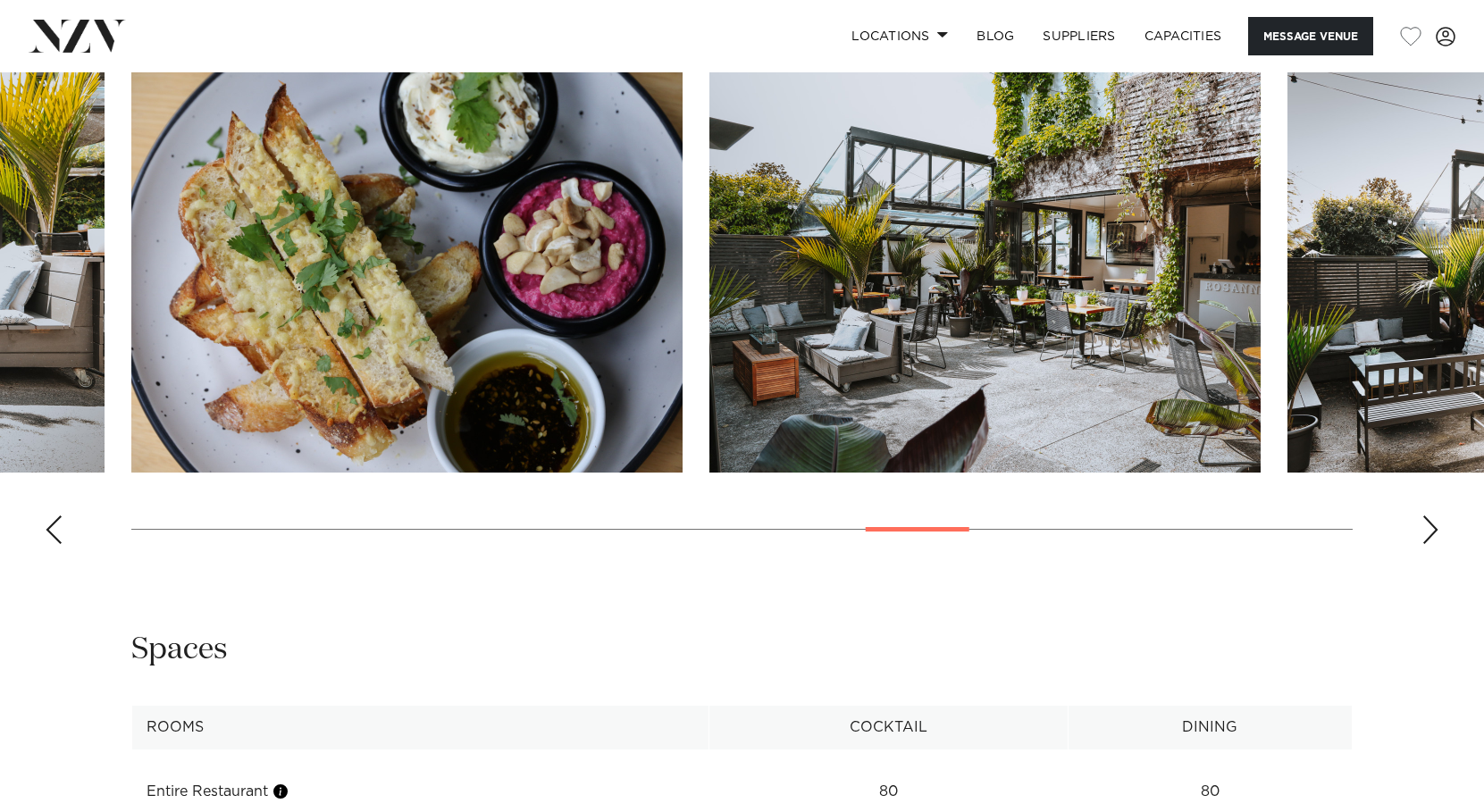
click at [1430, 544] on div "Next slide" at bounding box center [1431, 529] width 18 height 28
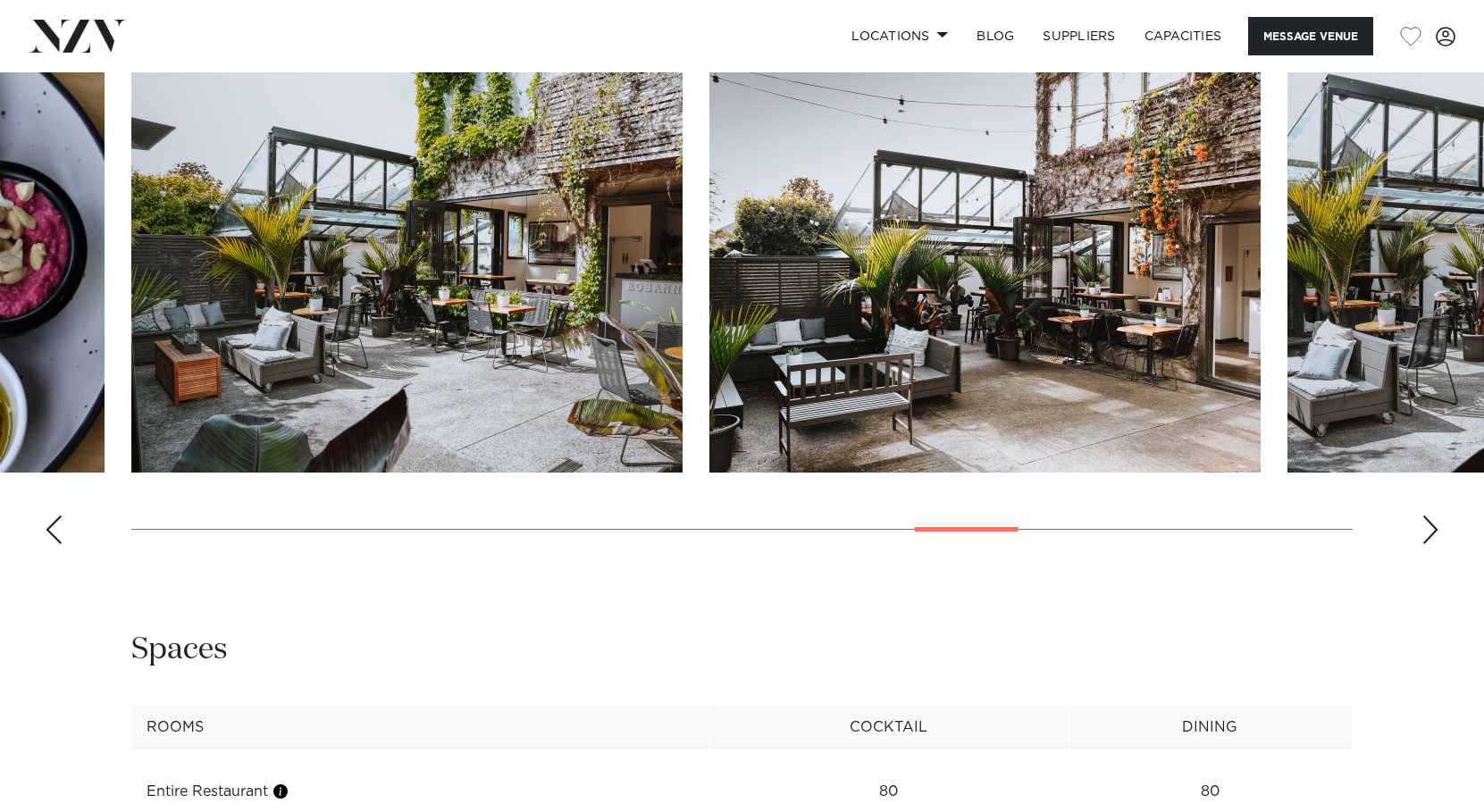
click at [1430, 544] on div "Next slide" at bounding box center [1431, 529] width 18 height 28
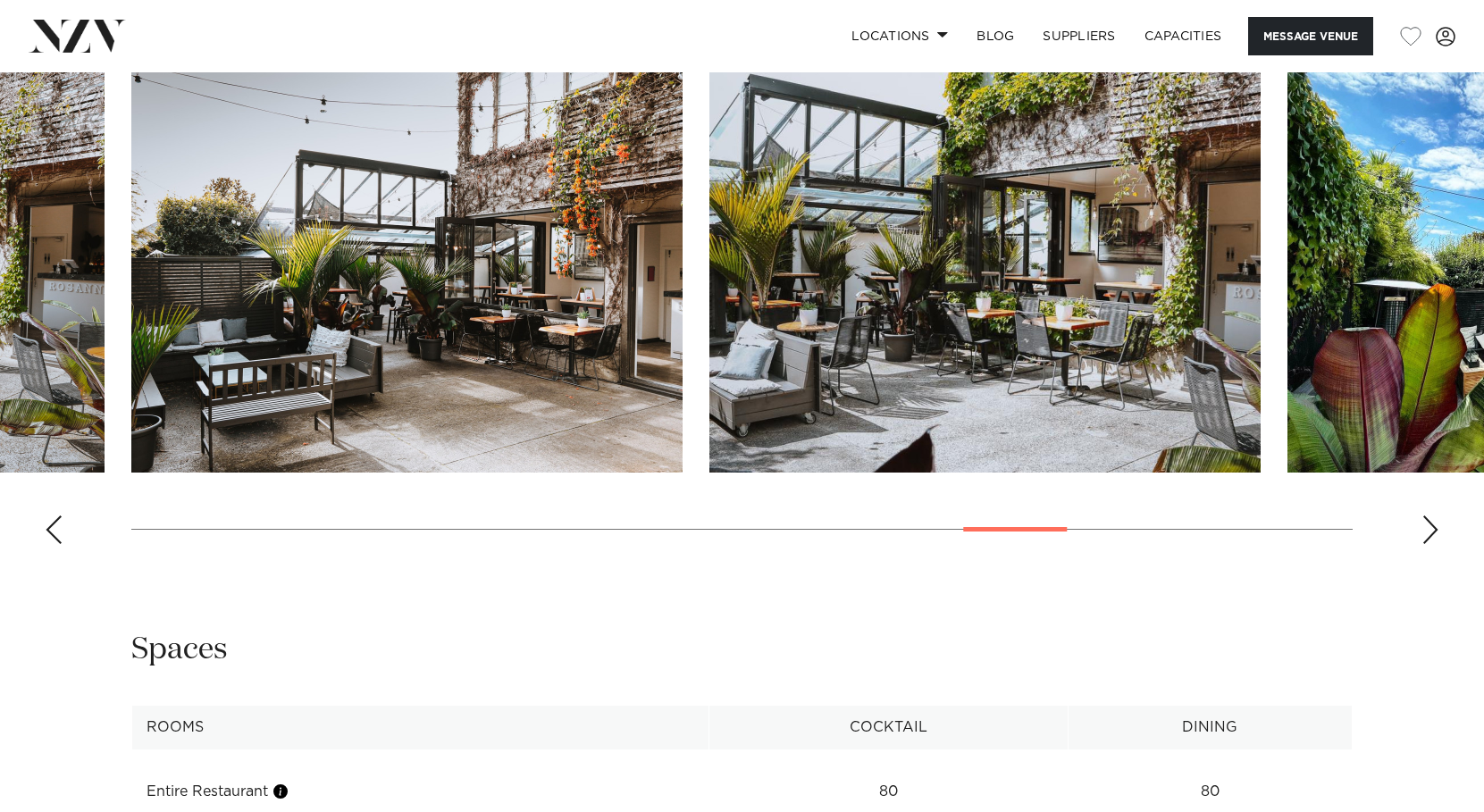
click at [1430, 544] on div "Next slide" at bounding box center [1431, 529] width 18 height 28
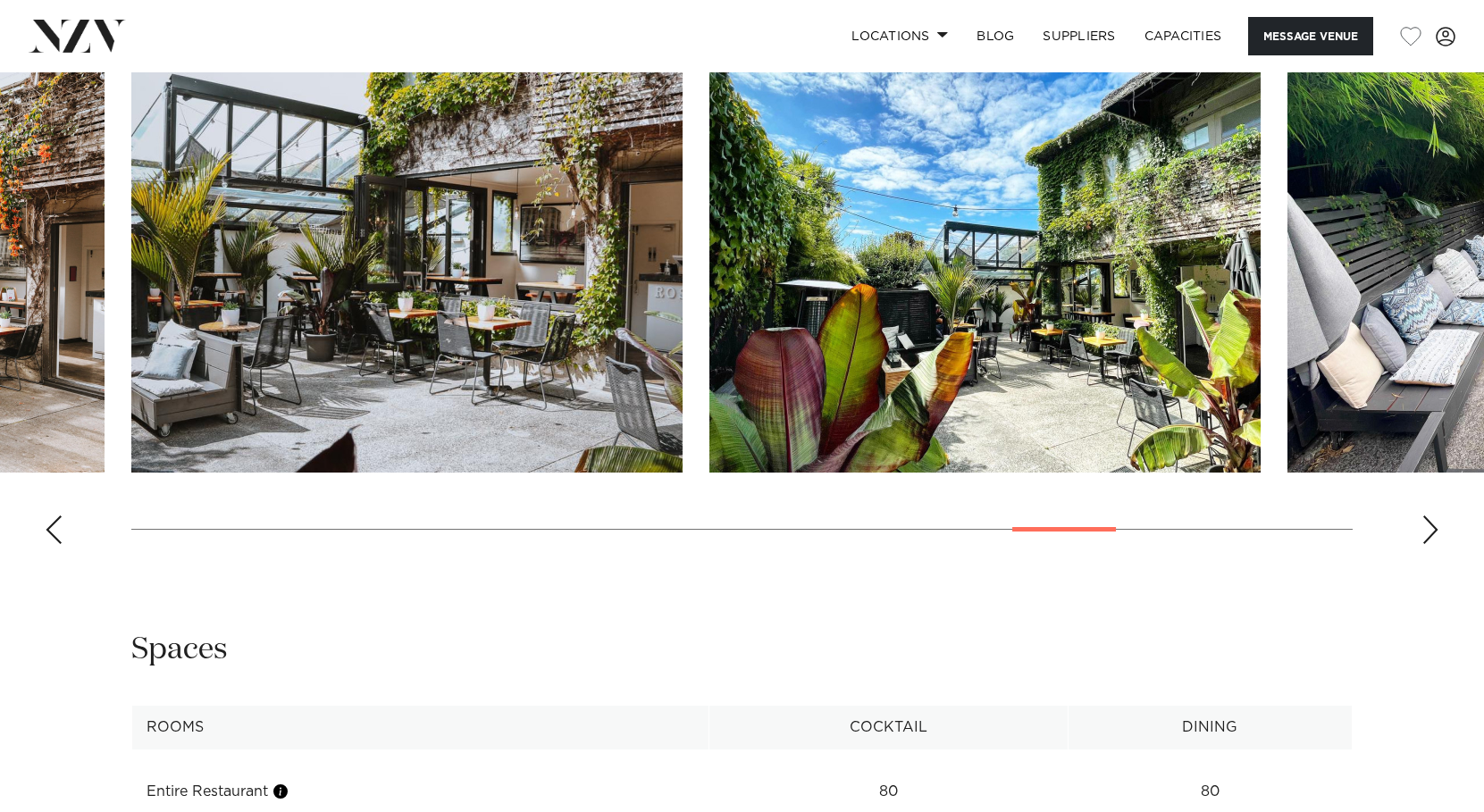
click at [1430, 544] on div "Next slide" at bounding box center [1431, 529] width 18 height 28
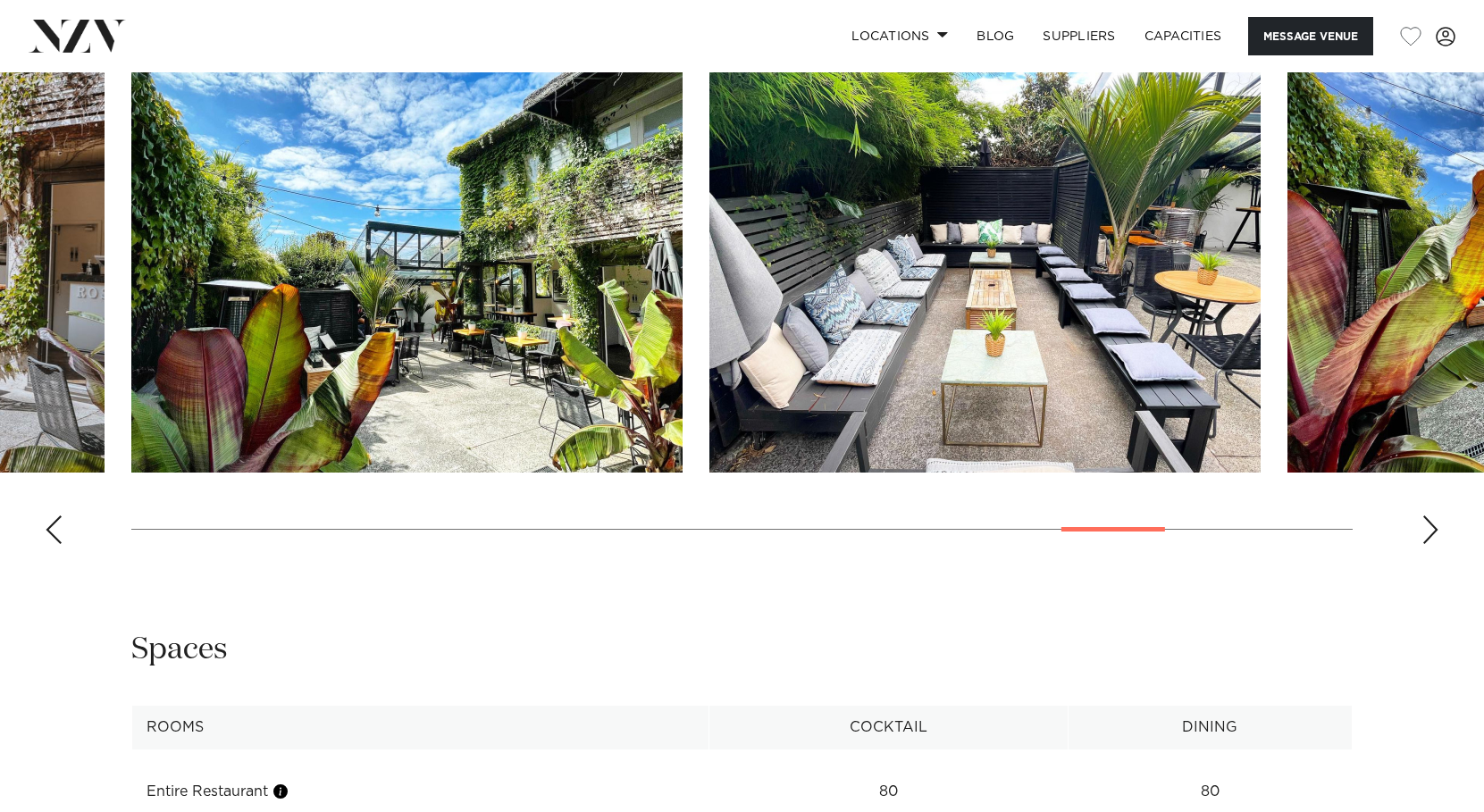
click at [1430, 544] on div "Next slide" at bounding box center [1431, 529] width 18 height 28
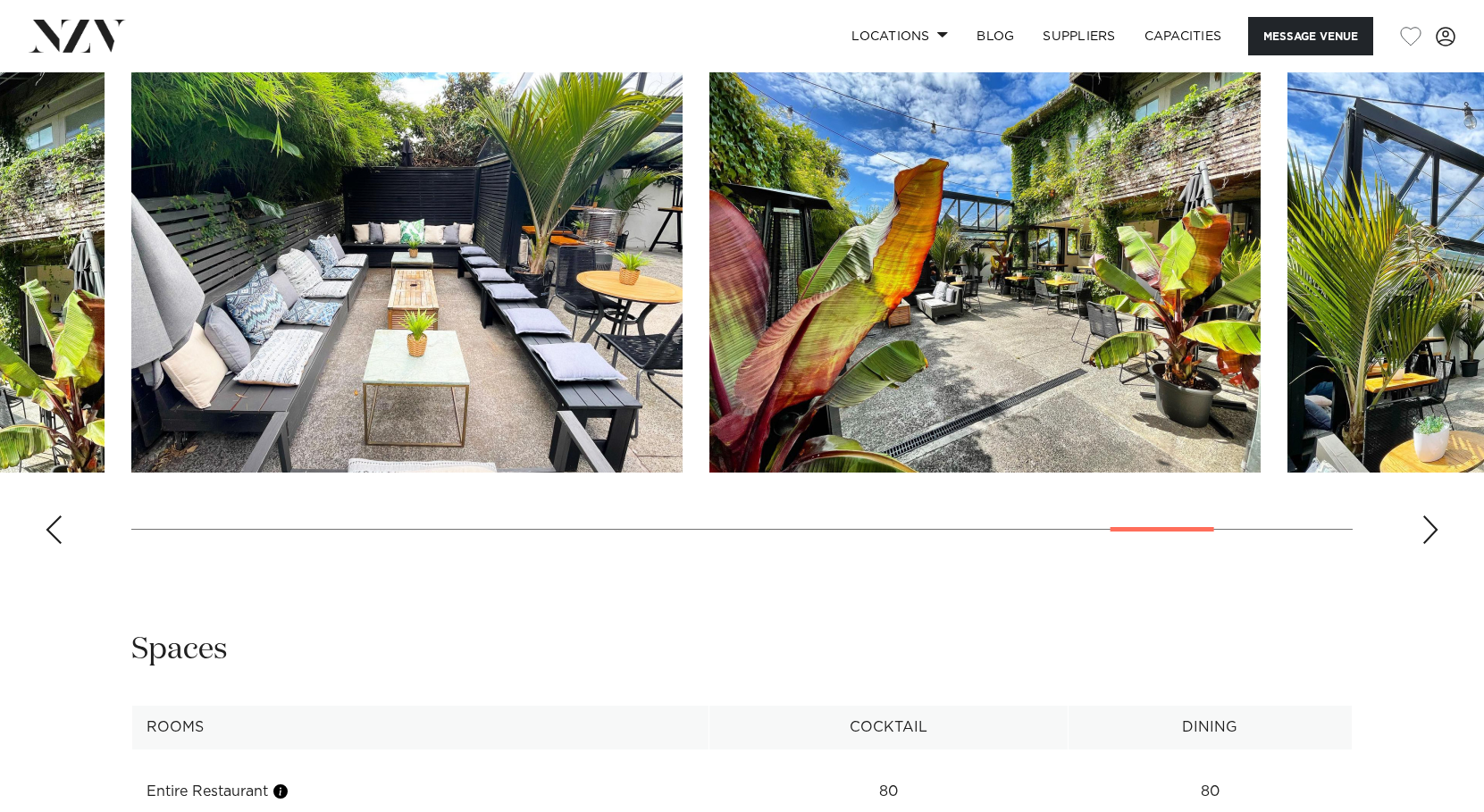
click at [1430, 544] on div "Next slide" at bounding box center [1431, 529] width 18 height 28
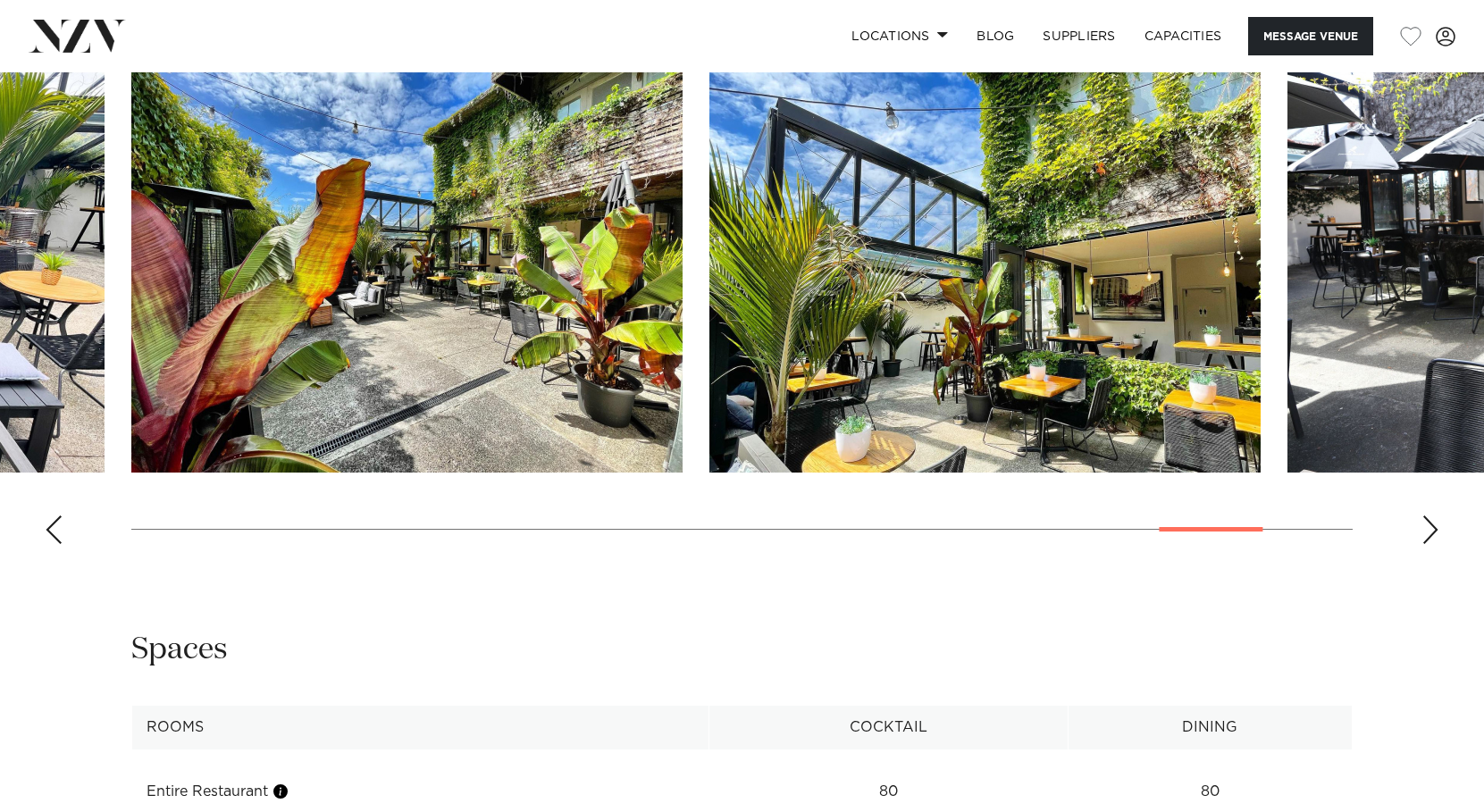
click at [1430, 544] on div "Next slide" at bounding box center [1431, 529] width 18 height 28
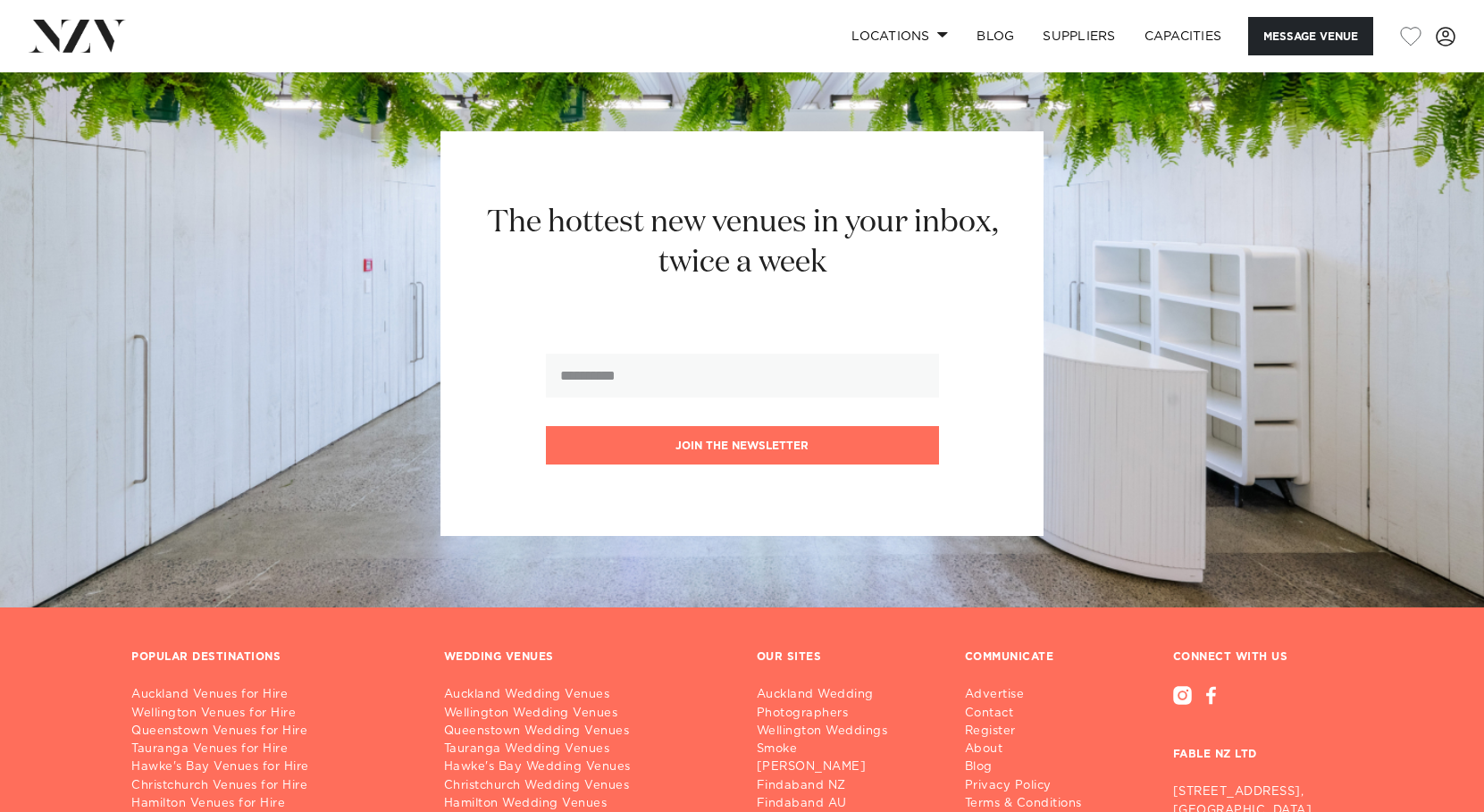
scroll to position [2106, 0]
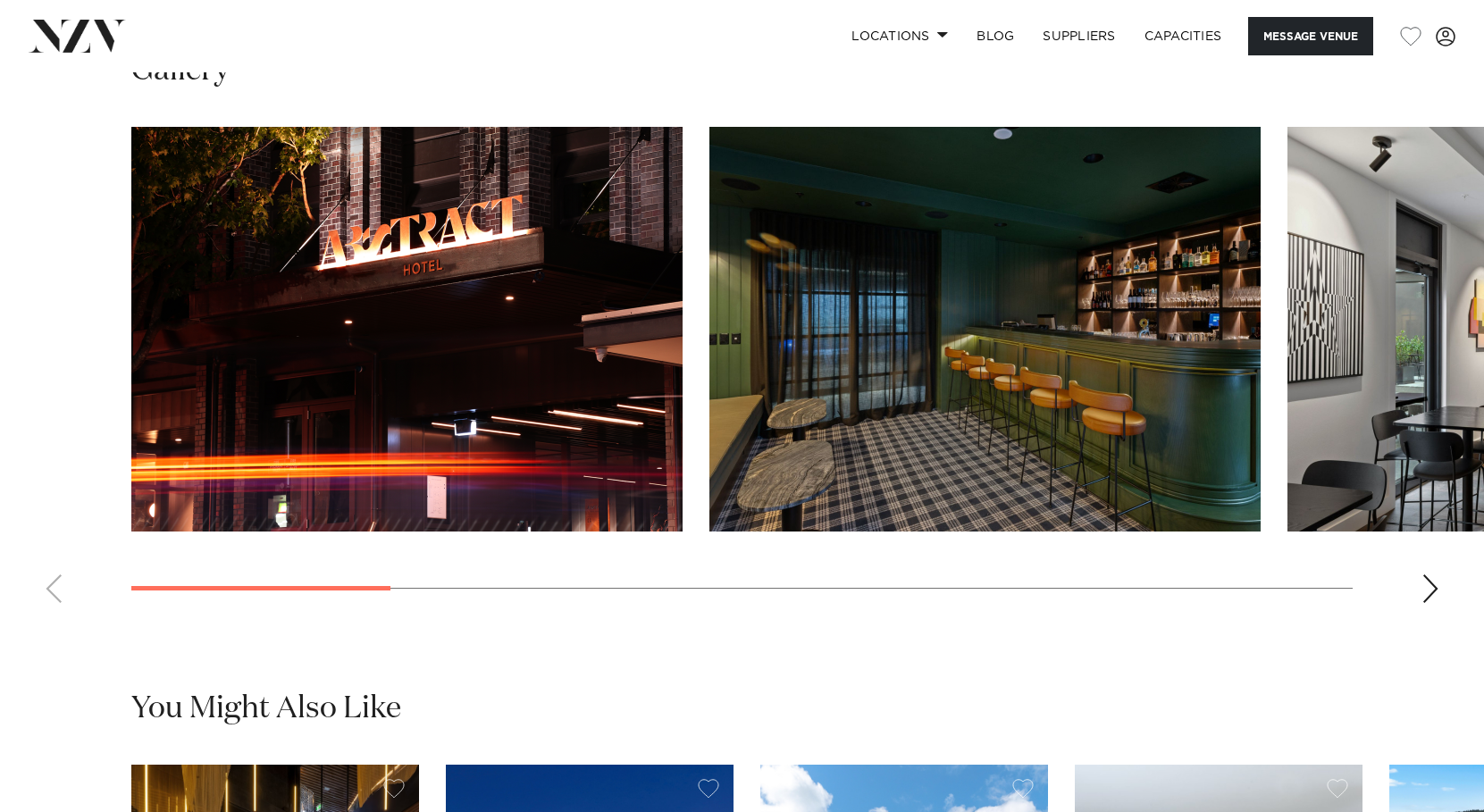
scroll to position [1705, 0]
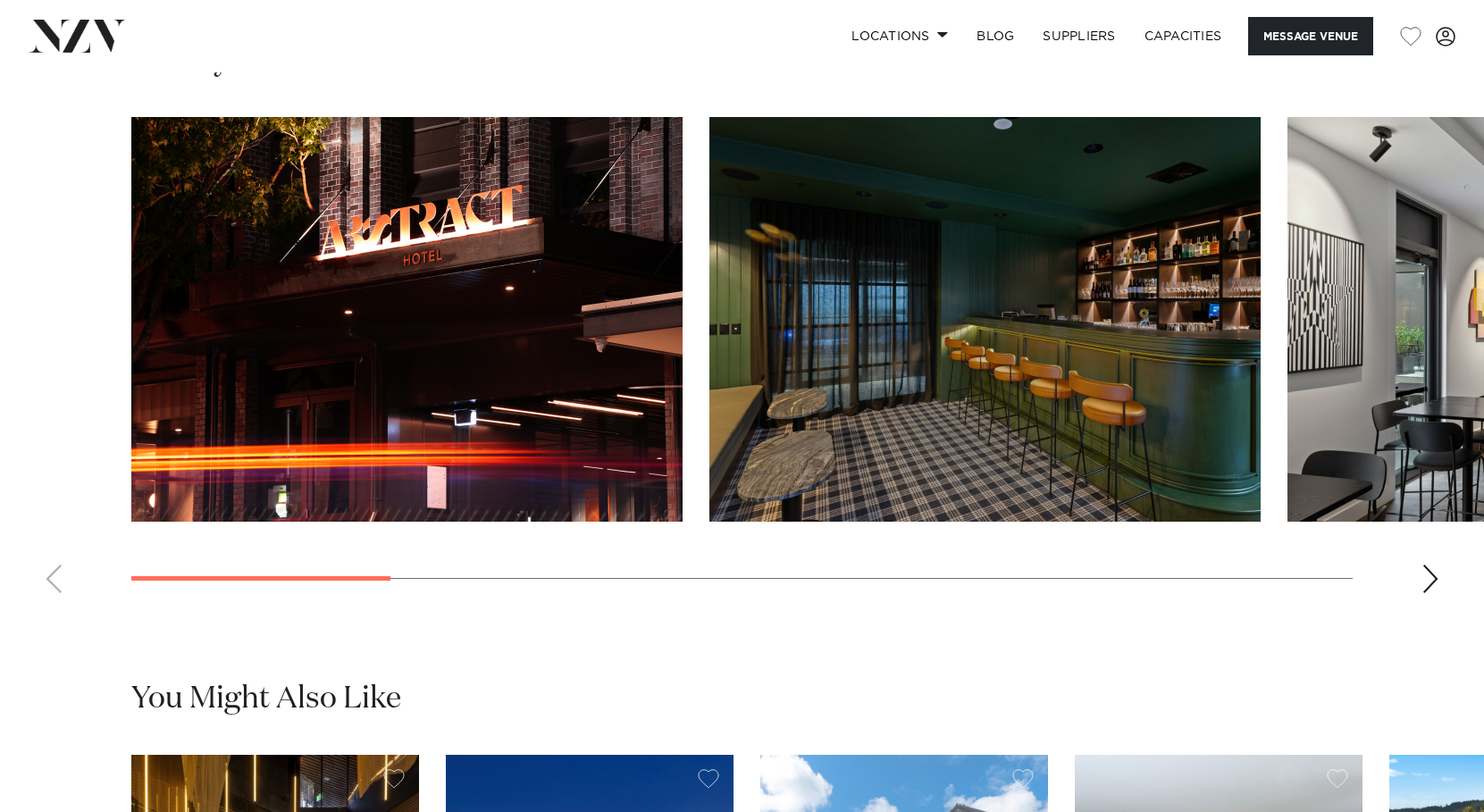
click at [1429, 580] on div "Next slide" at bounding box center [1431, 578] width 18 height 28
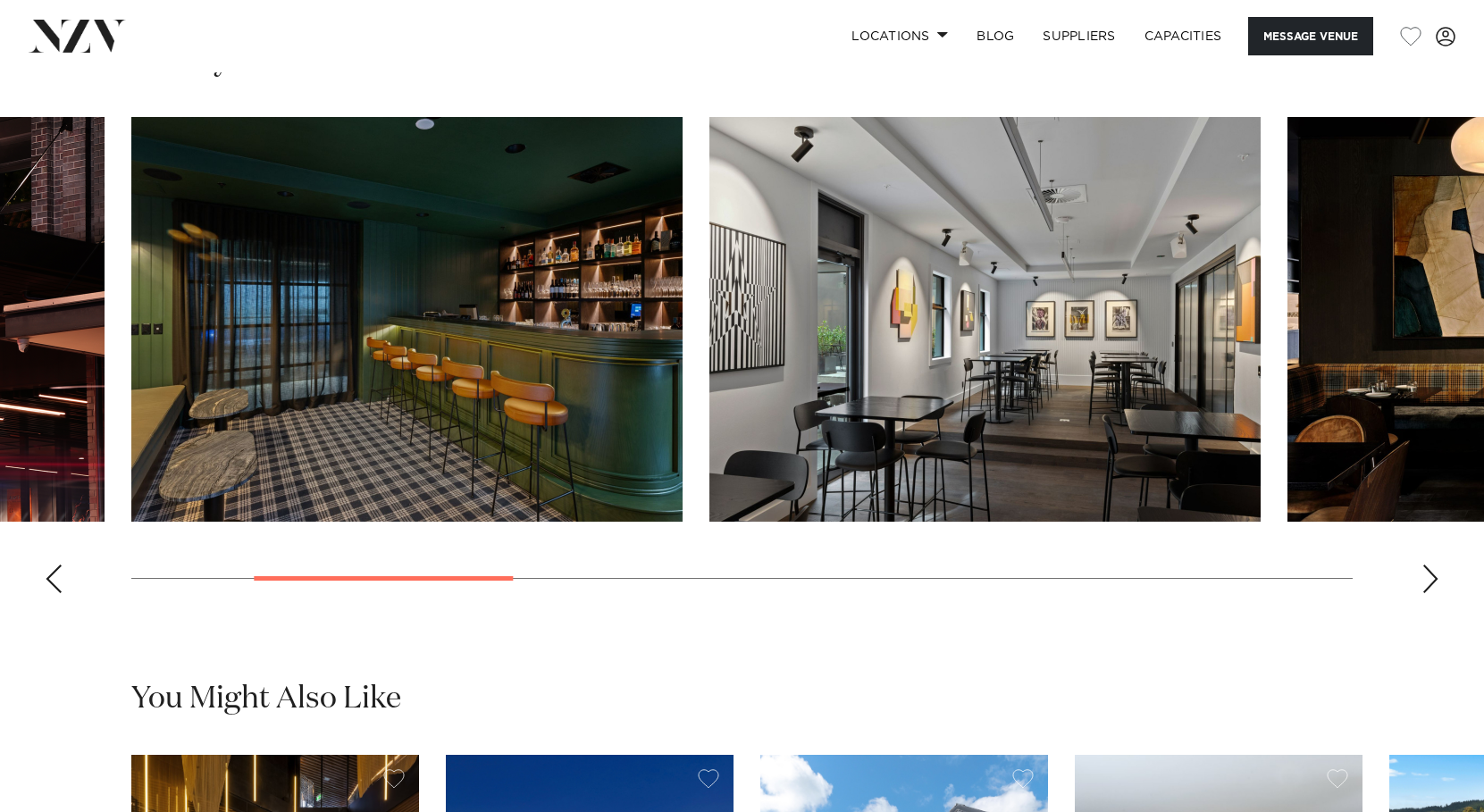
click at [1429, 580] on div "Next slide" at bounding box center [1431, 578] width 18 height 28
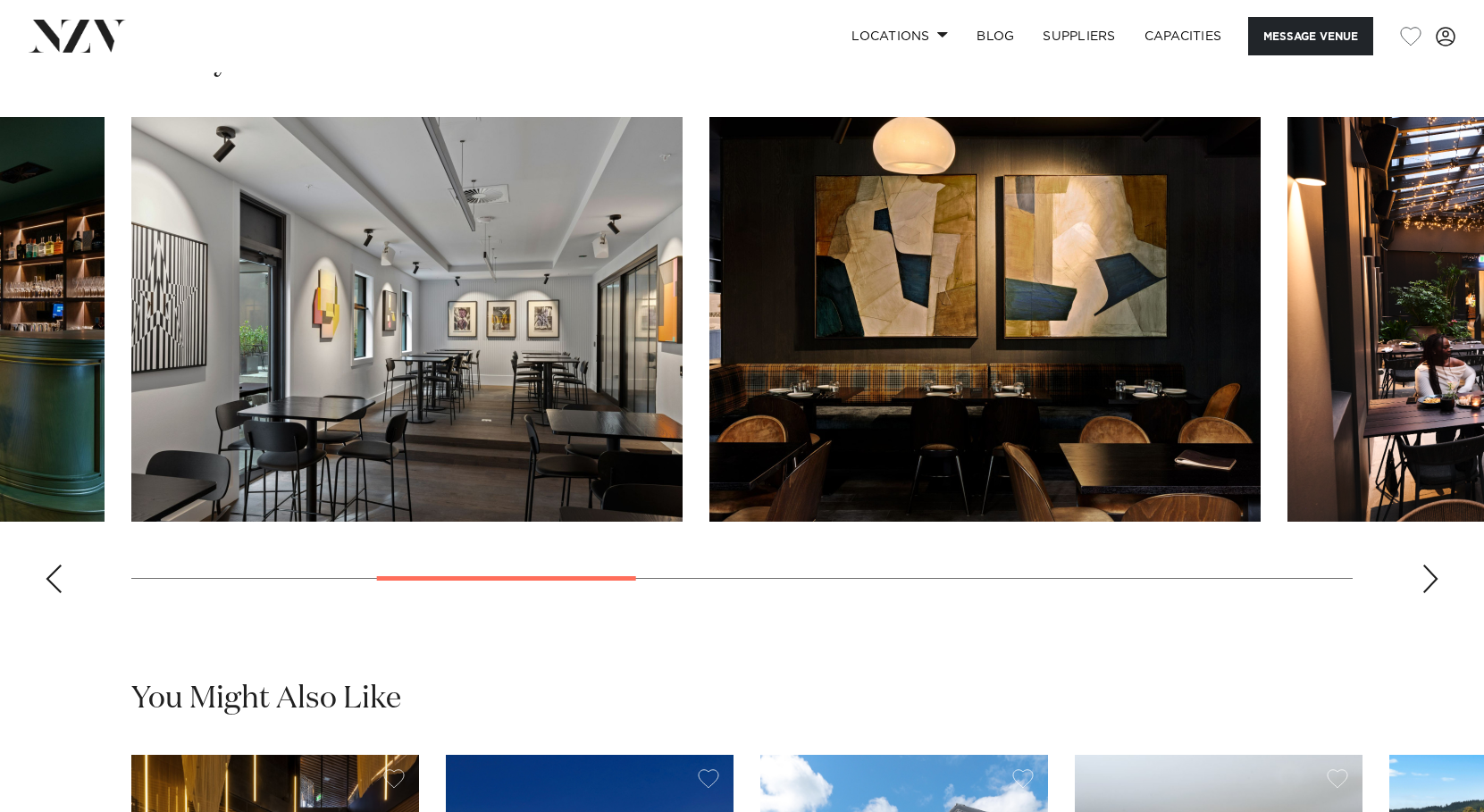
click at [1429, 580] on div "Next slide" at bounding box center [1431, 578] width 18 height 28
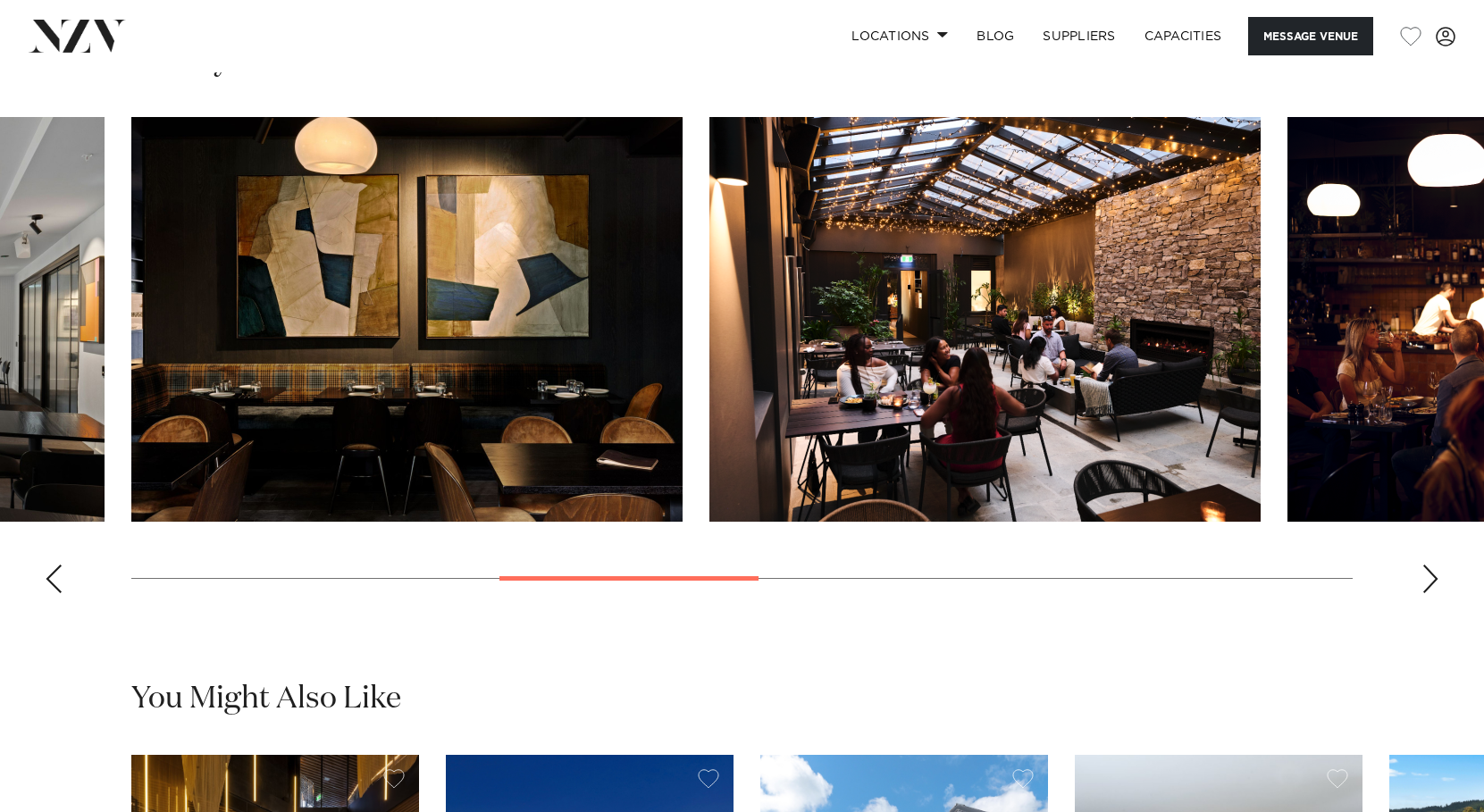
click at [1429, 580] on div "Next slide" at bounding box center [1431, 578] width 18 height 28
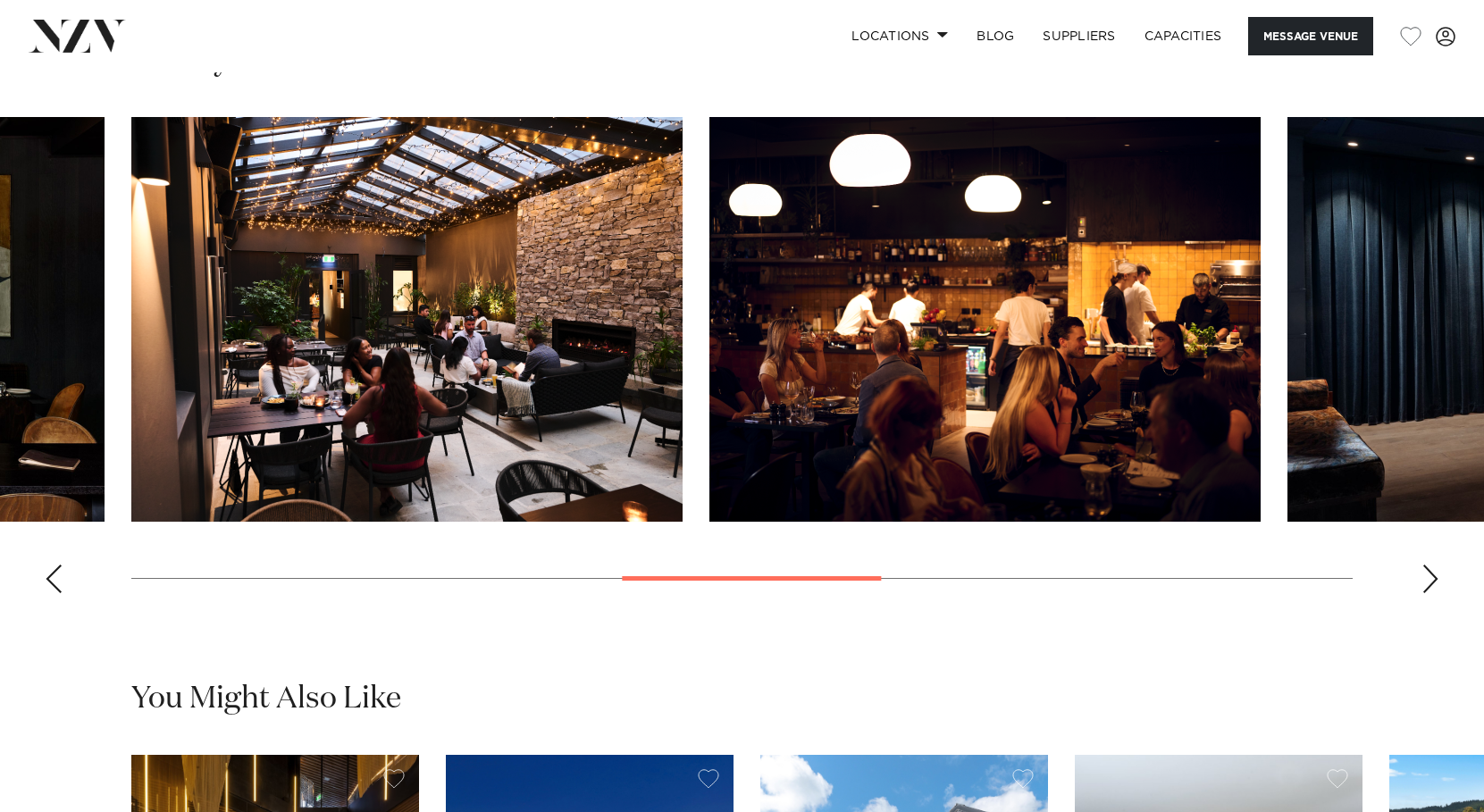
click at [1429, 580] on div "Next slide" at bounding box center [1431, 578] width 18 height 28
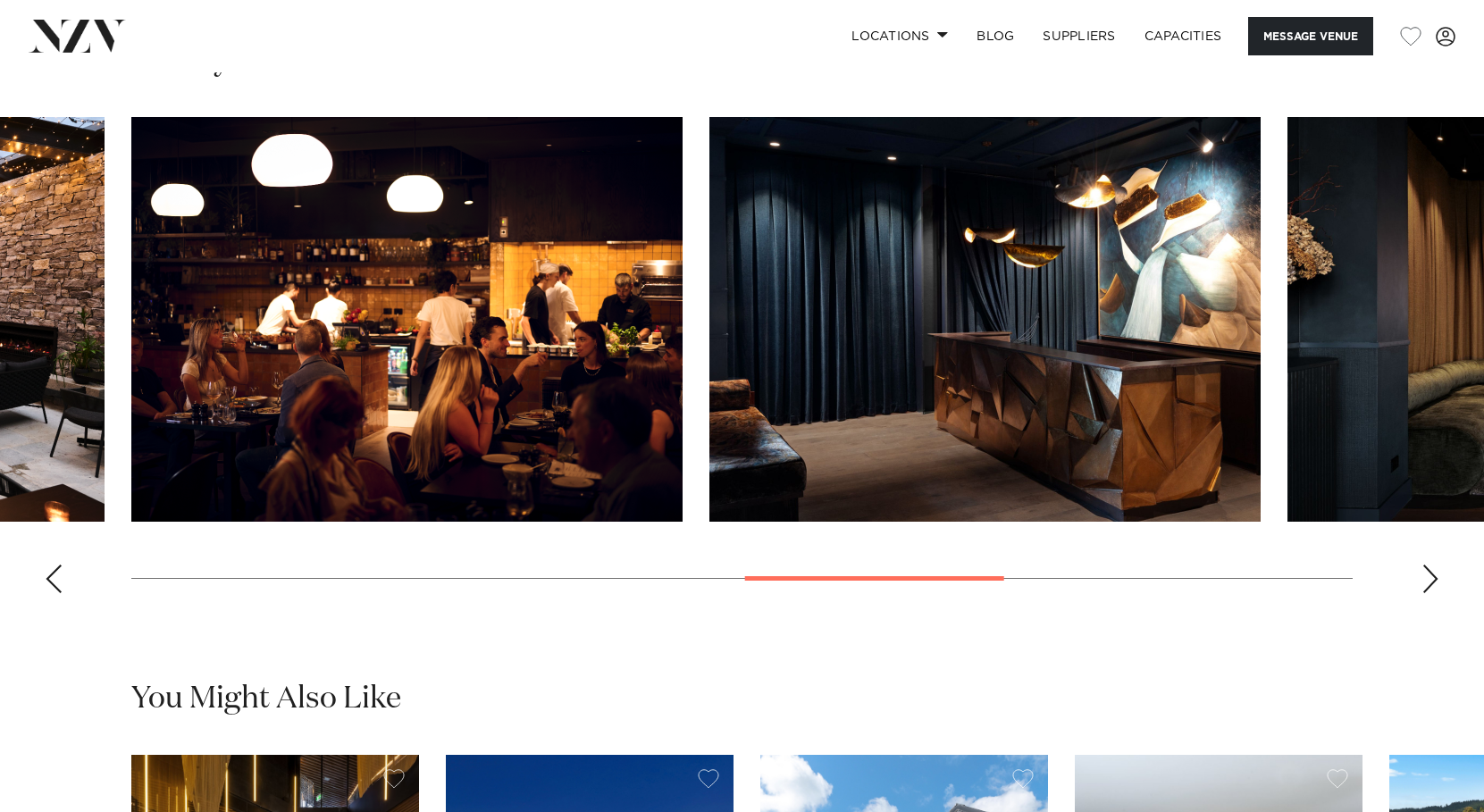
click at [1429, 580] on div "Next slide" at bounding box center [1431, 578] width 18 height 28
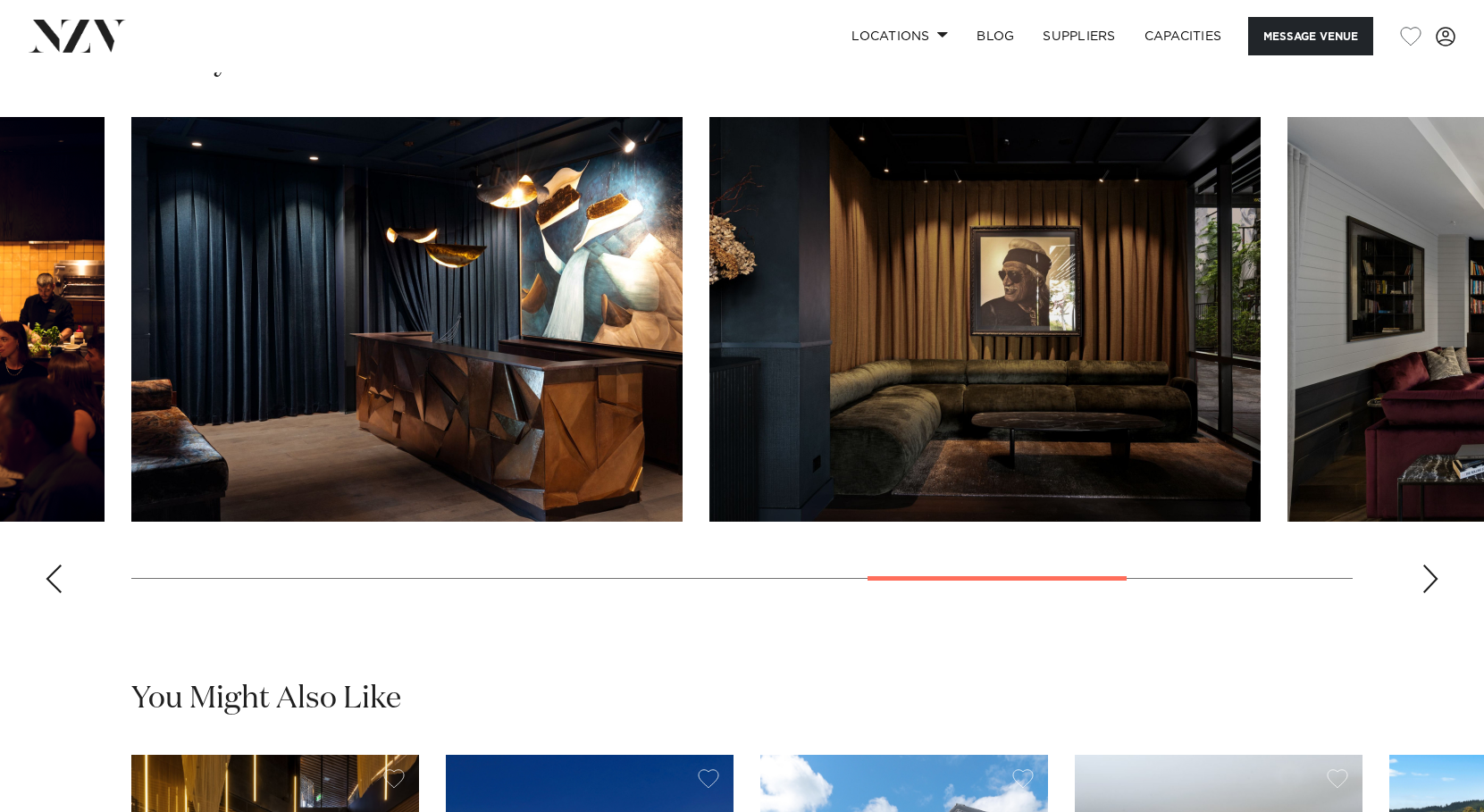
click at [1429, 580] on div "Next slide" at bounding box center [1431, 578] width 18 height 28
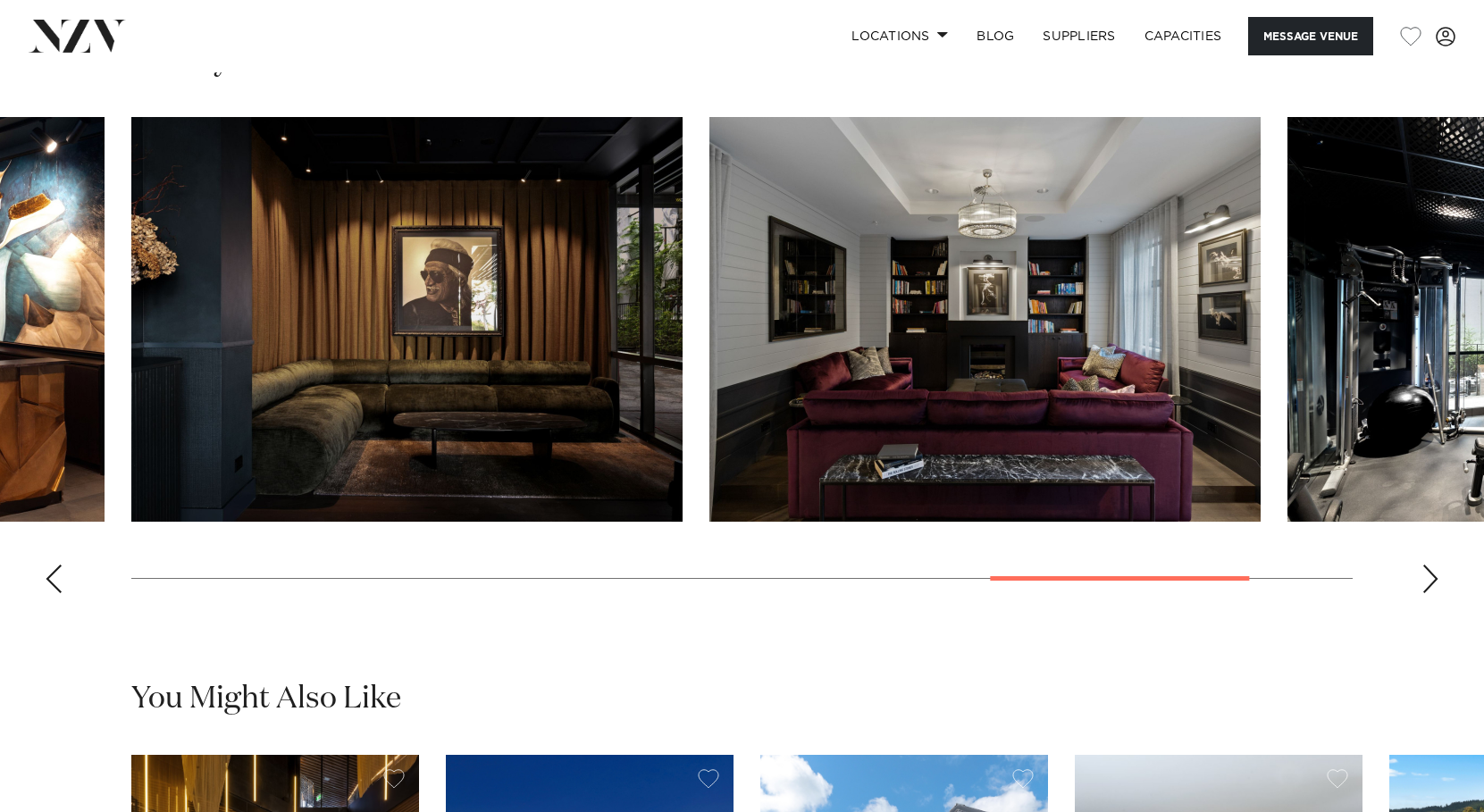
click at [1429, 580] on div "Next slide" at bounding box center [1431, 578] width 18 height 28
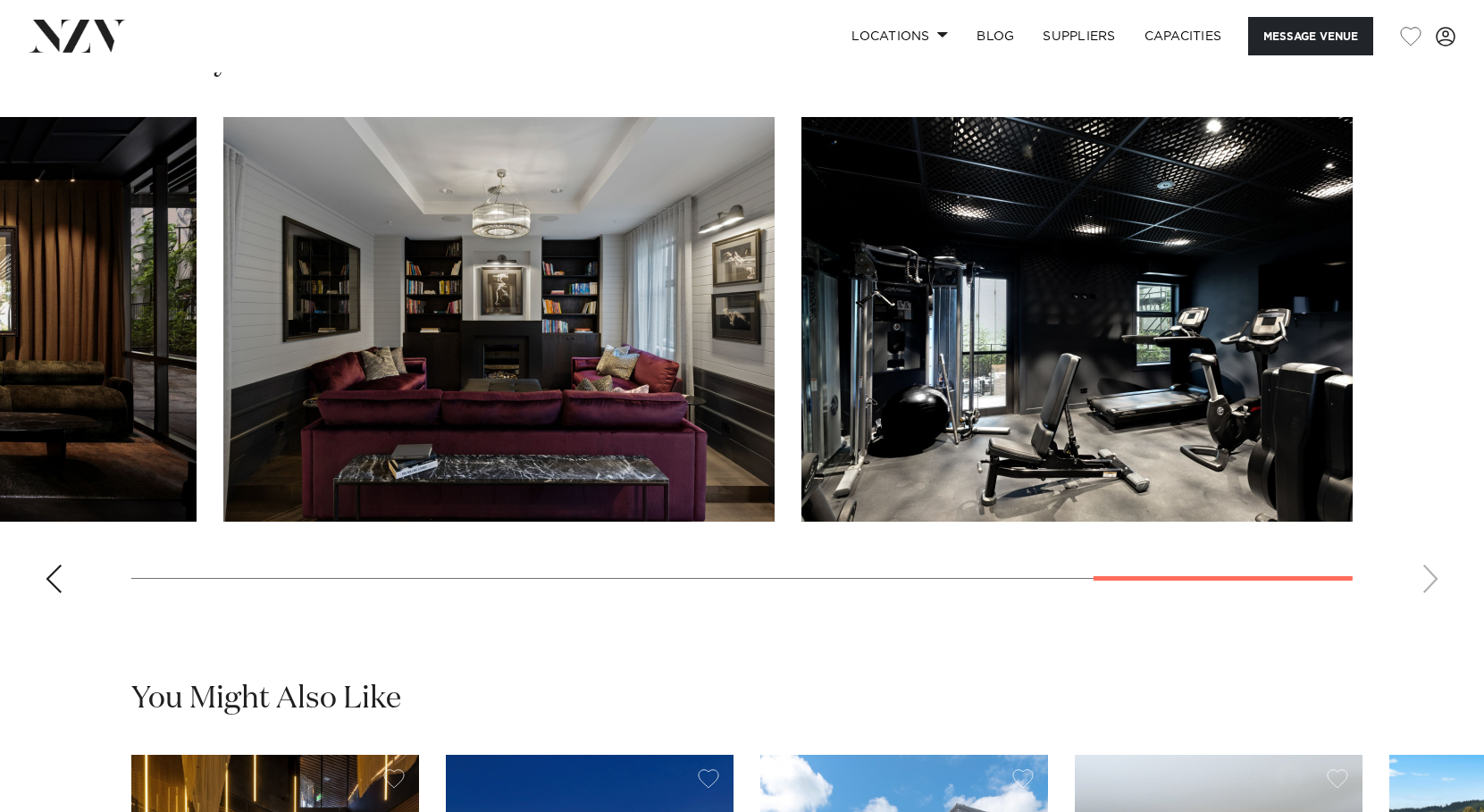
click at [1429, 580] on swiper-container at bounding box center [742, 362] width 1484 height 490
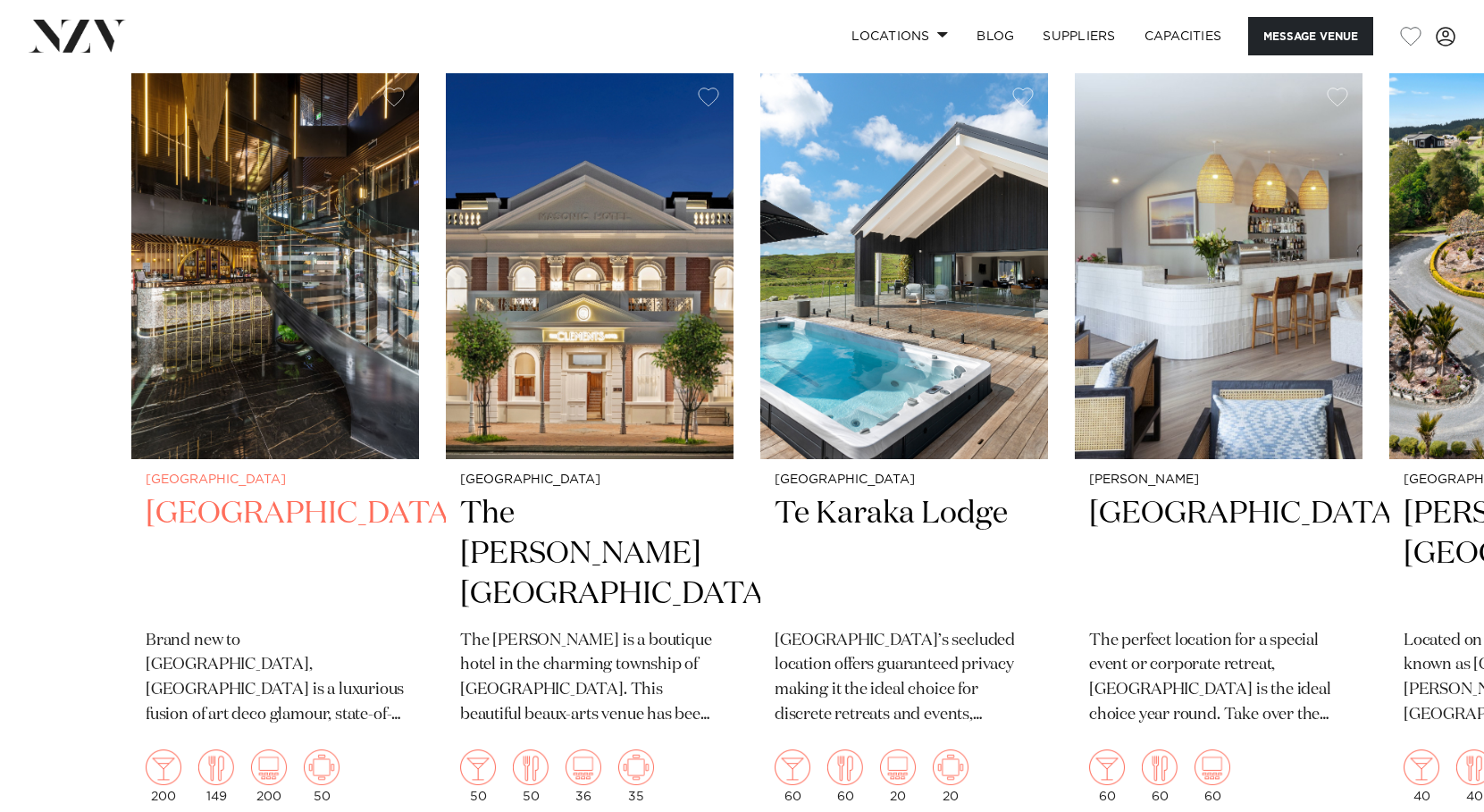
scroll to position [2390, 0]
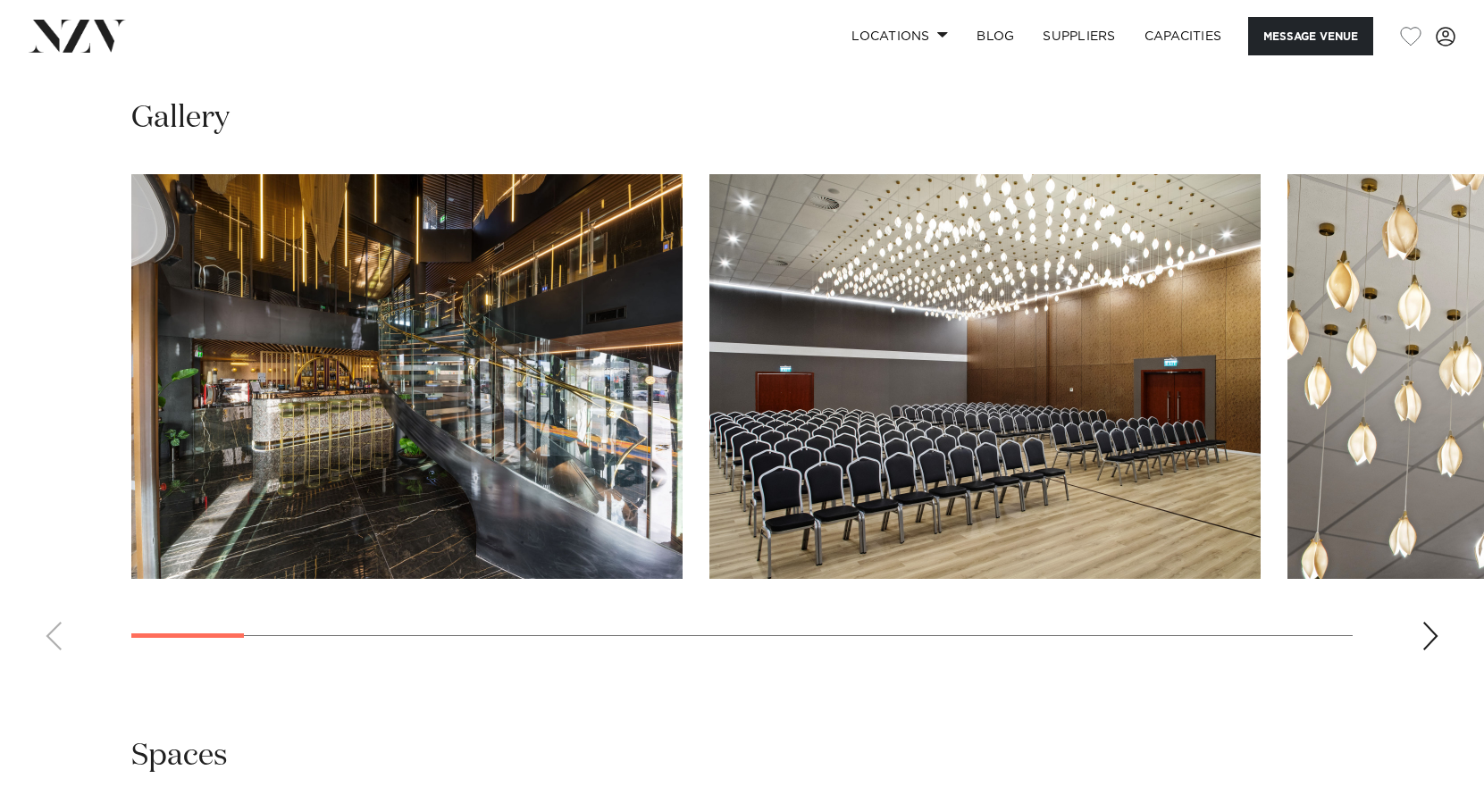
scroll to position [1869, 0]
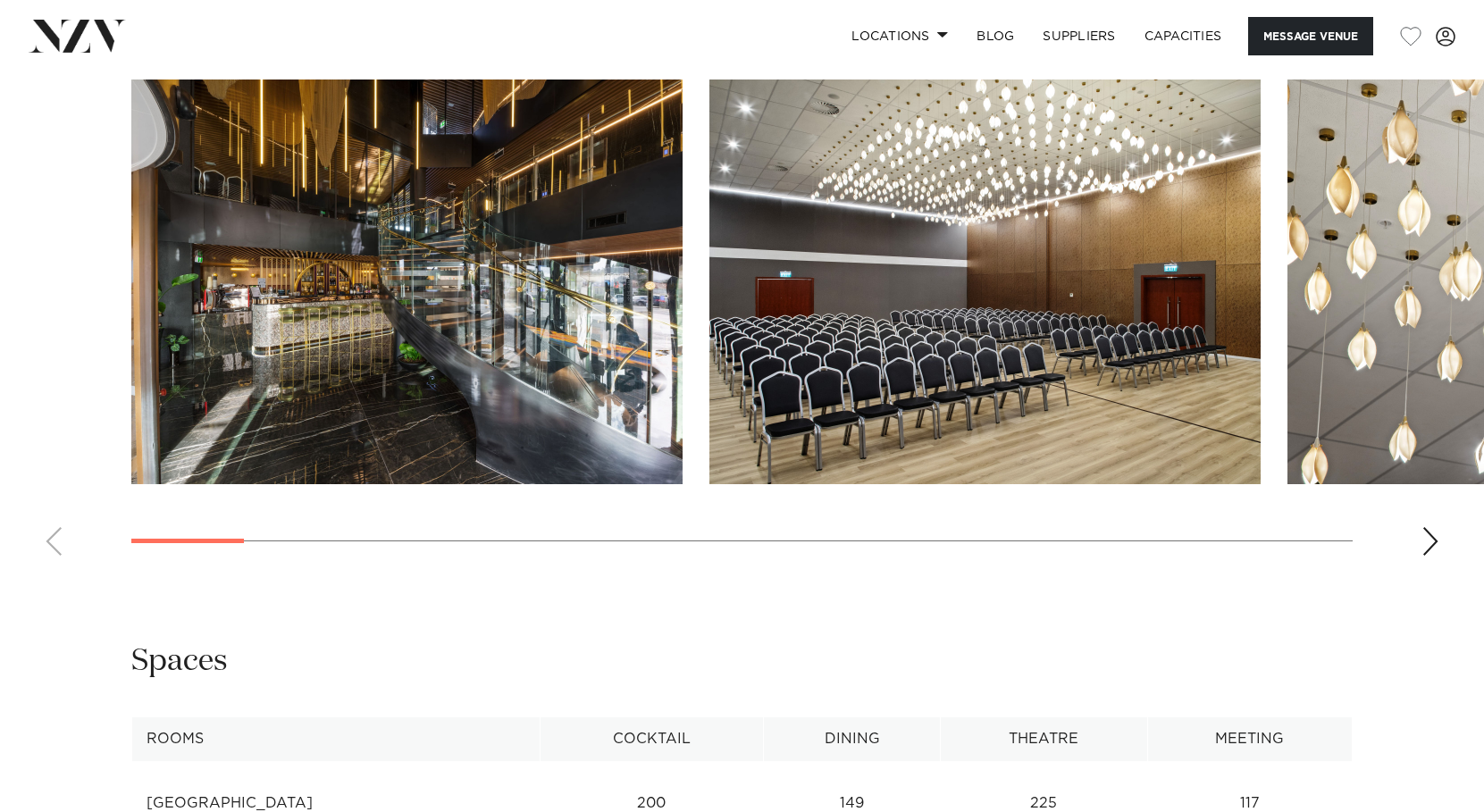
click at [1432, 540] on div "Next slide" at bounding box center [1431, 541] width 18 height 28
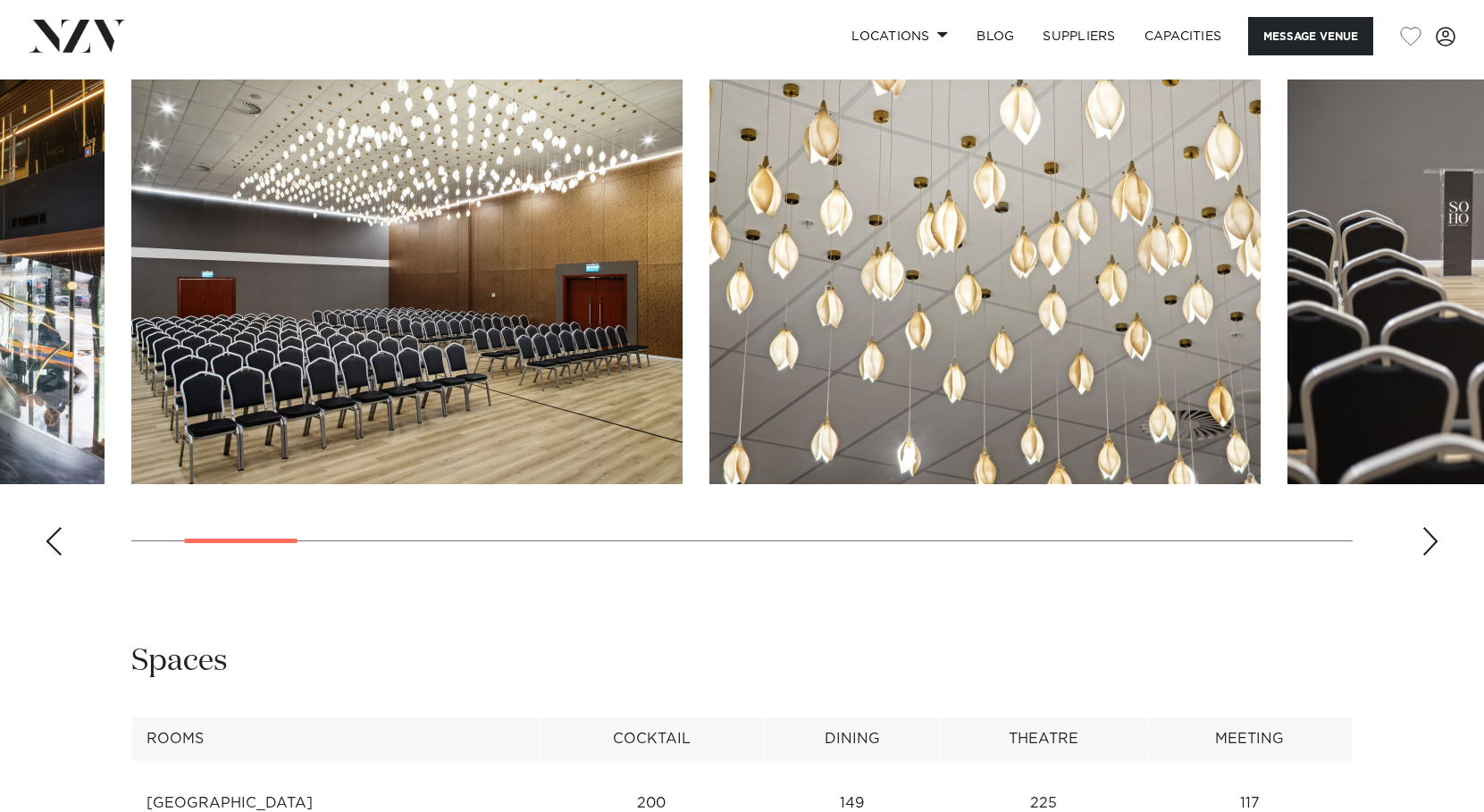
click at [1432, 540] on div "Next slide" at bounding box center [1431, 541] width 18 height 28
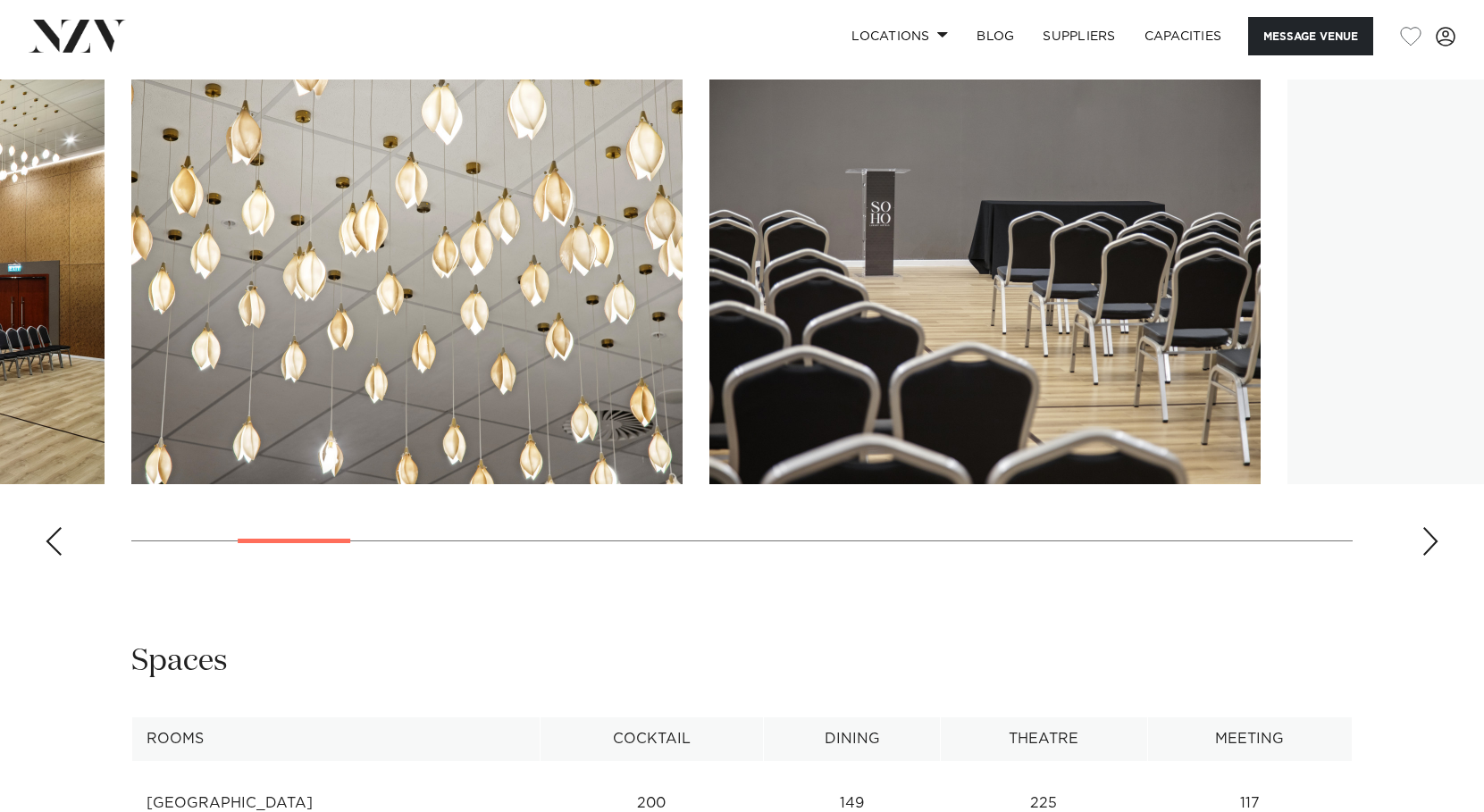
click at [1432, 540] on div "Next slide" at bounding box center [1431, 541] width 18 height 28
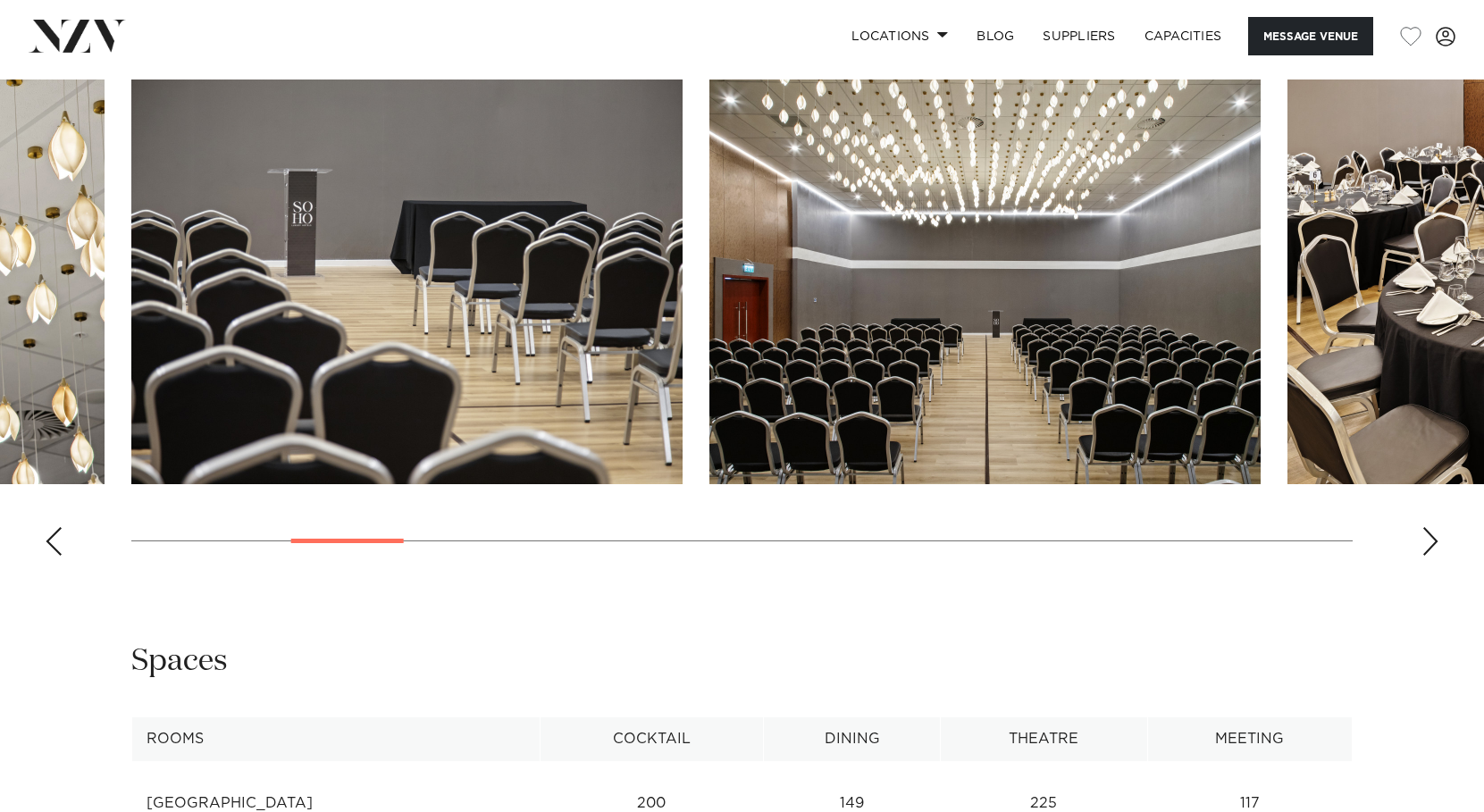
click at [1432, 540] on div "Next slide" at bounding box center [1431, 541] width 18 height 28
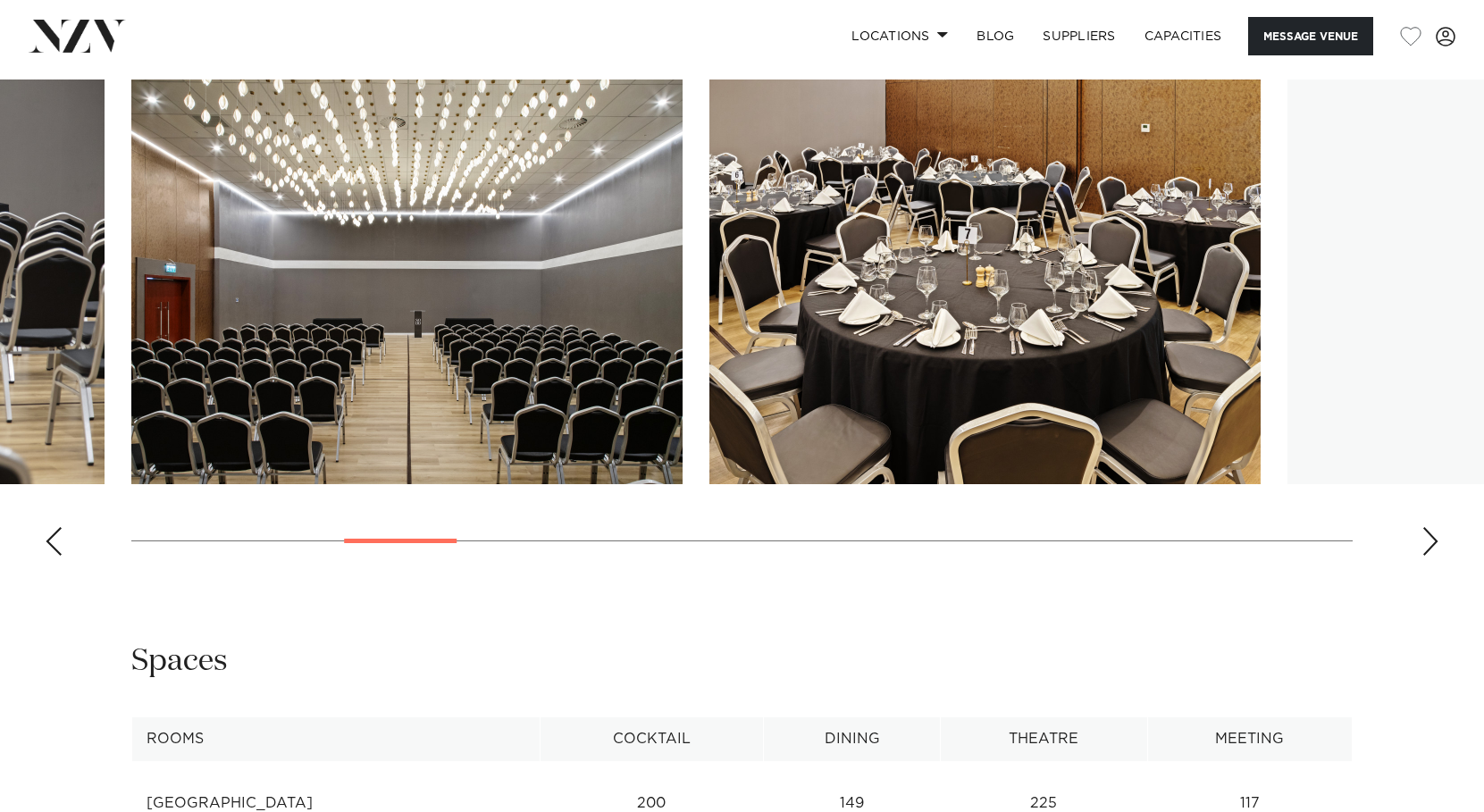
click at [1432, 540] on div "Next slide" at bounding box center [1431, 541] width 18 height 28
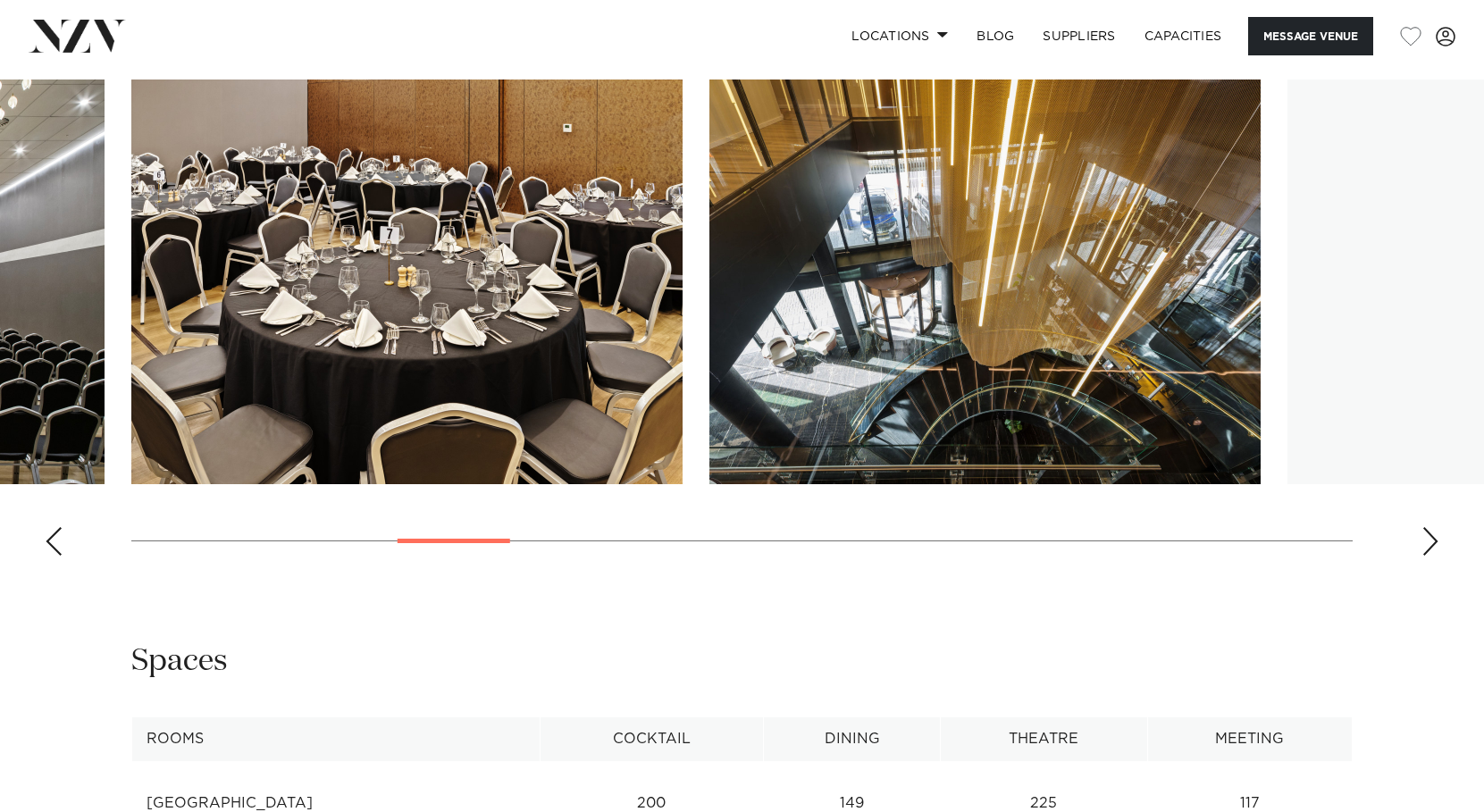
click at [1432, 540] on div "Next slide" at bounding box center [1431, 541] width 18 height 28
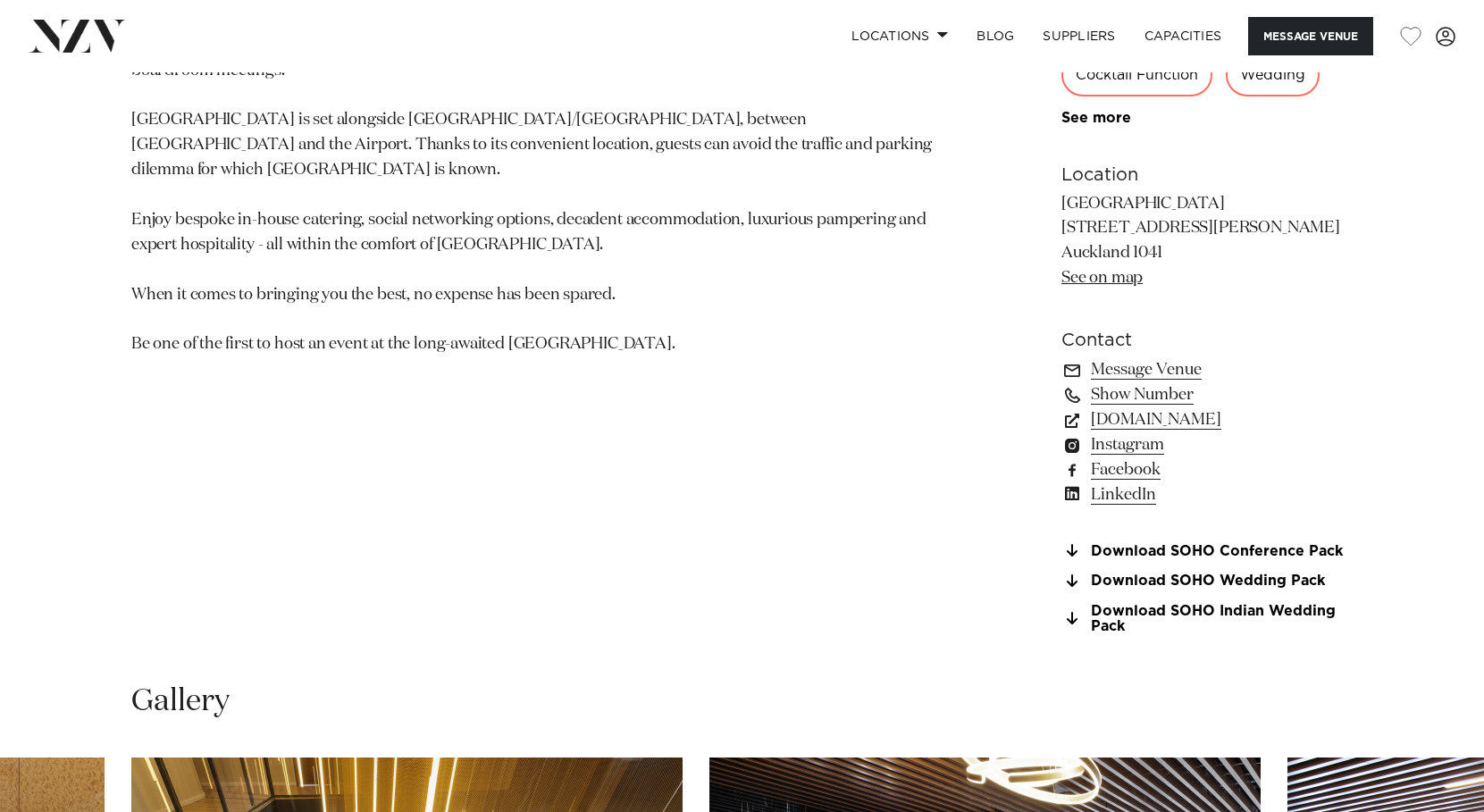
scroll to position [0, 0]
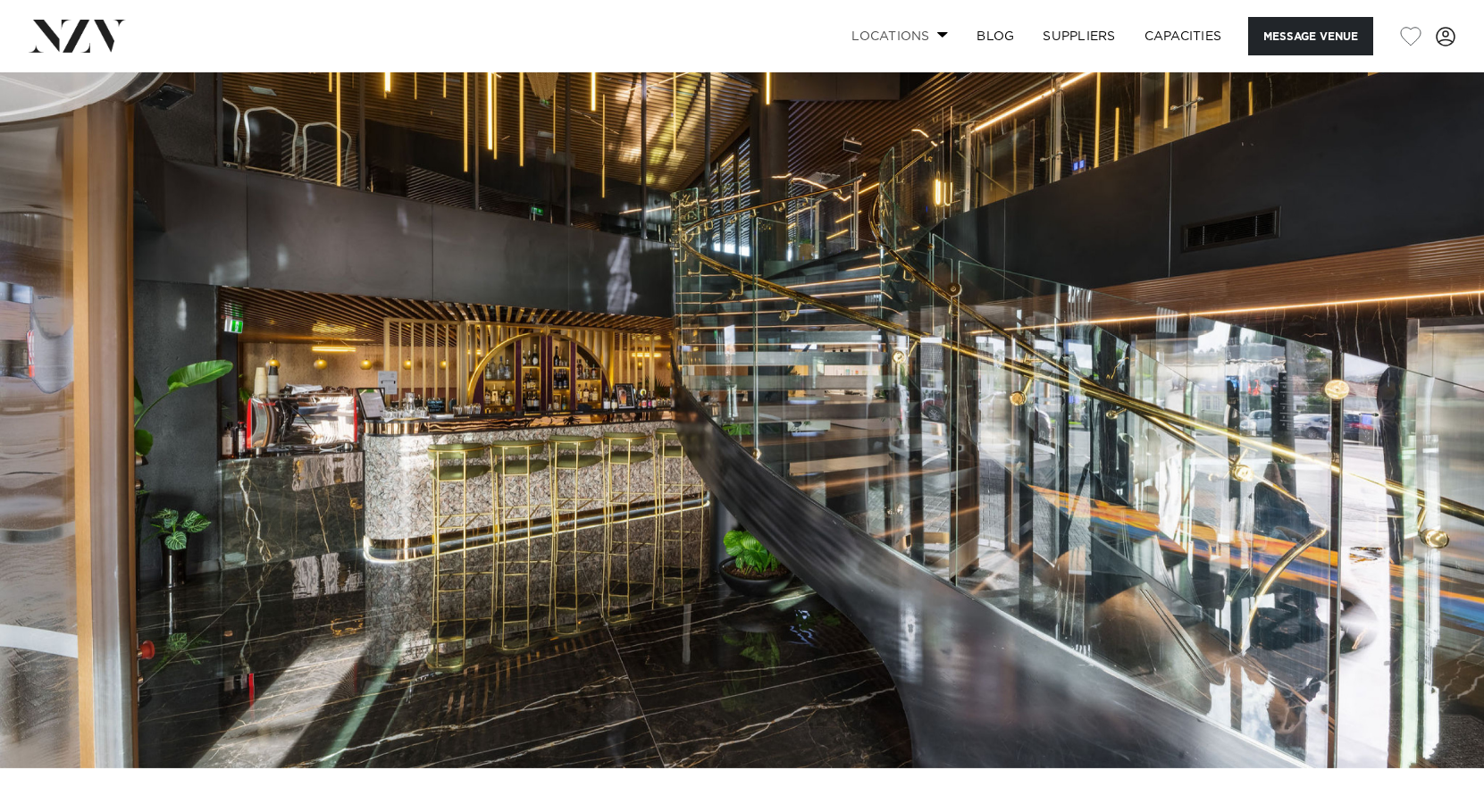
click at [915, 25] on link "Locations" at bounding box center [900, 35] width 125 height 38
